Goal: Task Accomplishment & Management: Manage account settings

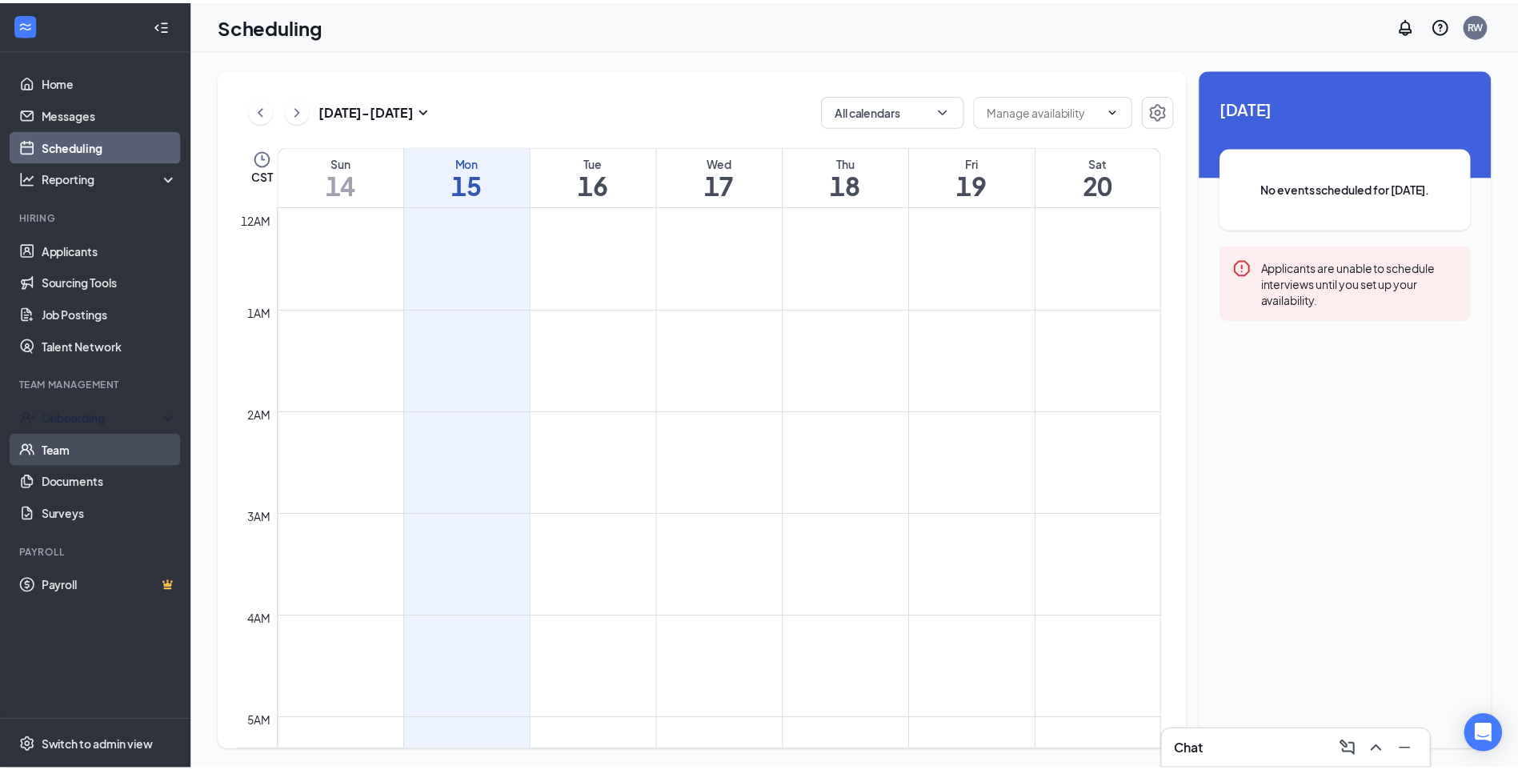
scroll to position [787, 0]
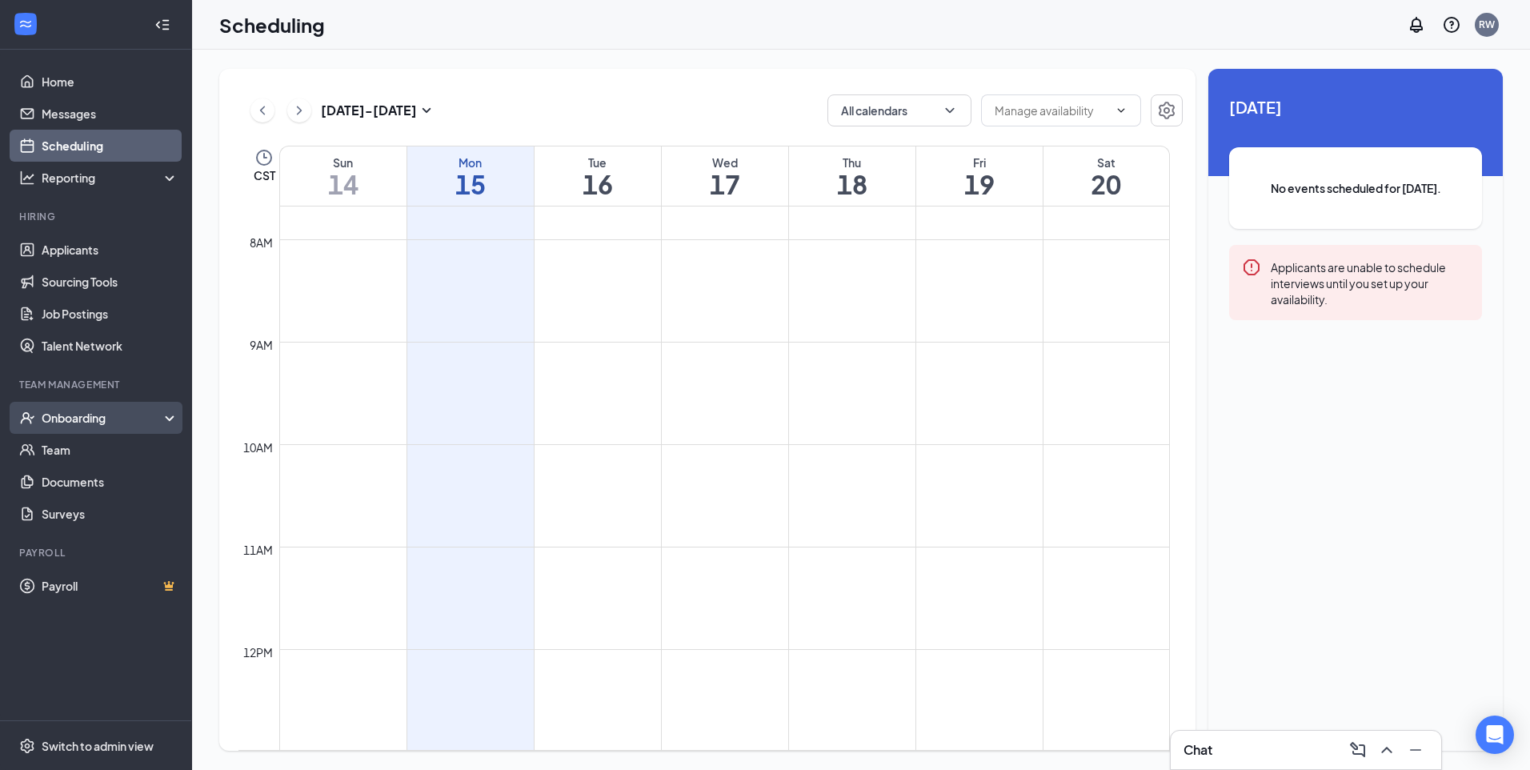
click at [98, 347] on div "Onboarding" at bounding box center [96, 418] width 192 height 32
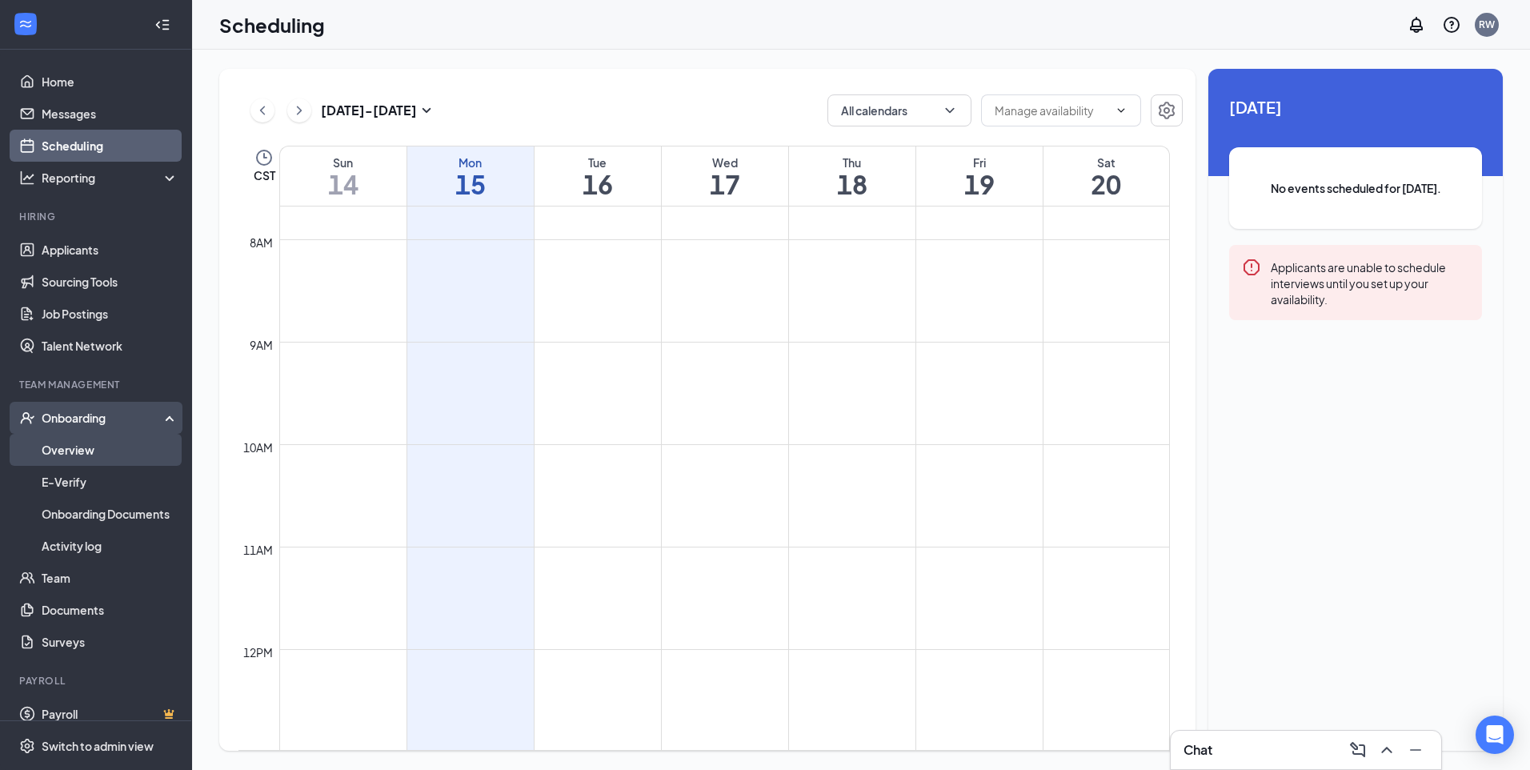
click at [90, 347] on link "Overview" at bounding box center [110, 450] width 137 height 32
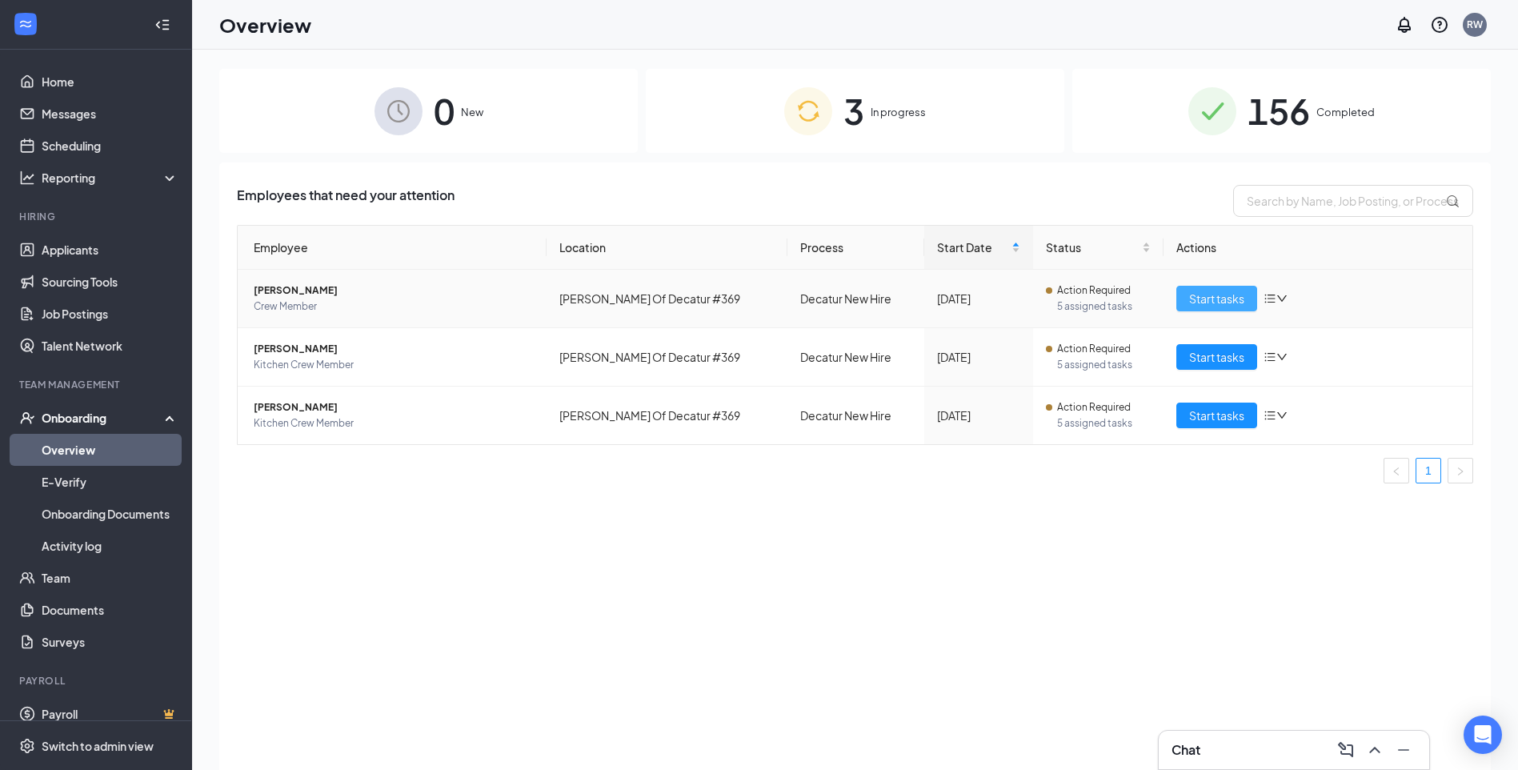
click at [759, 292] on span "Start tasks" at bounding box center [1216, 299] width 55 height 18
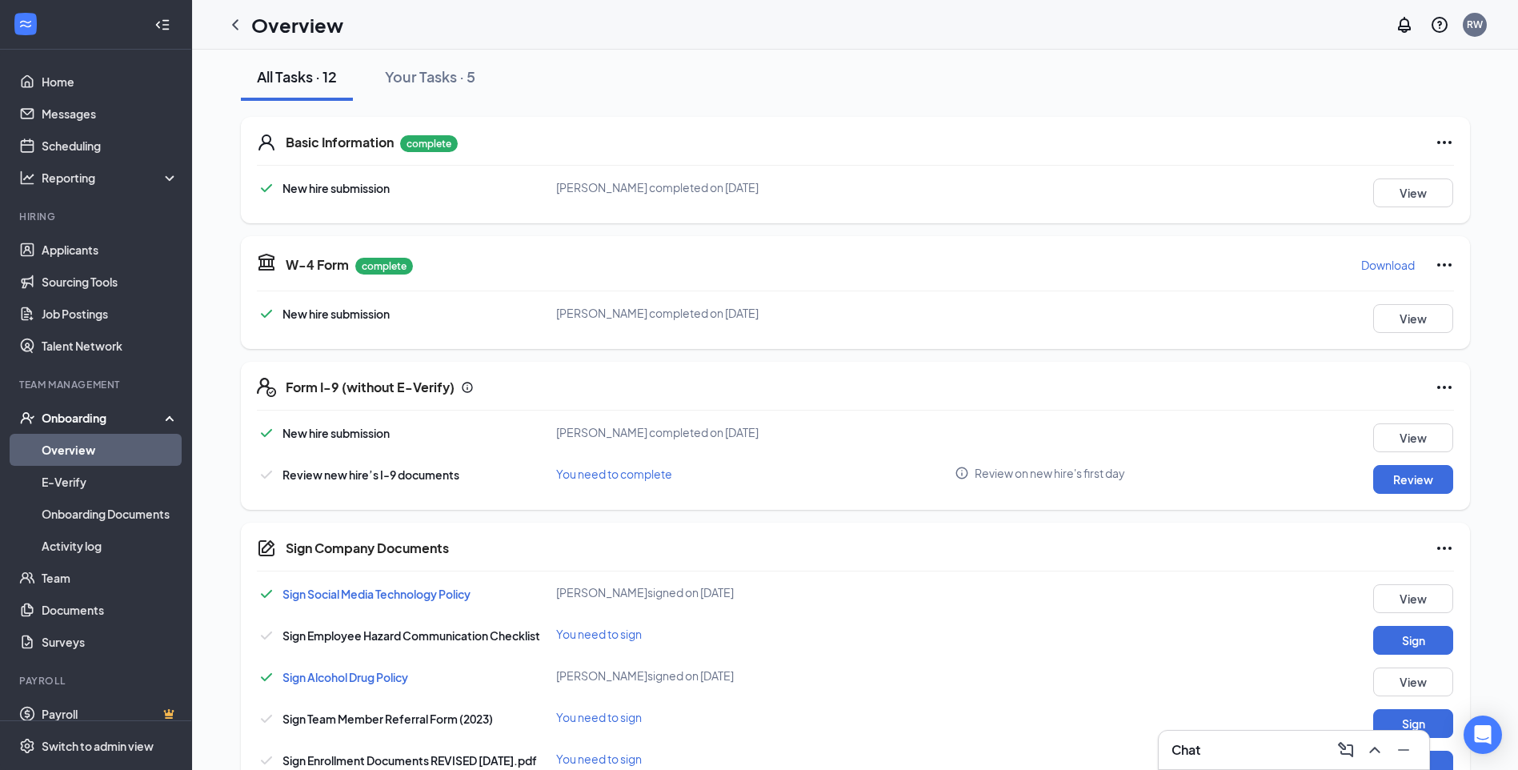
scroll to position [240, 0]
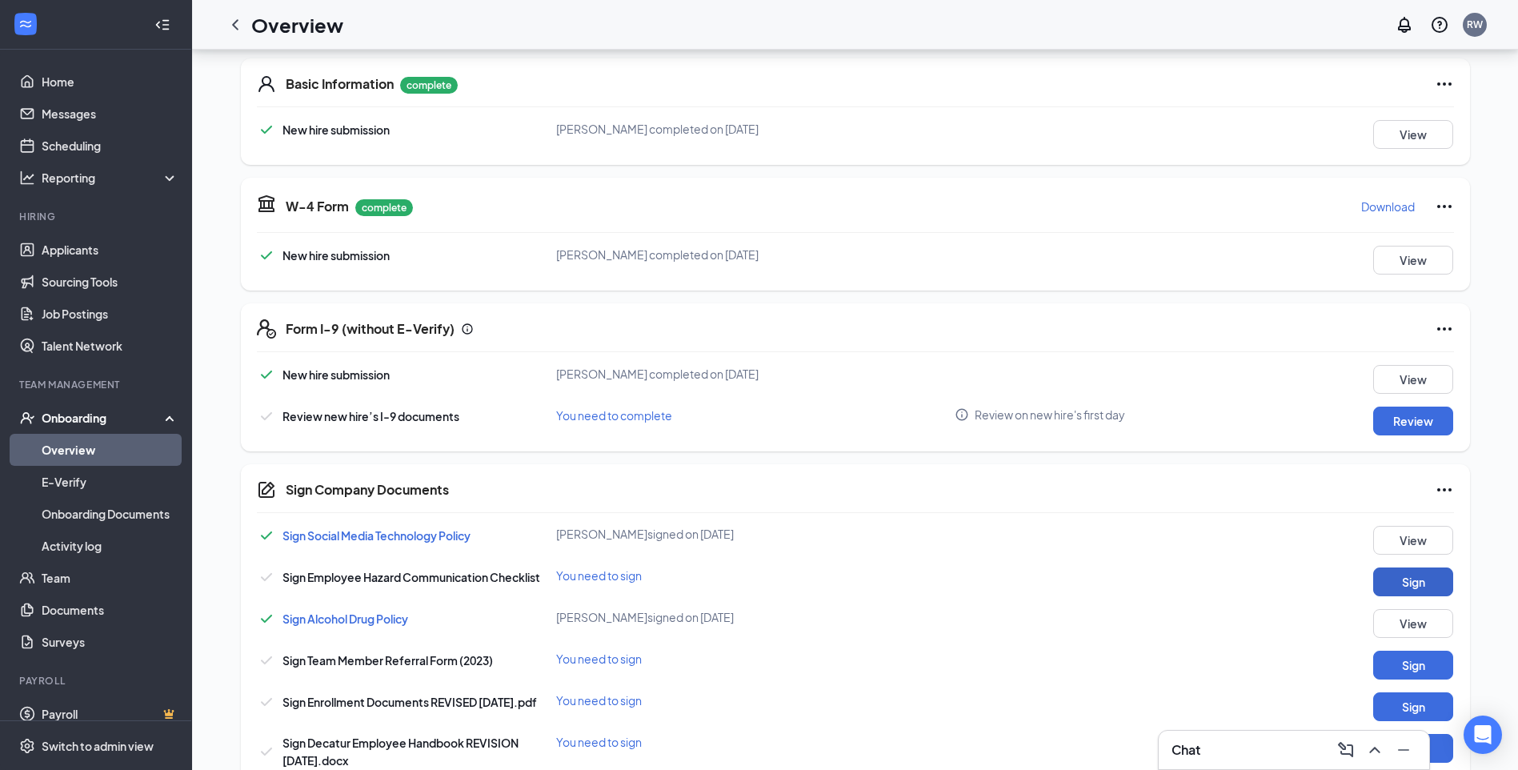
click at [759, 347] on button "Sign" at bounding box center [1413, 581] width 80 height 29
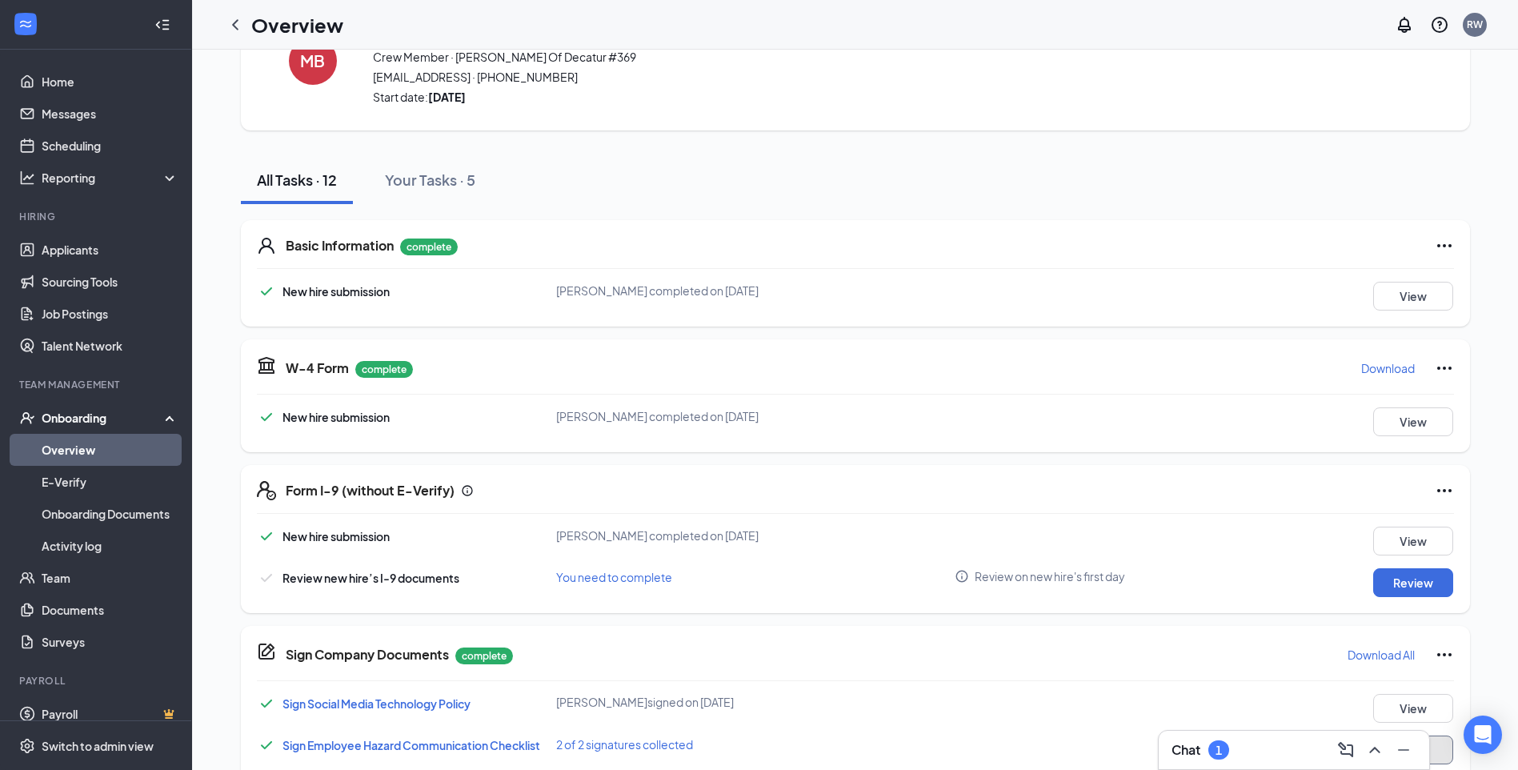
scroll to position [0, 0]
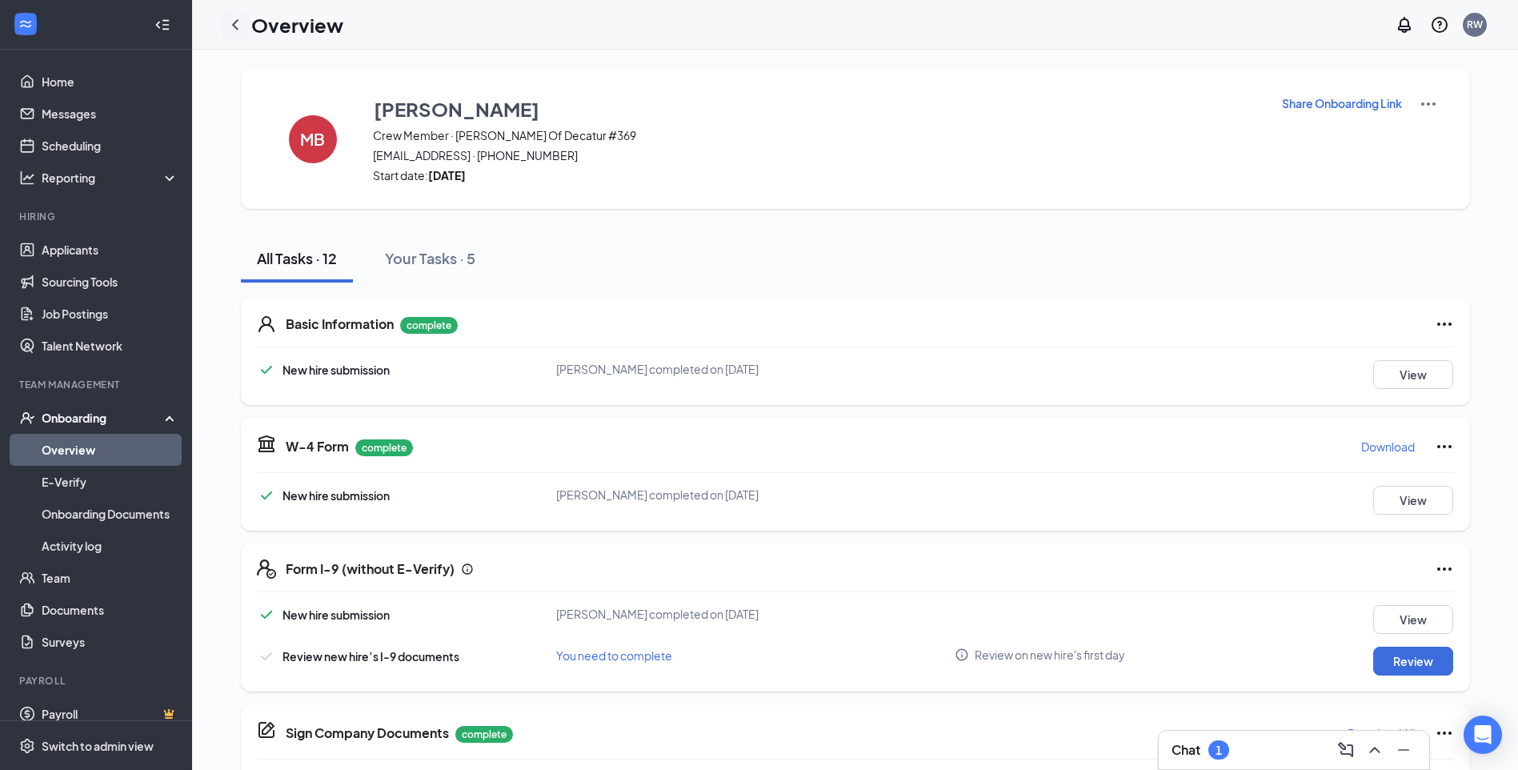
click at [237, 31] on icon "ChevronLeft" at bounding box center [235, 24] width 19 height 19
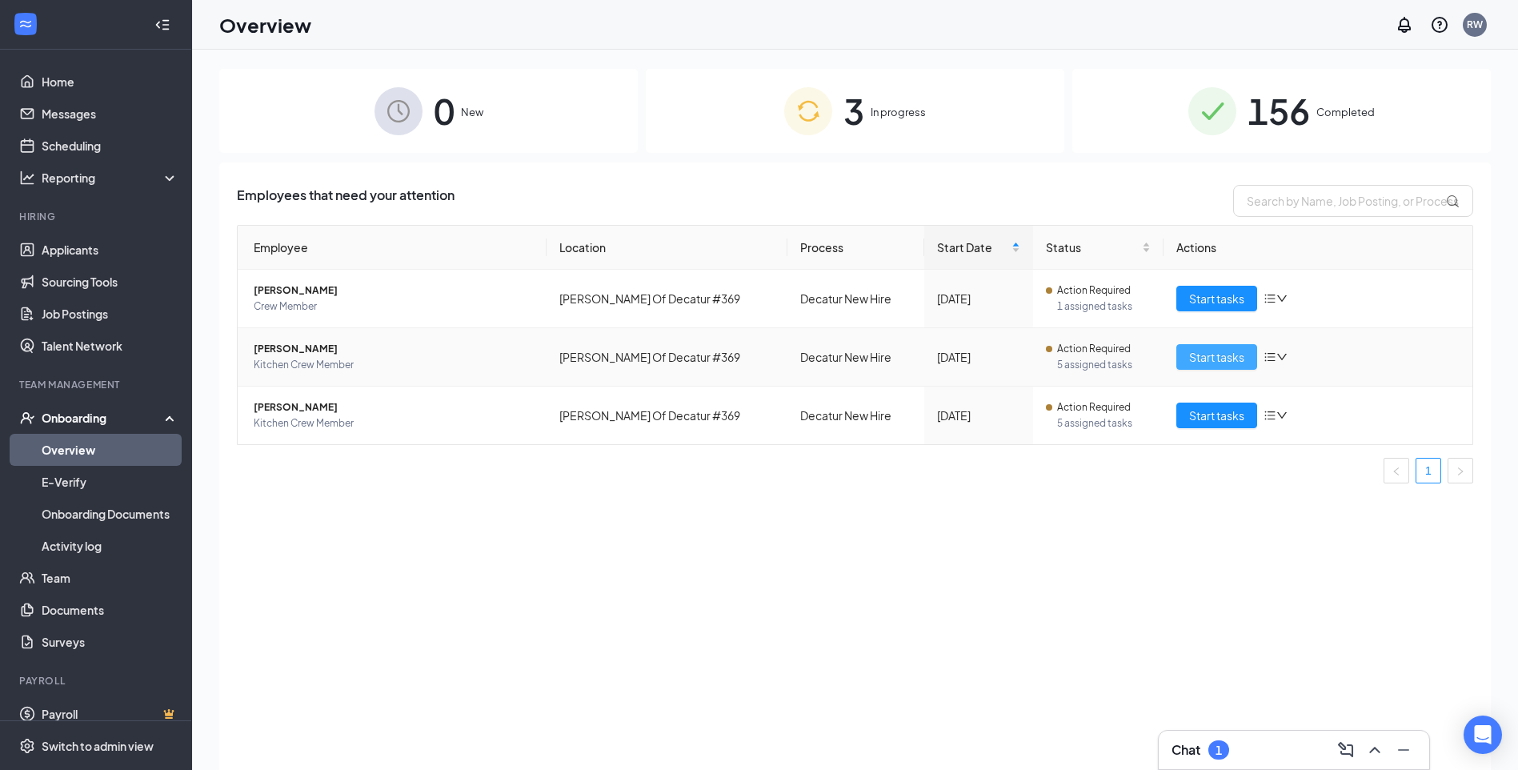
click at [759, 347] on span "Start tasks" at bounding box center [1216, 357] width 55 height 18
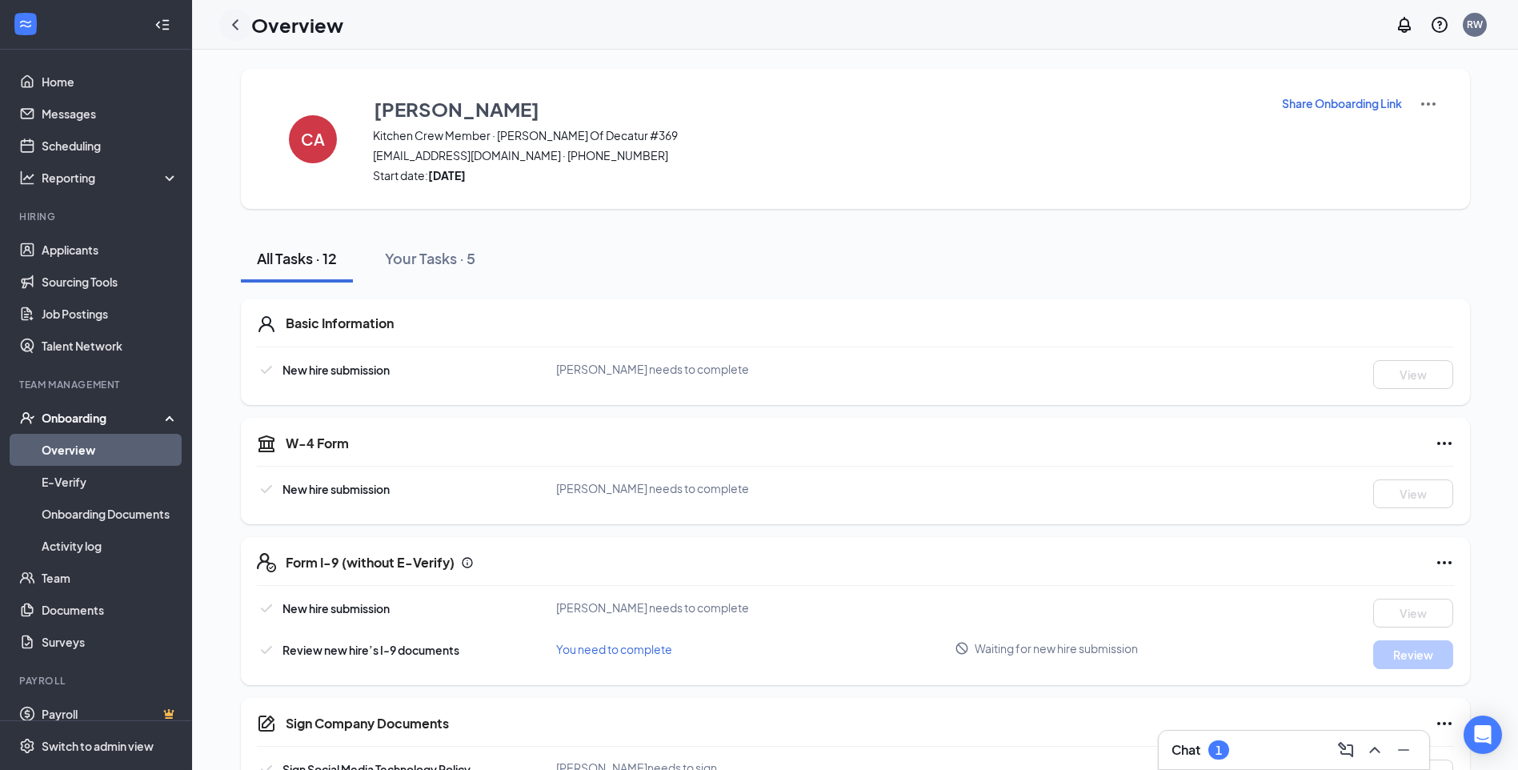
click at [239, 27] on icon "ChevronLeft" at bounding box center [235, 24] width 19 height 19
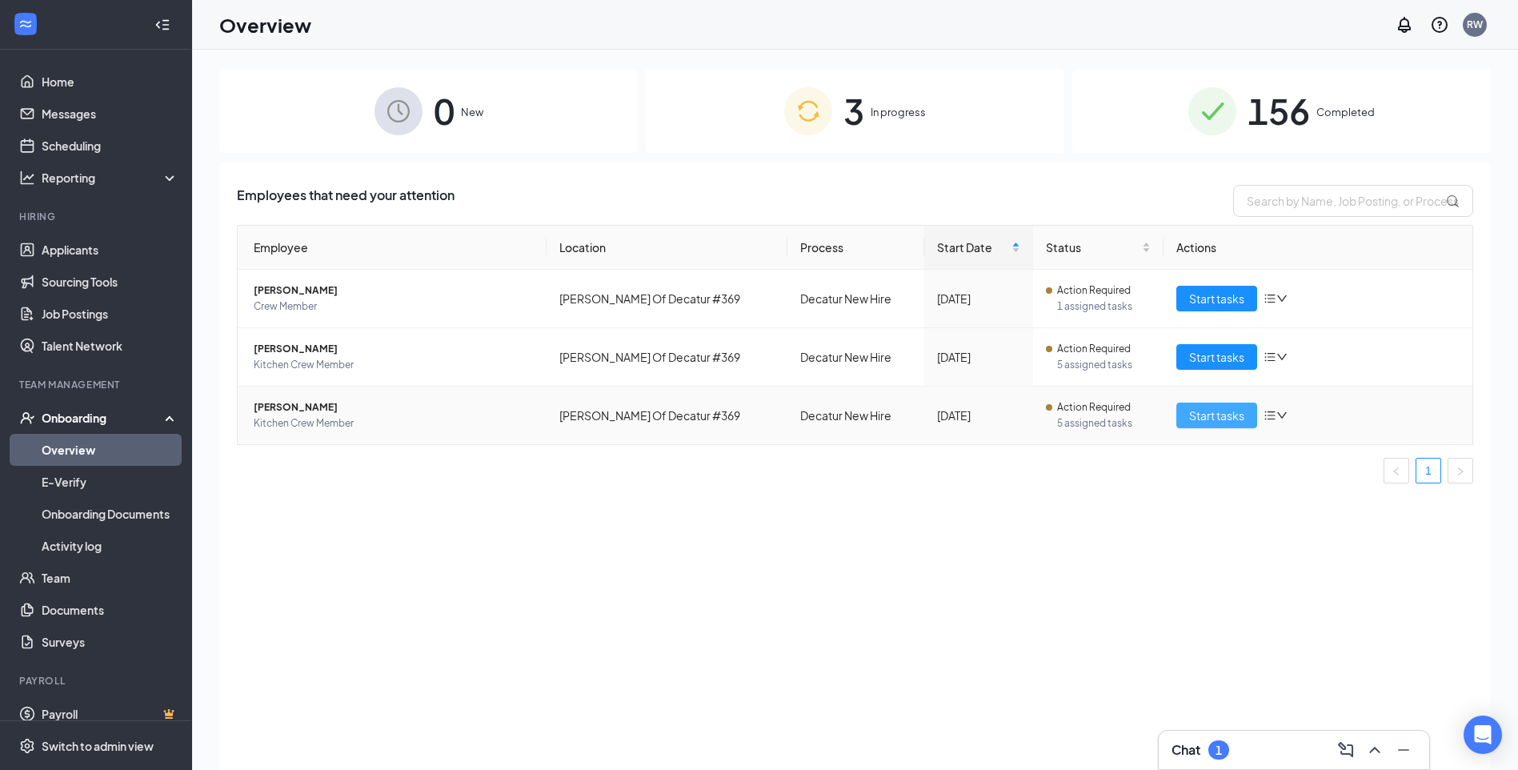
click at [759, 347] on span "Start tasks" at bounding box center [1216, 416] width 55 height 18
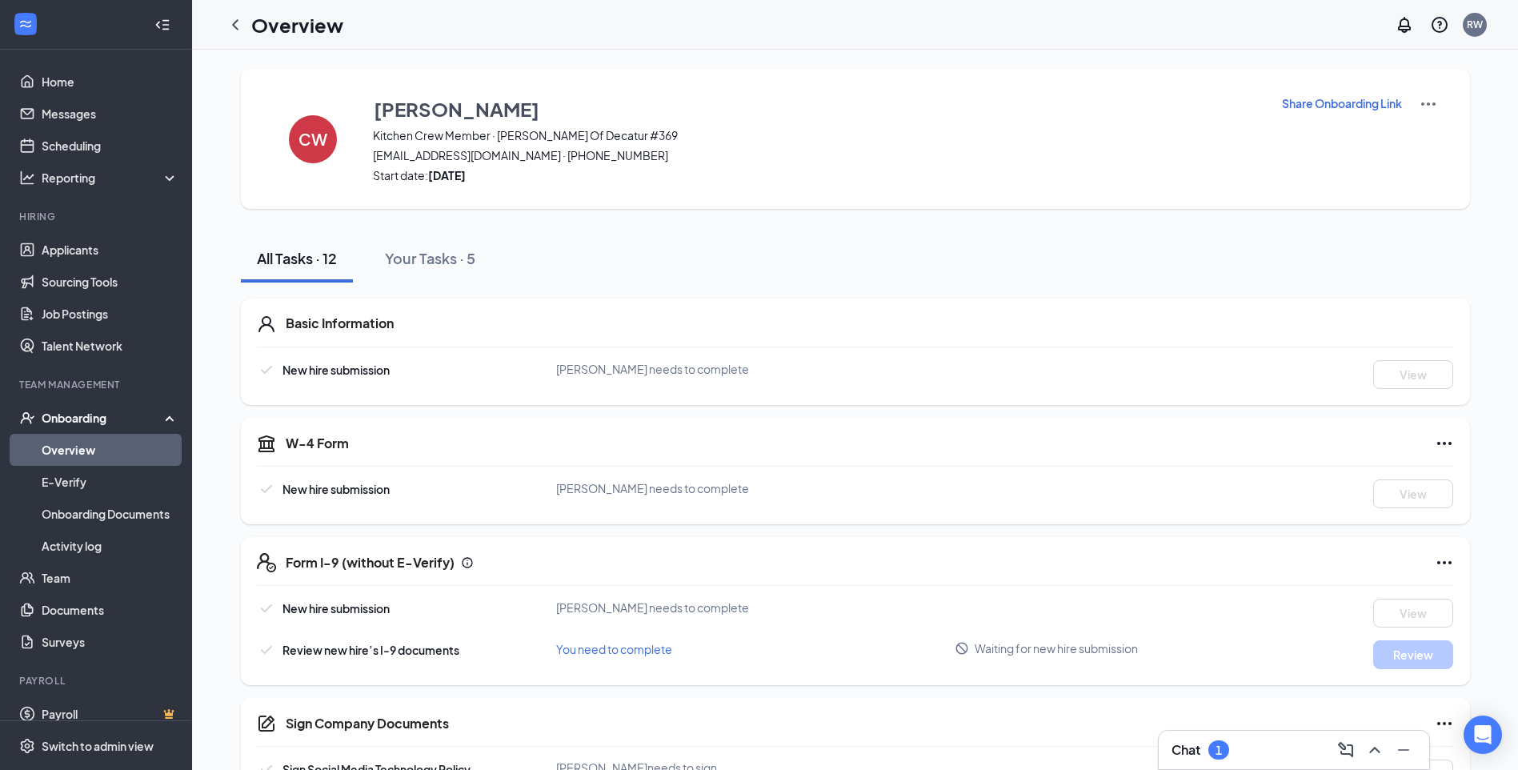
click at [759, 347] on div "Chat 1" at bounding box center [1294, 750] width 245 height 26
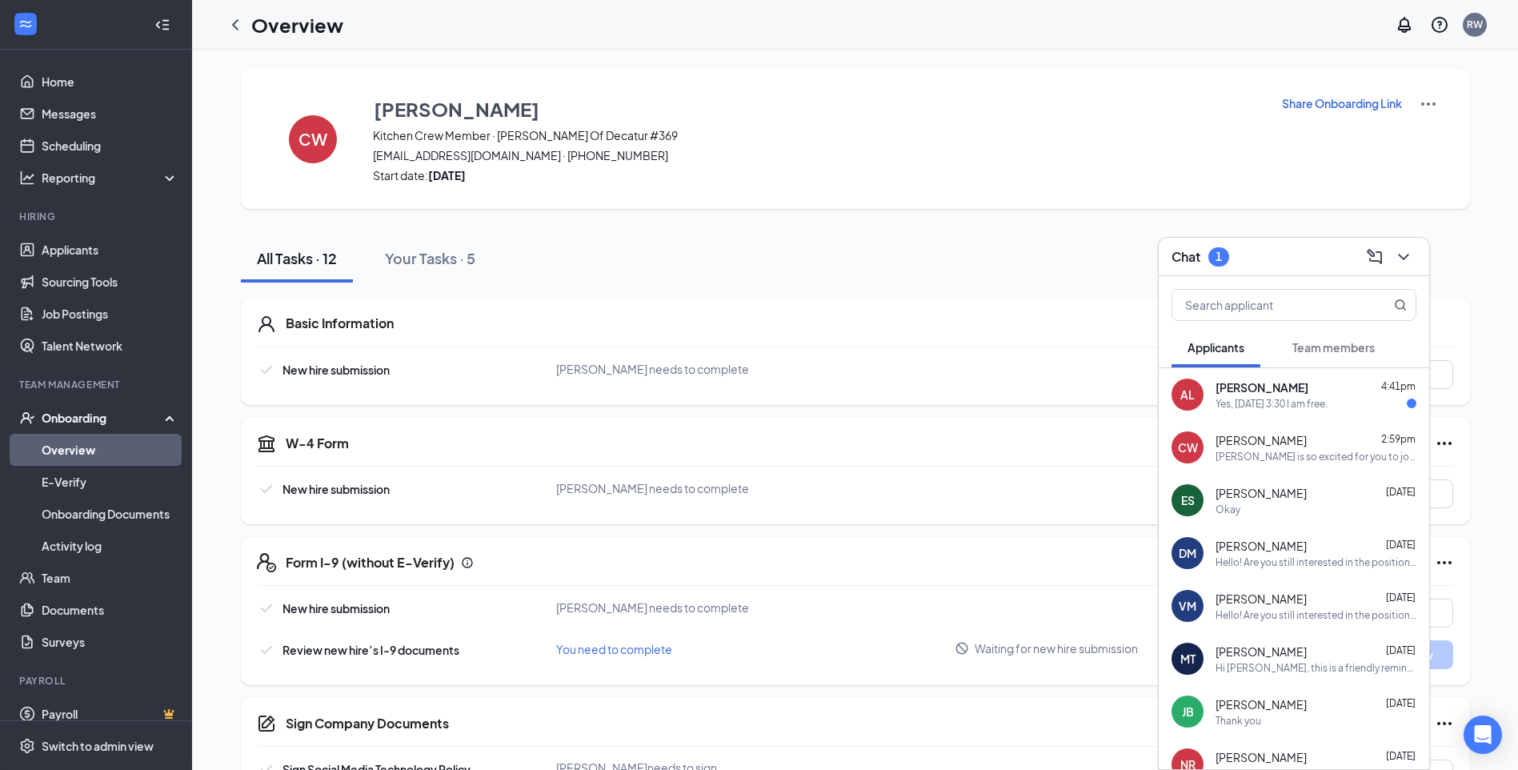
click at [759, 347] on div "Yes, [DATE] 3:30 I am free." at bounding box center [1272, 404] width 112 height 14
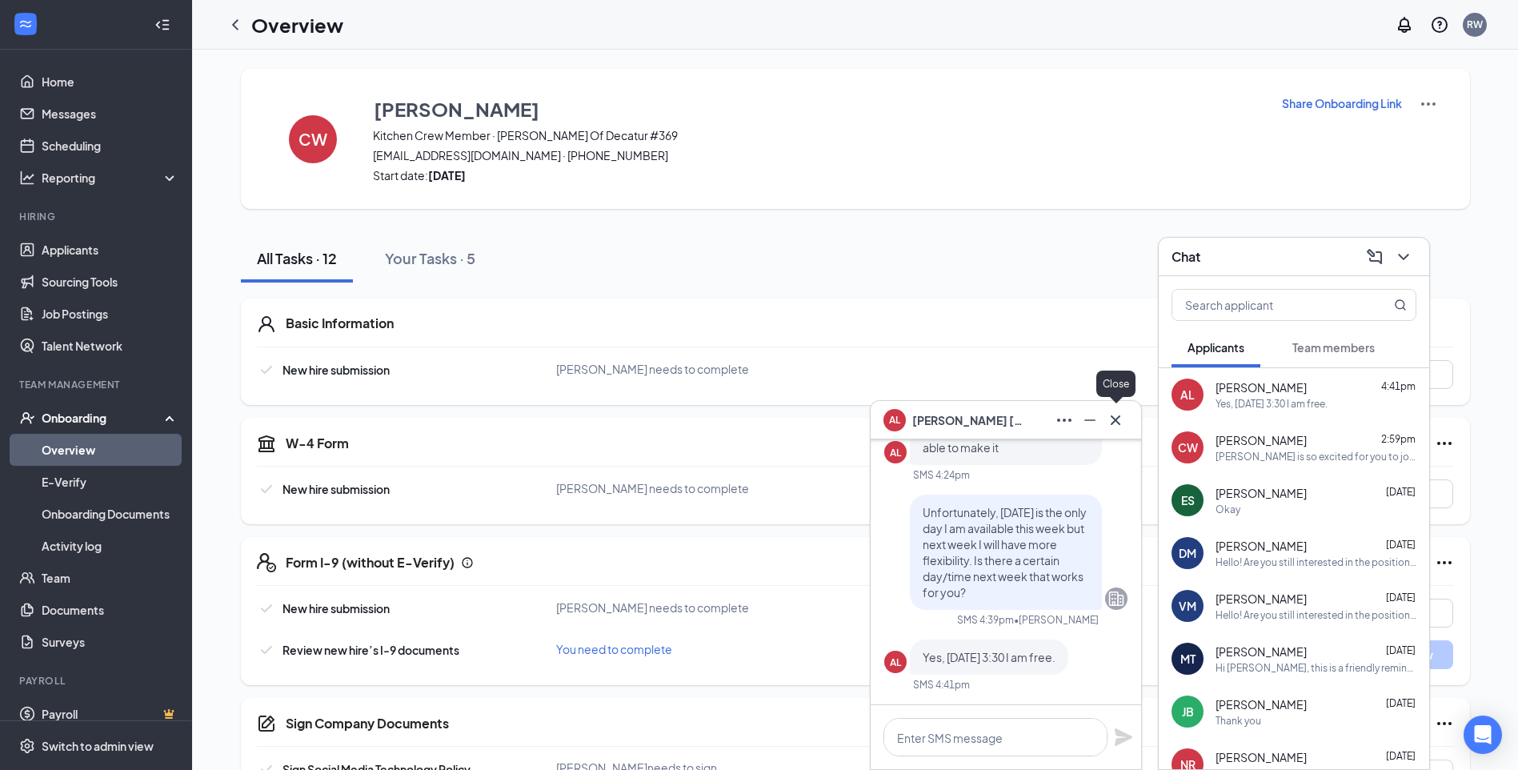
click at [759, 347] on icon "Cross" at bounding box center [1115, 420] width 19 height 19
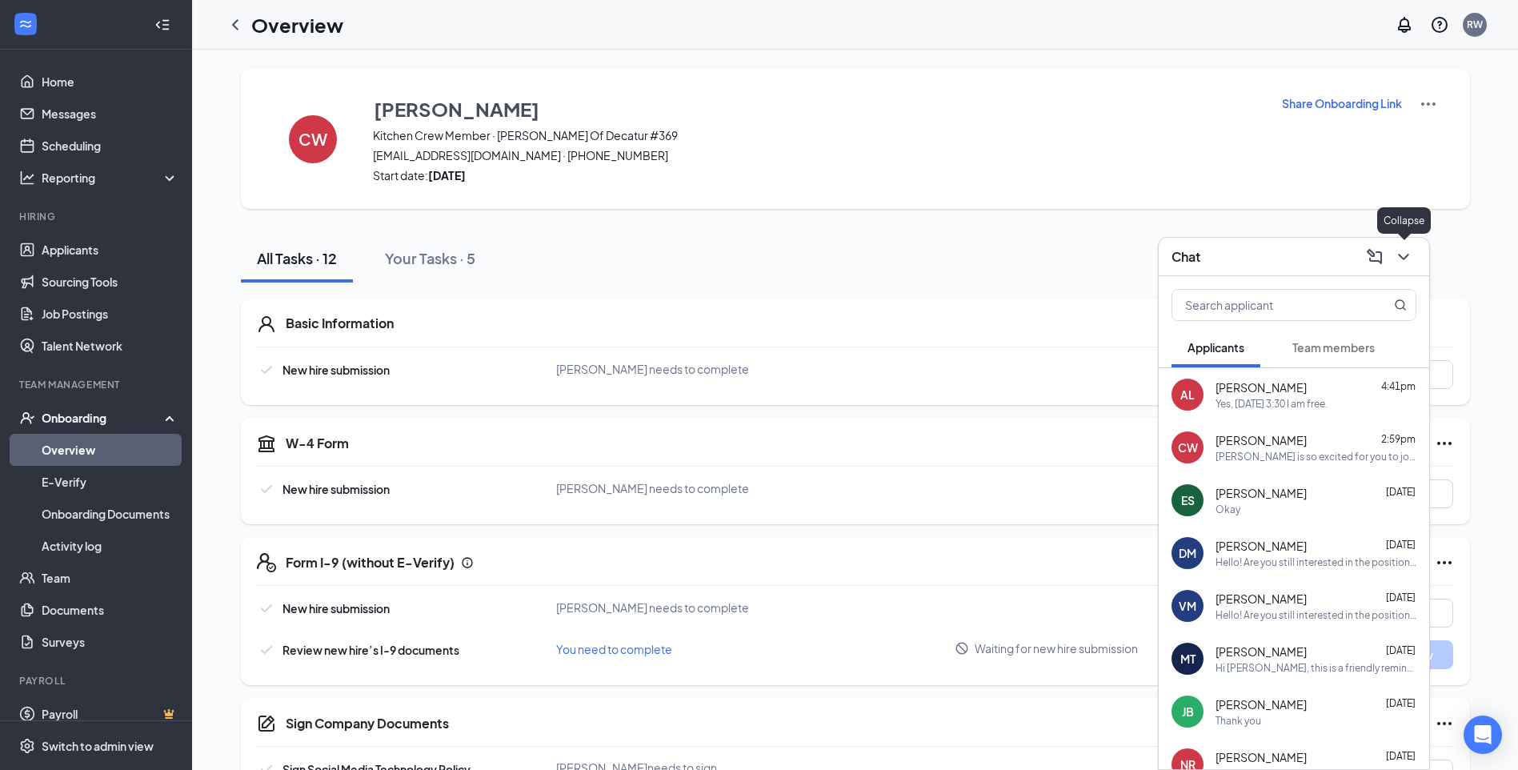
click at [759, 256] on icon "ChevronDown" at bounding box center [1403, 256] width 19 height 19
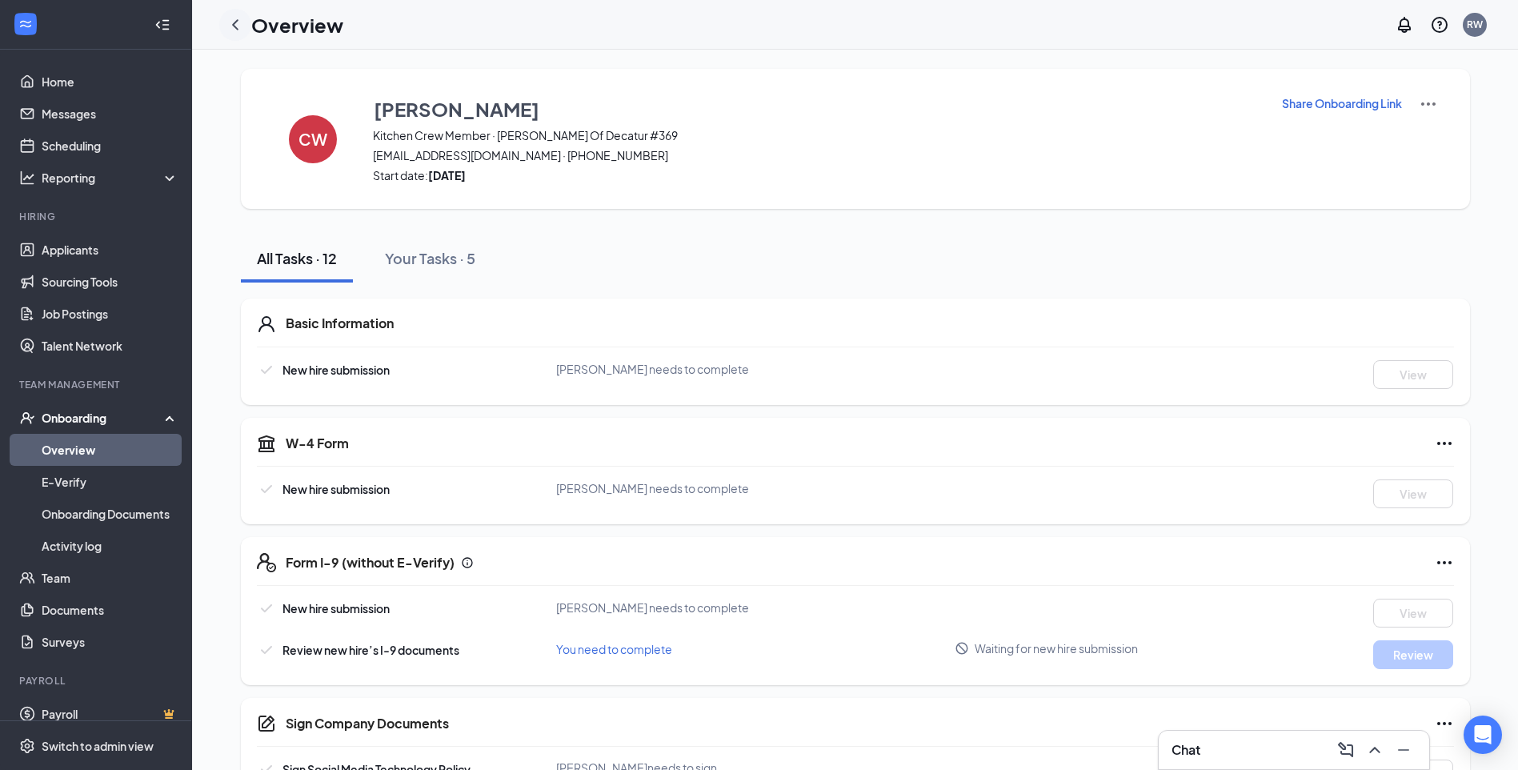
click at [234, 30] on icon "ChevronLeft" at bounding box center [235, 24] width 19 height 19
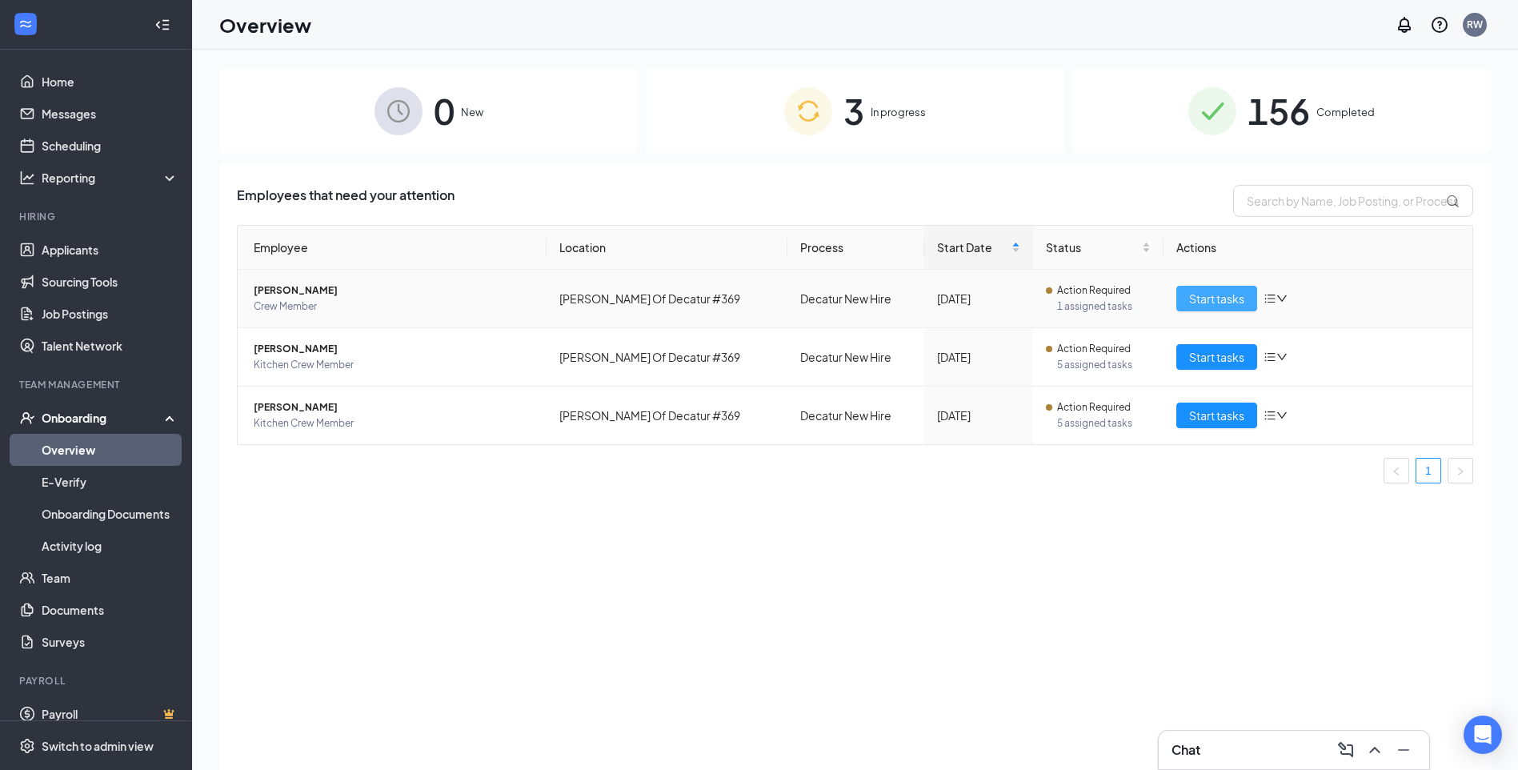
click at [759, 304] on span "Start tasks" at bounding box center [1216, 299] width 55 height 18
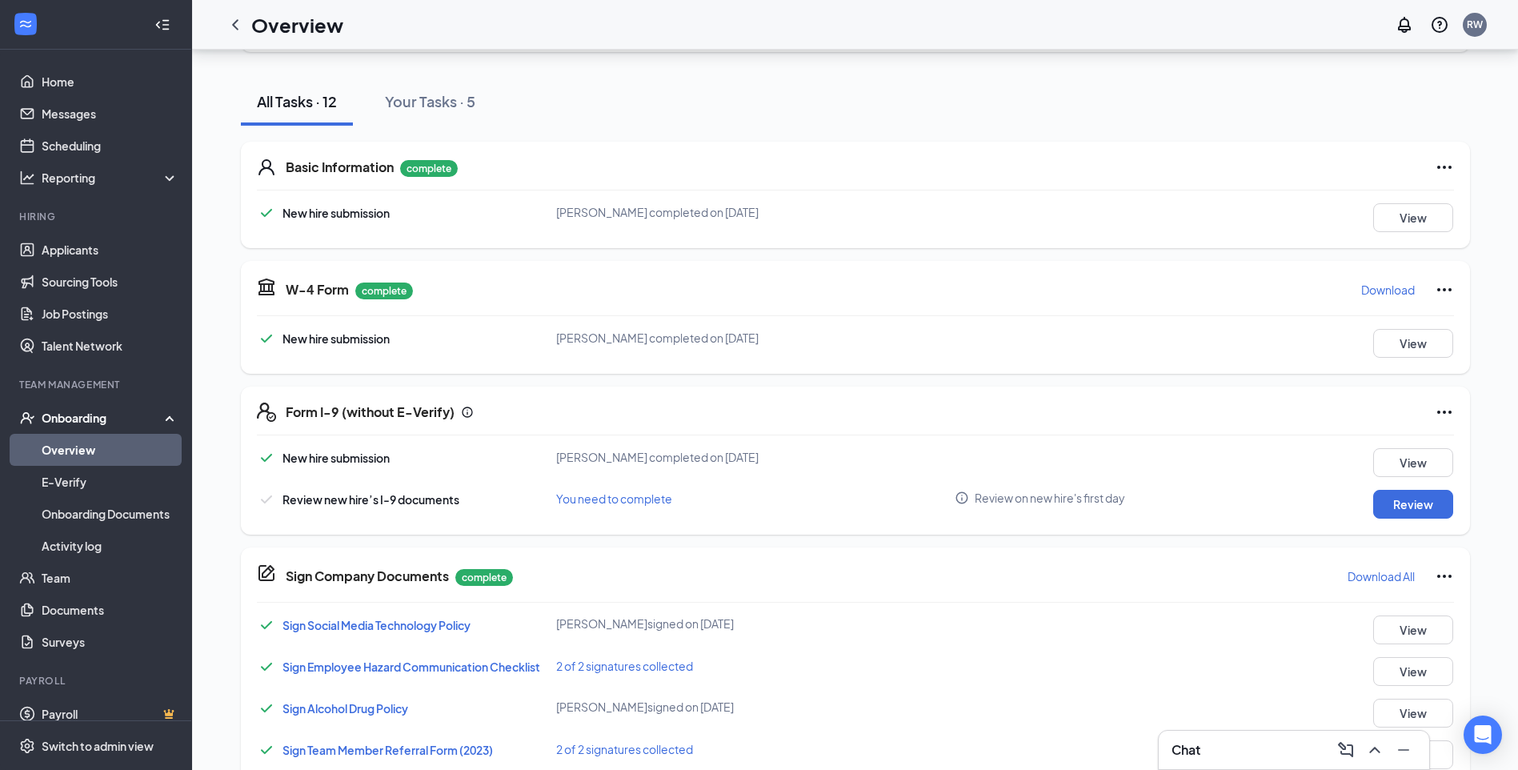
scroll to position [160, 0]
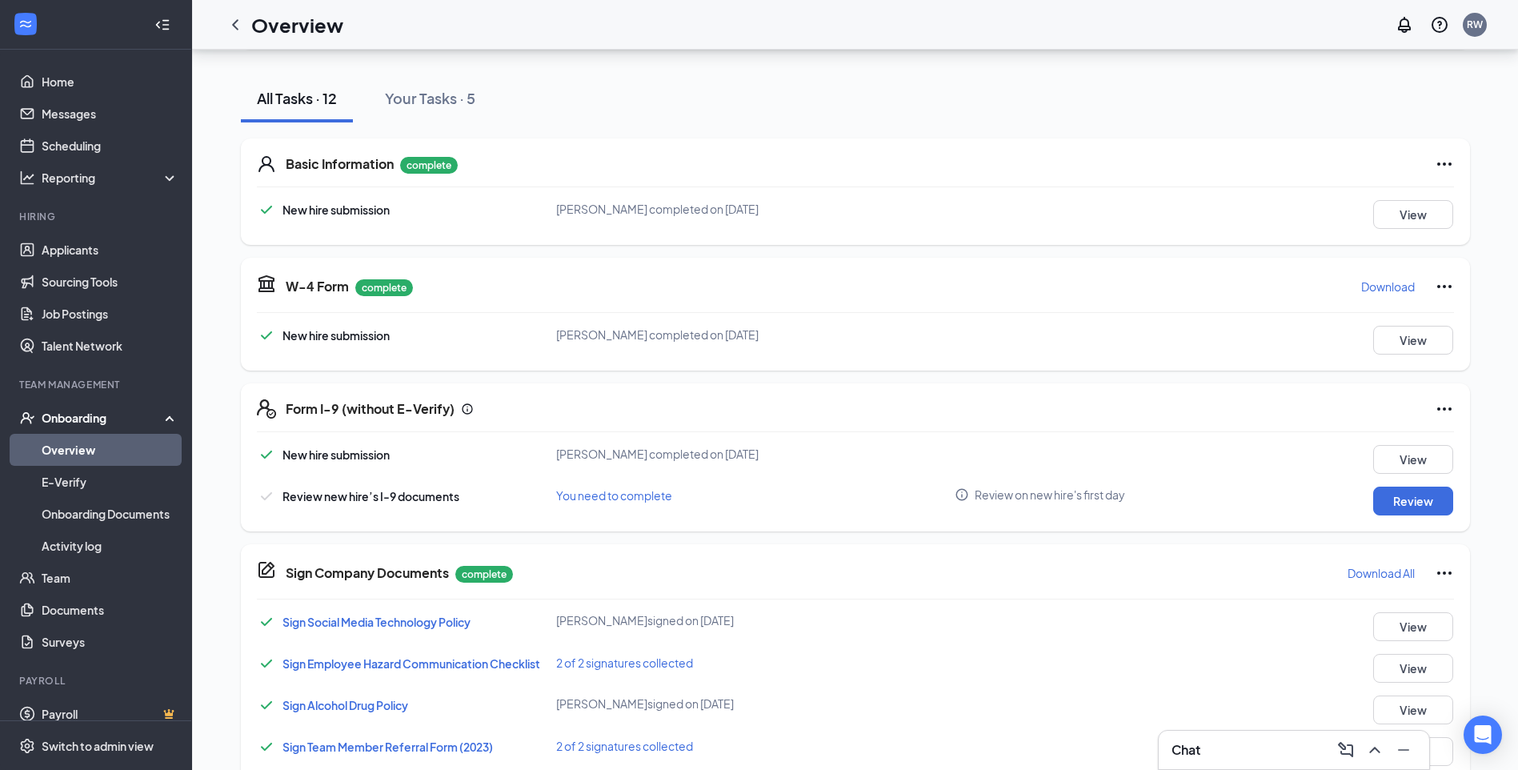
click at [759, 286] on p "Download" at bounding box center [1388, 286] width 54 height 16
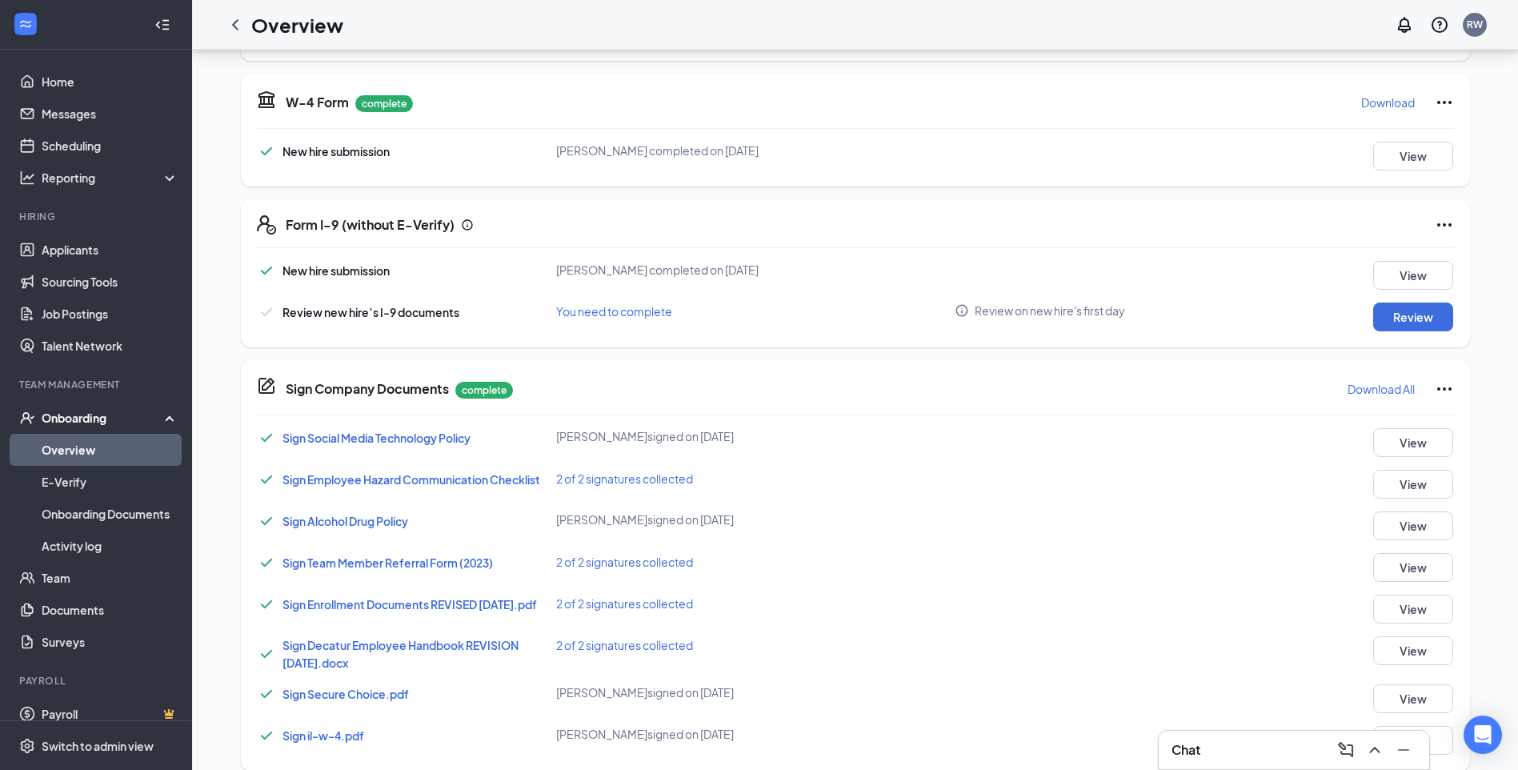
scroll to position [371, 0]
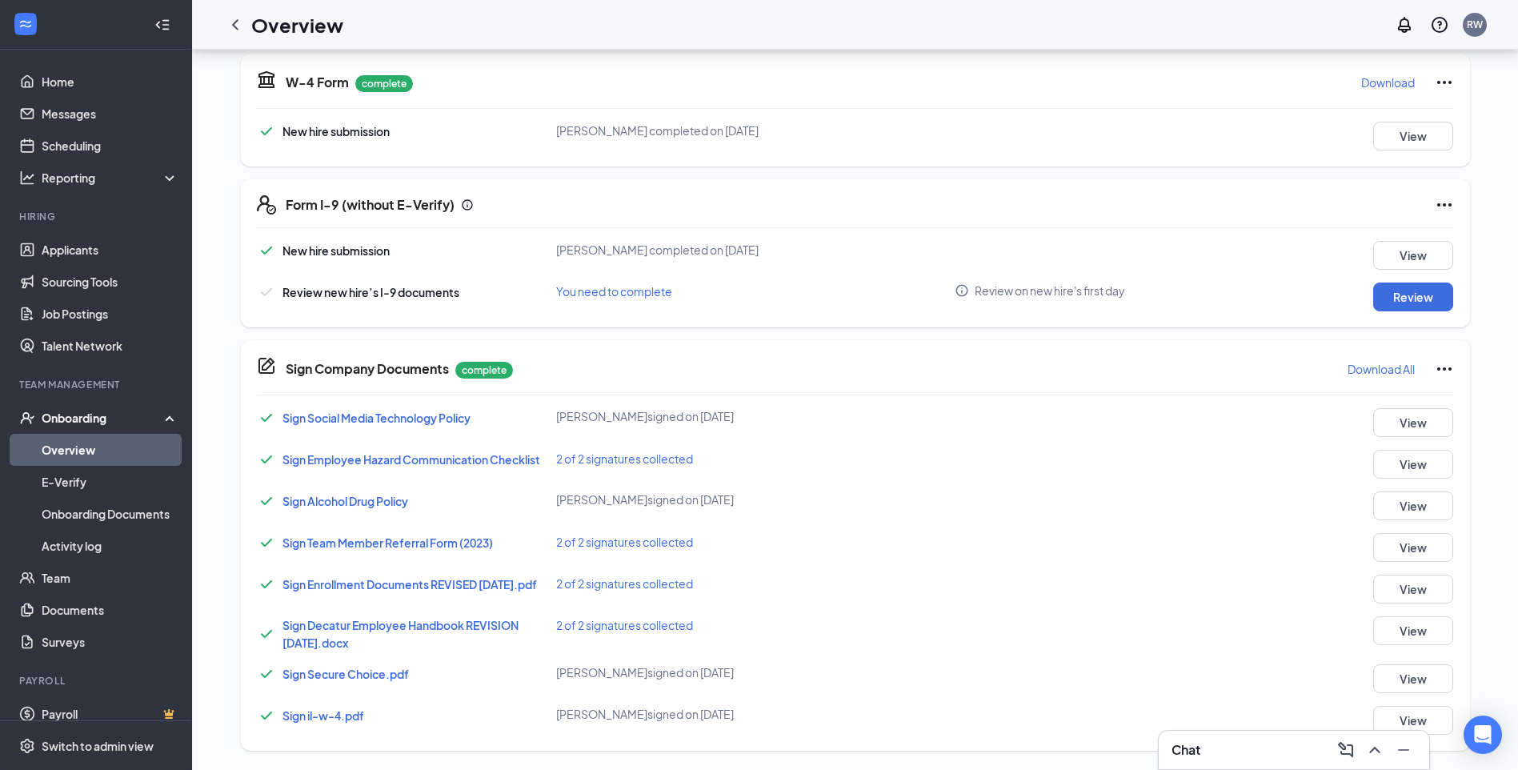
click at [759, 347] on p "Download All" at bounding box center [1381, 369] width 67 height 16
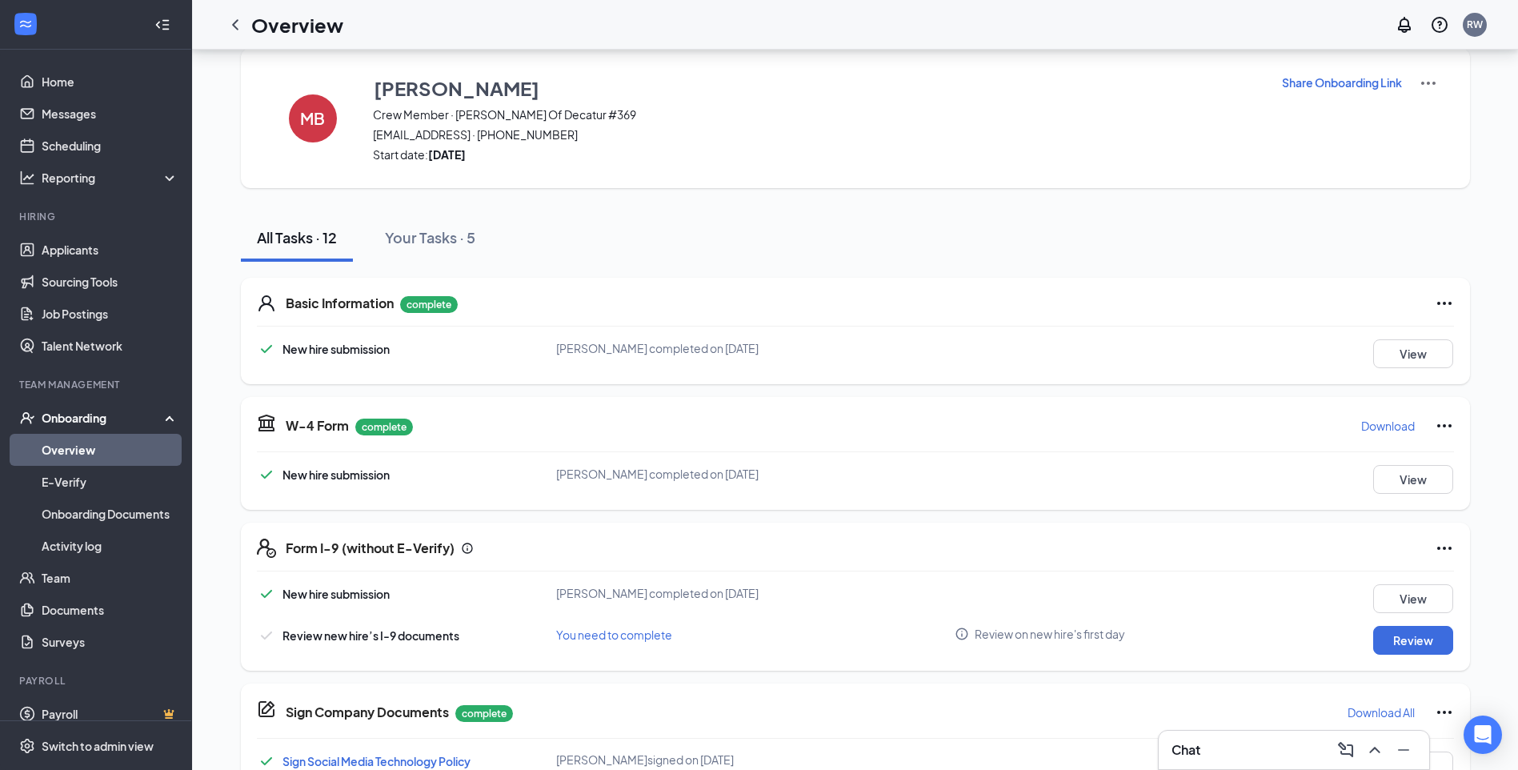
scroll to position [0, 0]
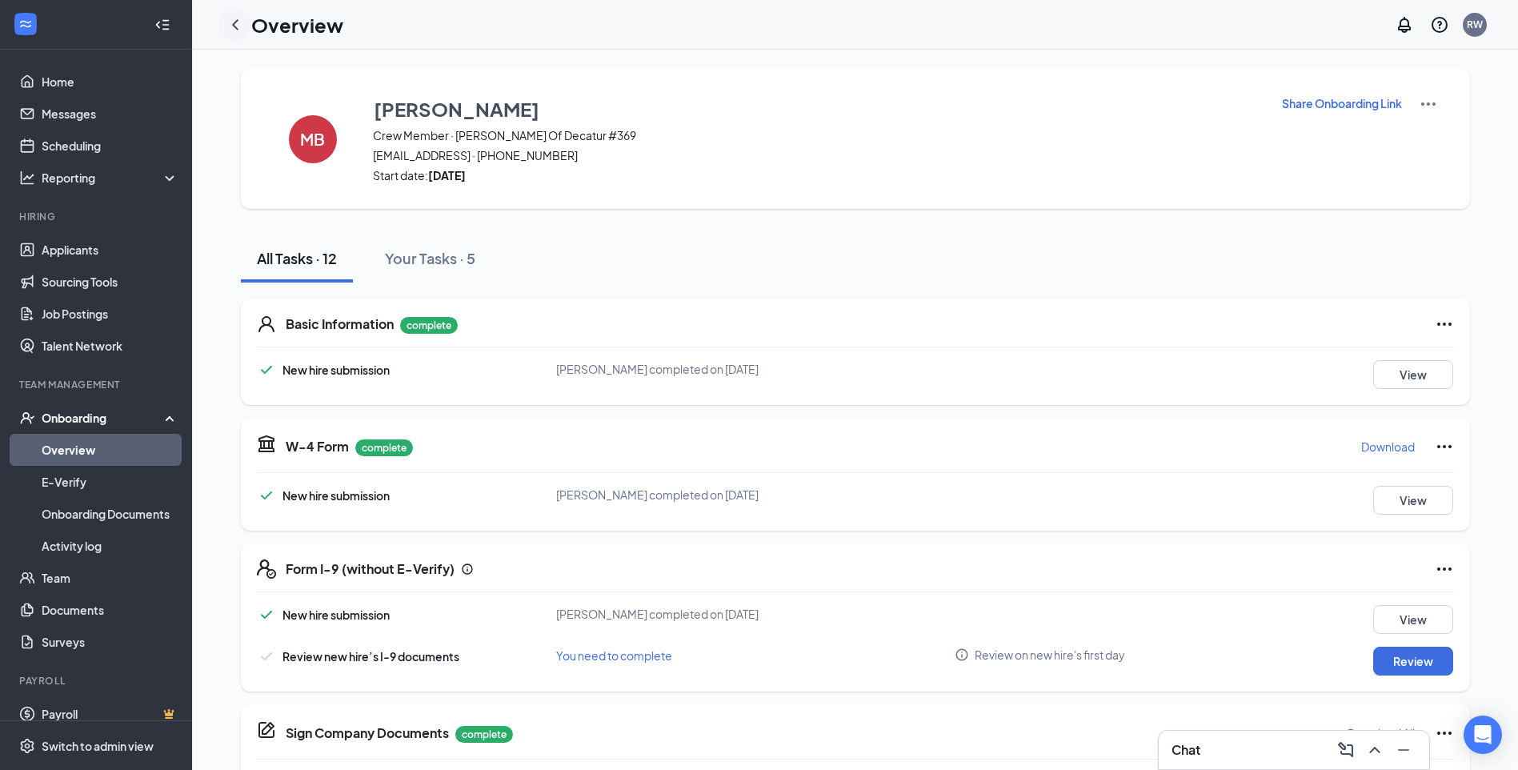
click at [234, 22] on icon "ChevronLeft" at bounding box center [235, 24] width 6 height 10
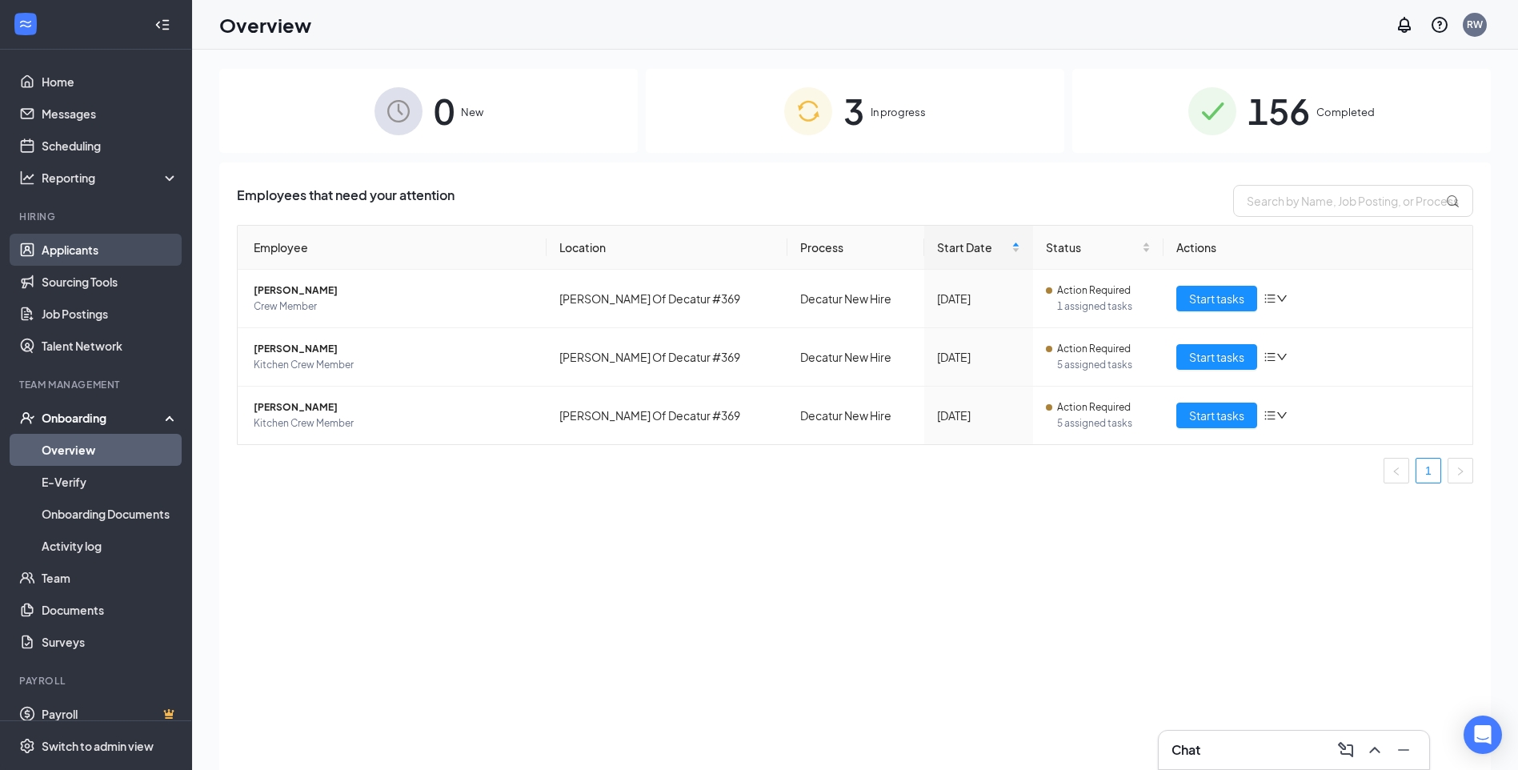
click at [96, 259] on link "Applicants" at bounding box center [110, 250] width 137 height 32
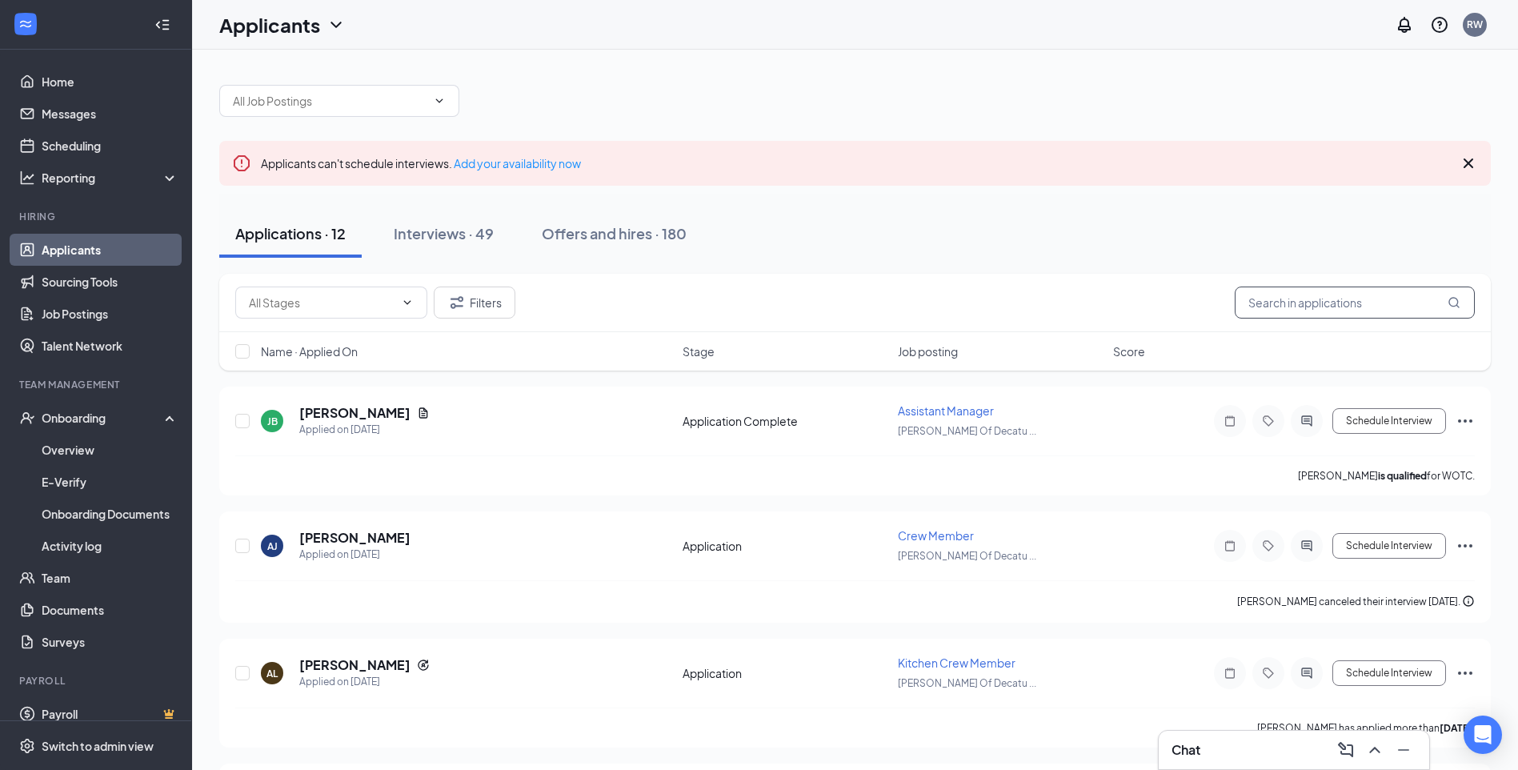
click at [759, 306] on input "text" at bounding box center [1355, 302] width 240 height 32
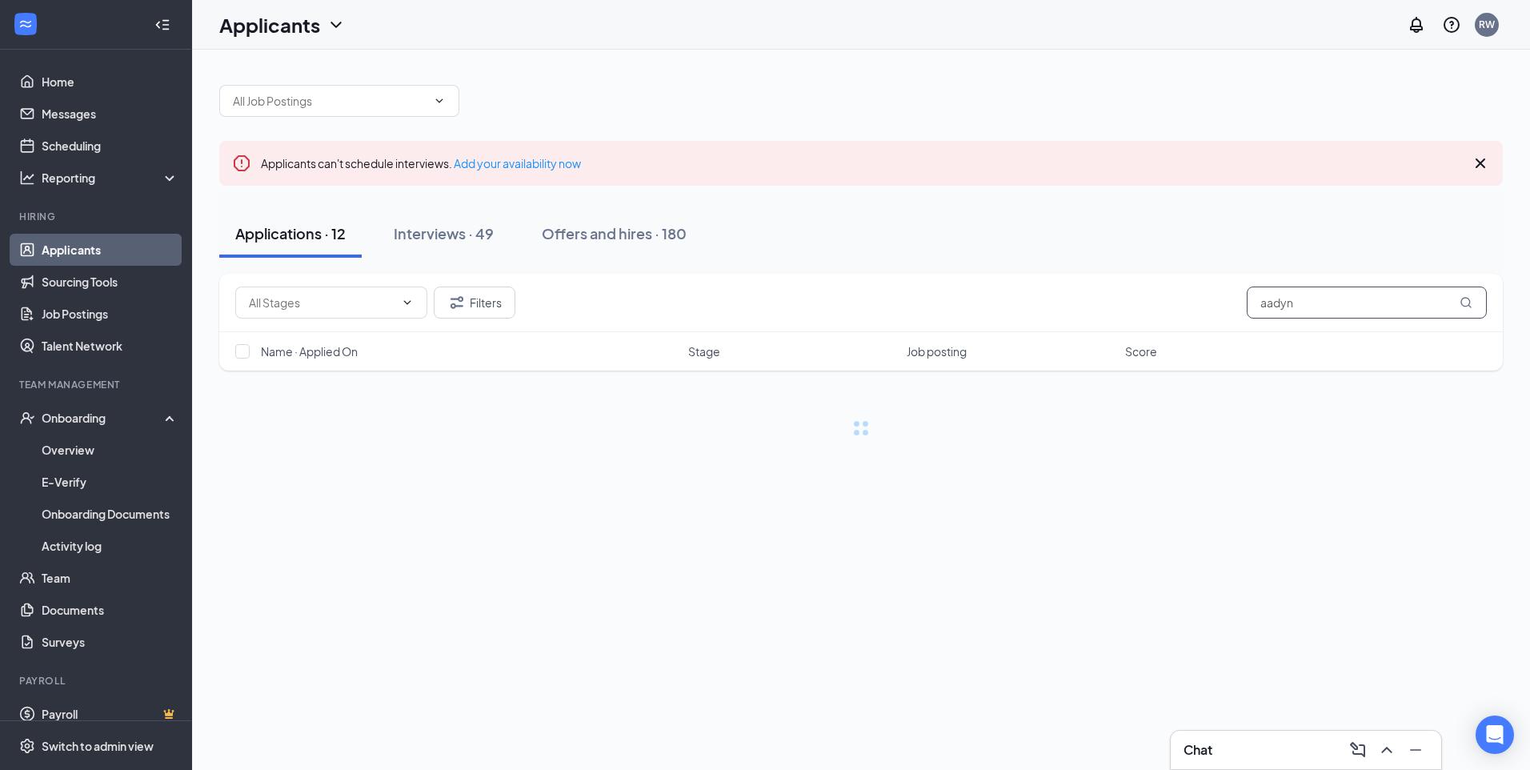
type input "aadyn"
click at [759, 299] on icon "MagnifyingGlass" at bounding box center [1466, 302] width 13 height 13
click at [759, 347] on link "Offers and hires" at bounding box center [910, 630] width 84 height 14
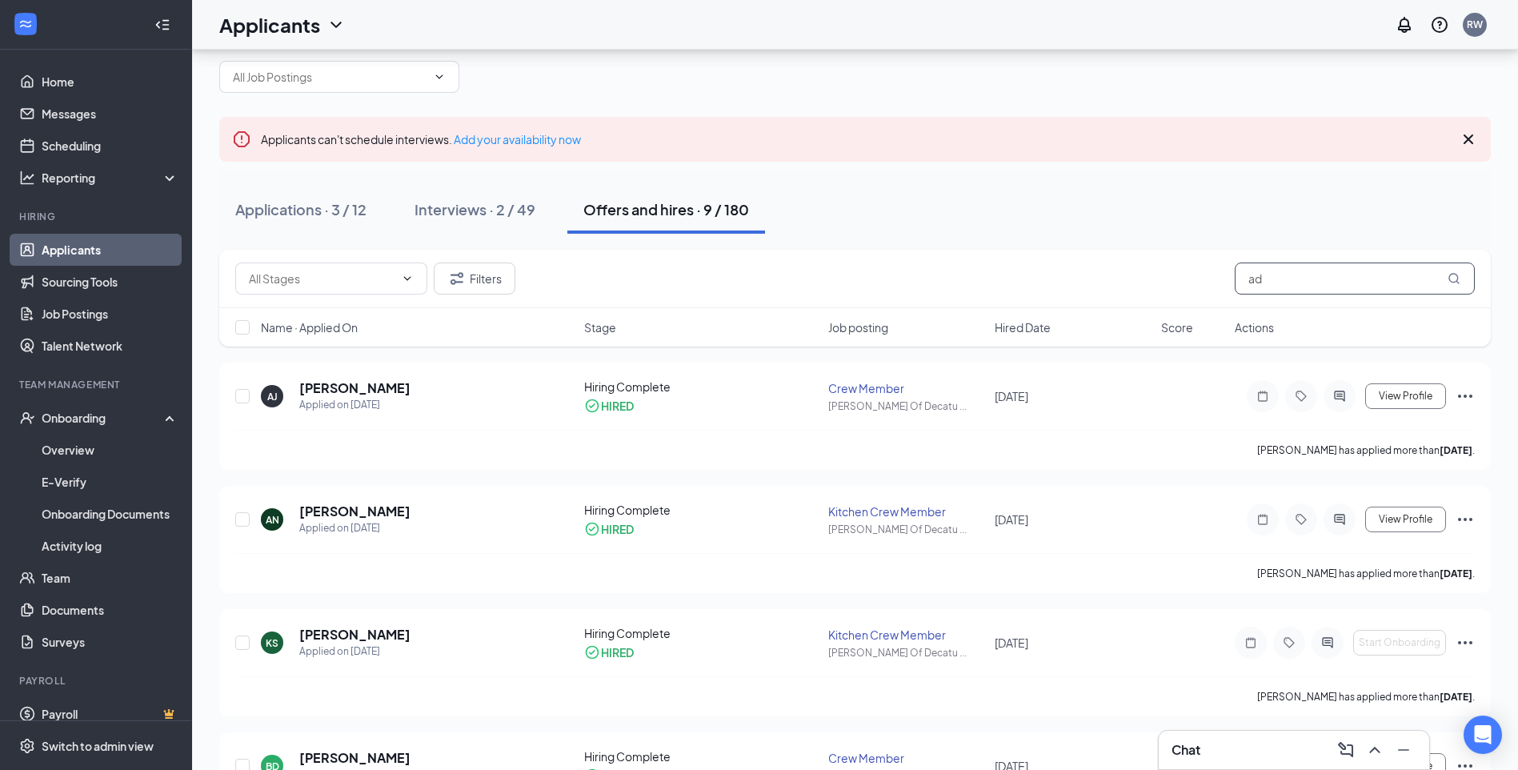
scroll to position [9, 0]
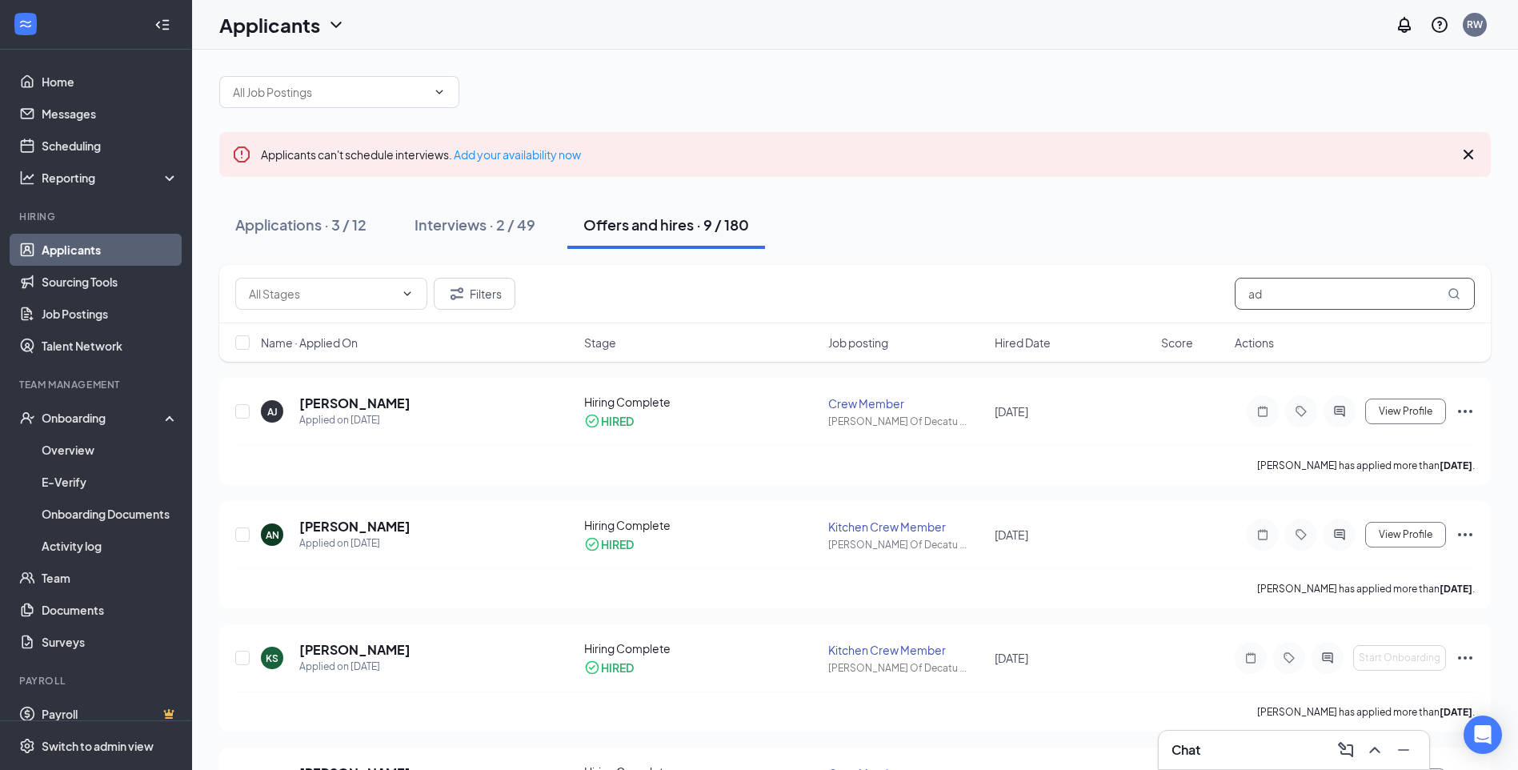
type input "a"
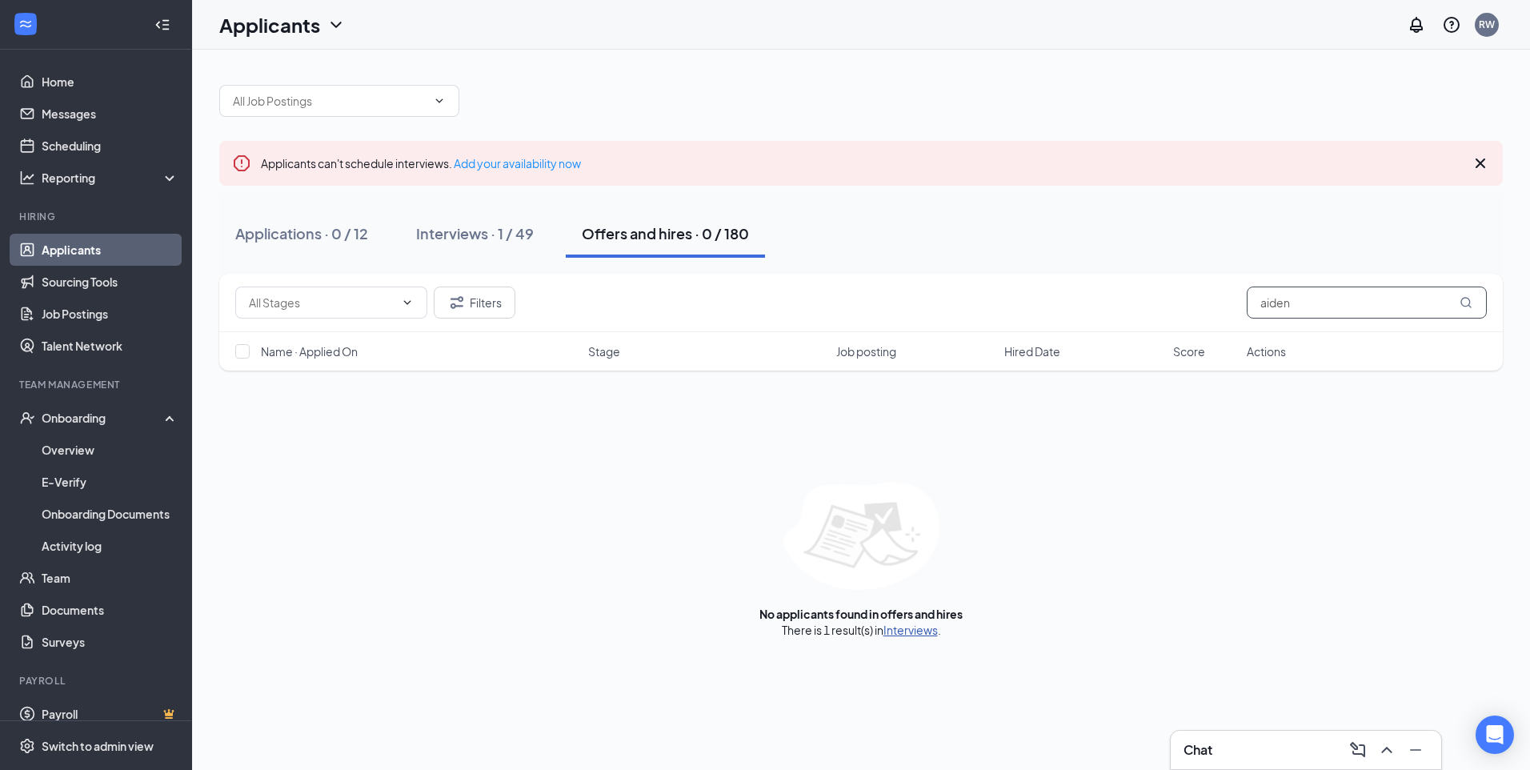
type input "aiden"
click at [759, 347] on link "Interviews" at bounding box center [910, 630] width 54 height 14
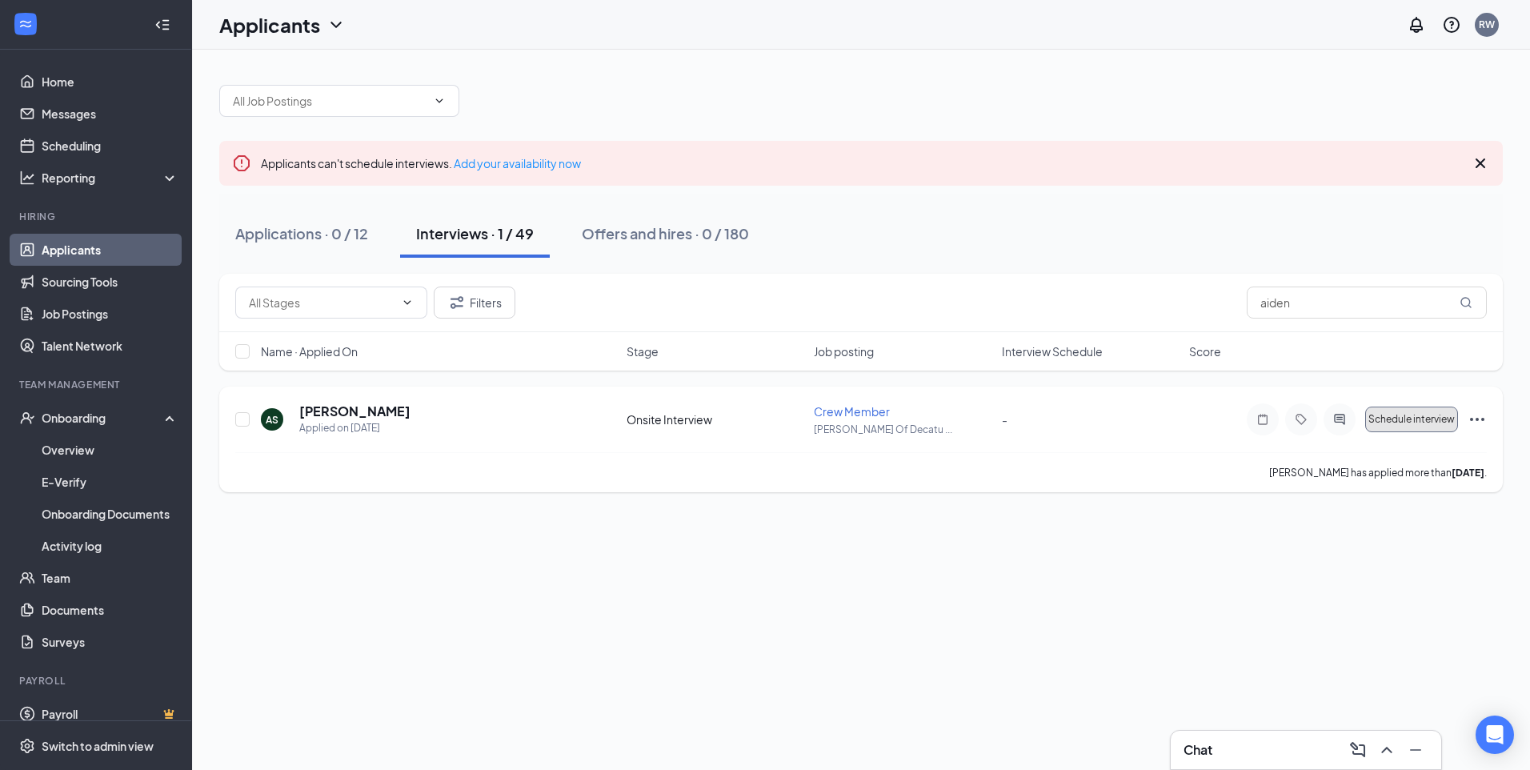
click at [759, 347] on span "Schedule interview" at bounding box center [1411, 419] width 86 height 11
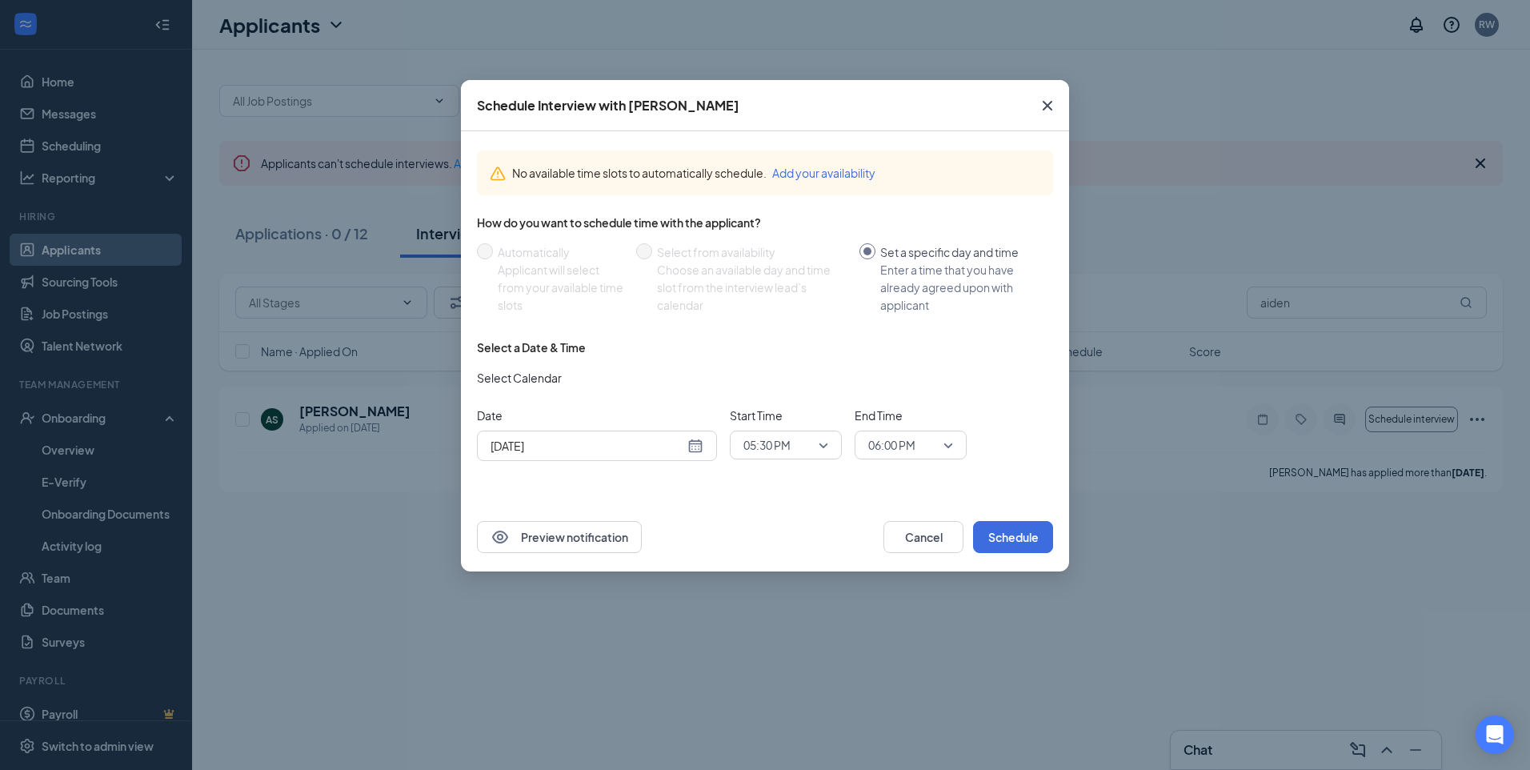
click at [695, 347] on div "[DATE]" at bounding box center [597, 446] width 213 height 18
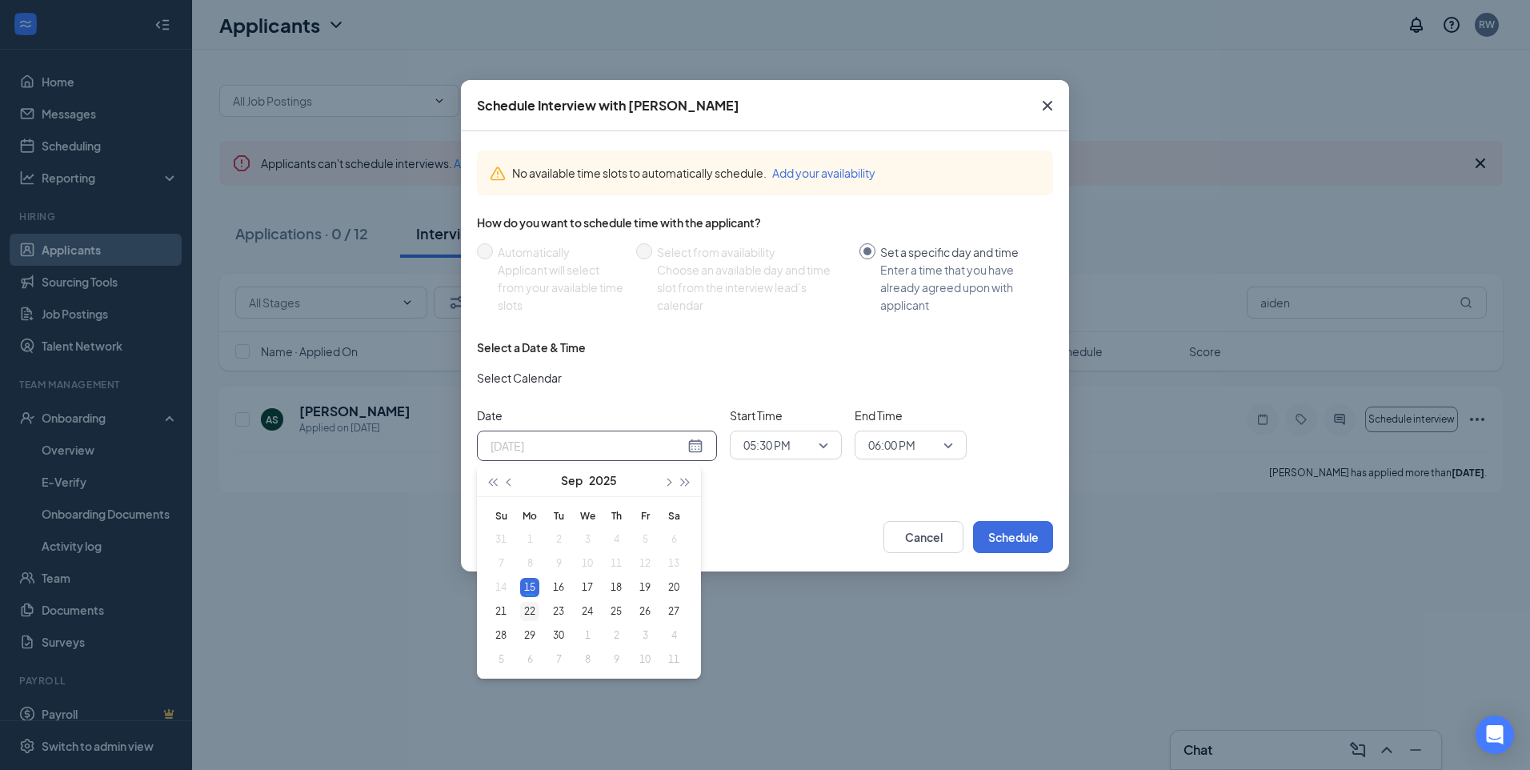
type input "[DATE]"
click at [527, 347] on div "22" at bounding box center [529, 611] width 19 height 19
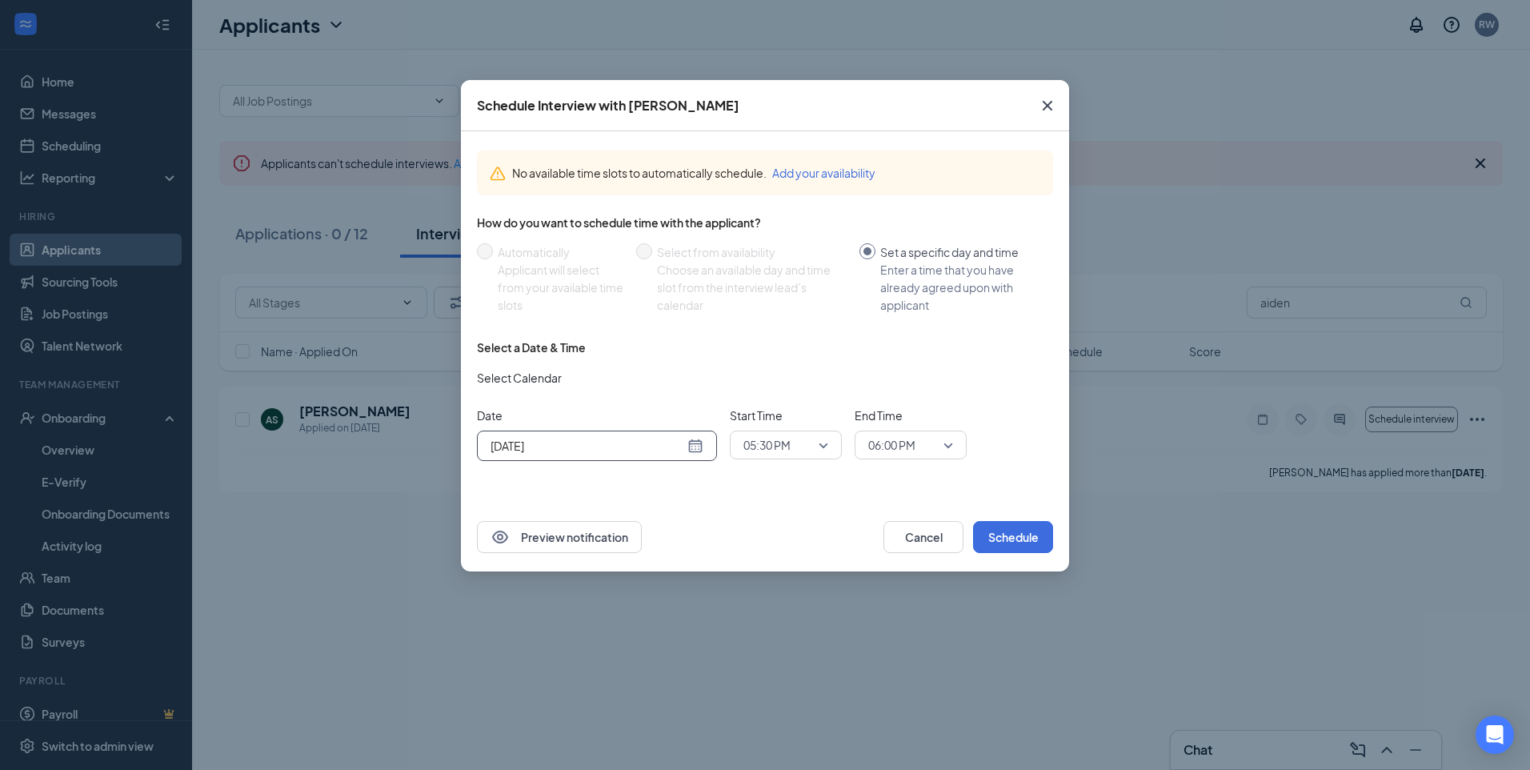
click at [759, 347] on span "05:30 PM" at bounding box center [778, 445] width 70 height 24
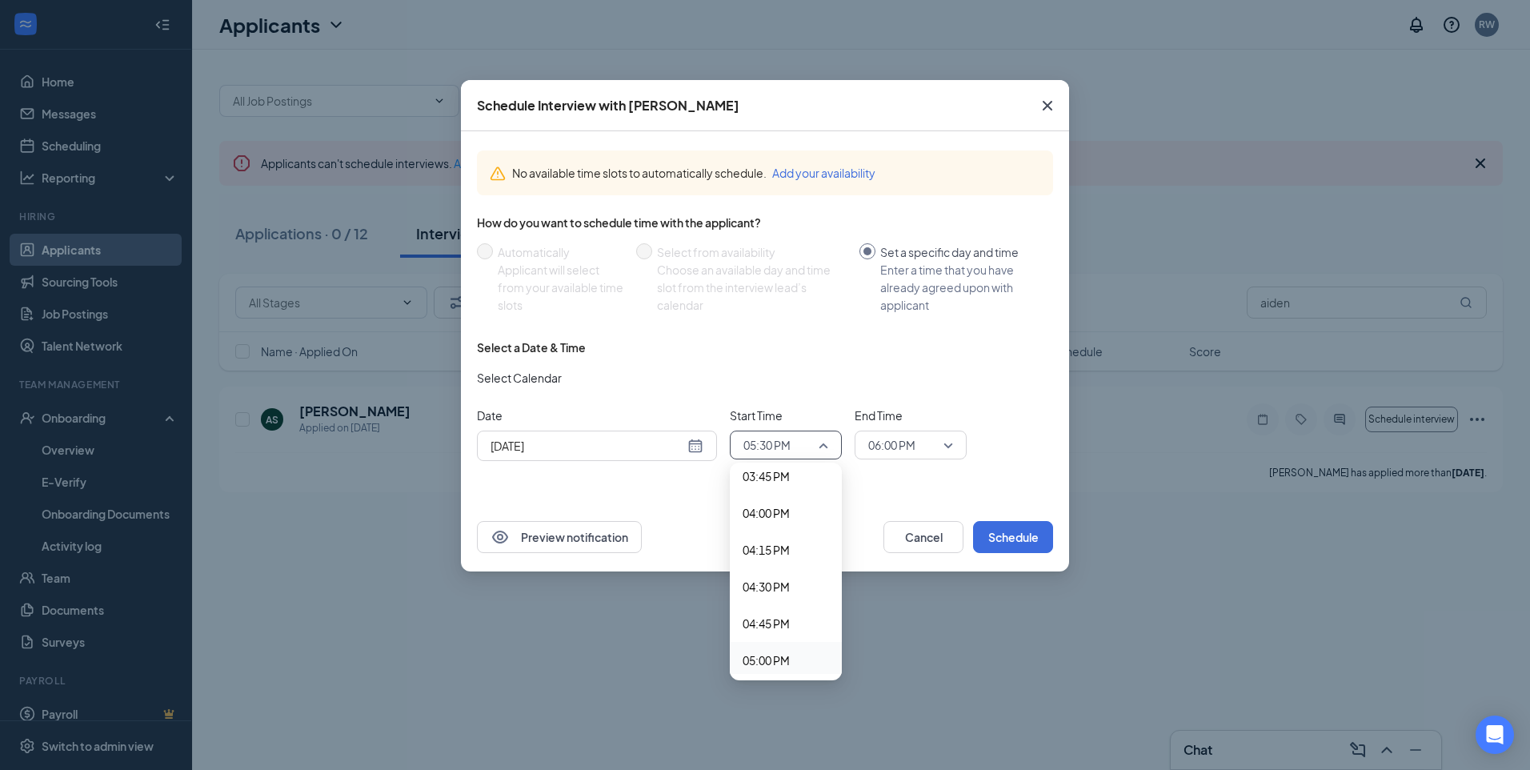
scroll to position [2250, 0]
click at [759, 347] on span "04:00 PM" at bounding box center [766, 593] width 47 height 18
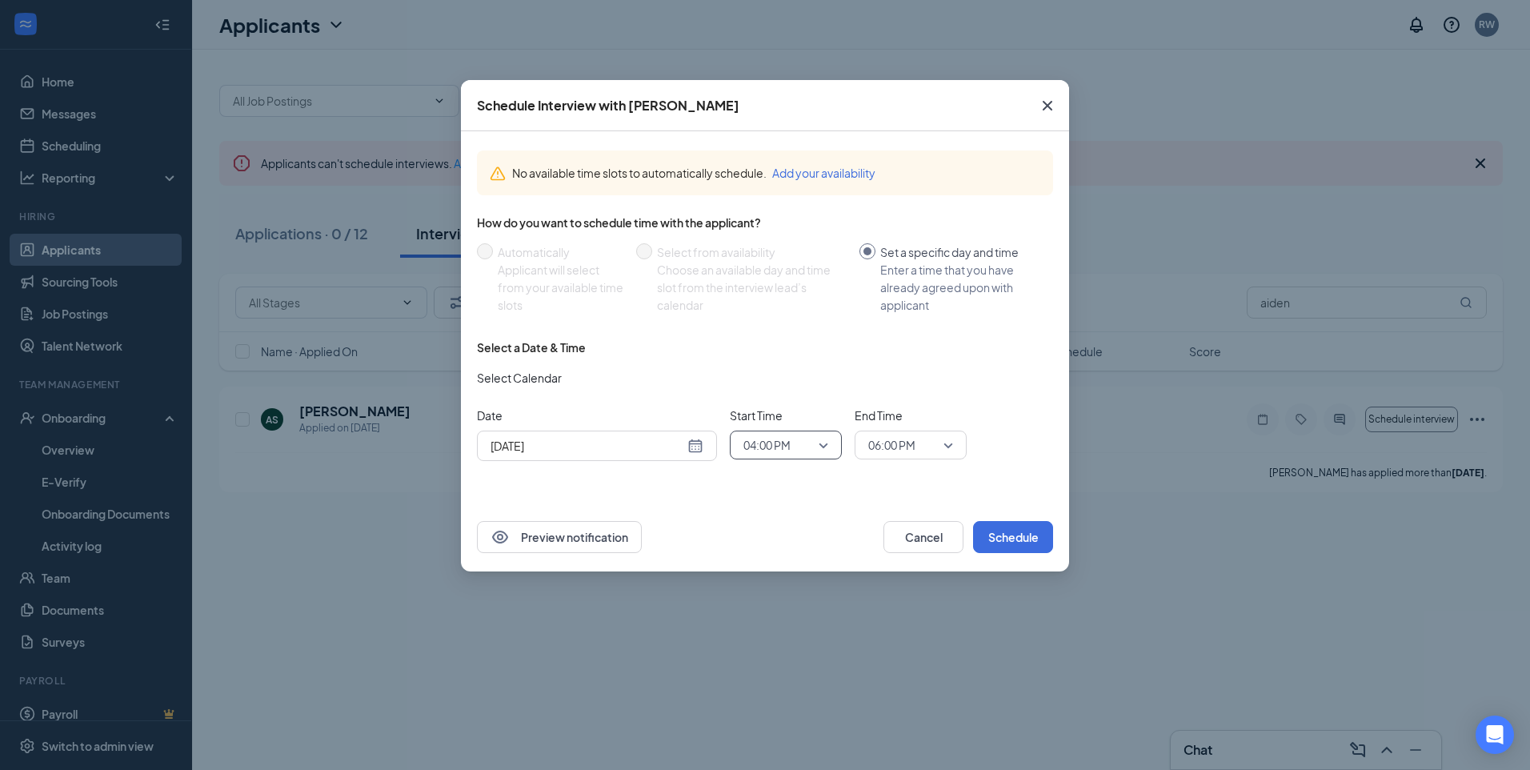
click at [759, 347] on span "06:00 PM" at bounding box center [910, 445] width 85 height 24
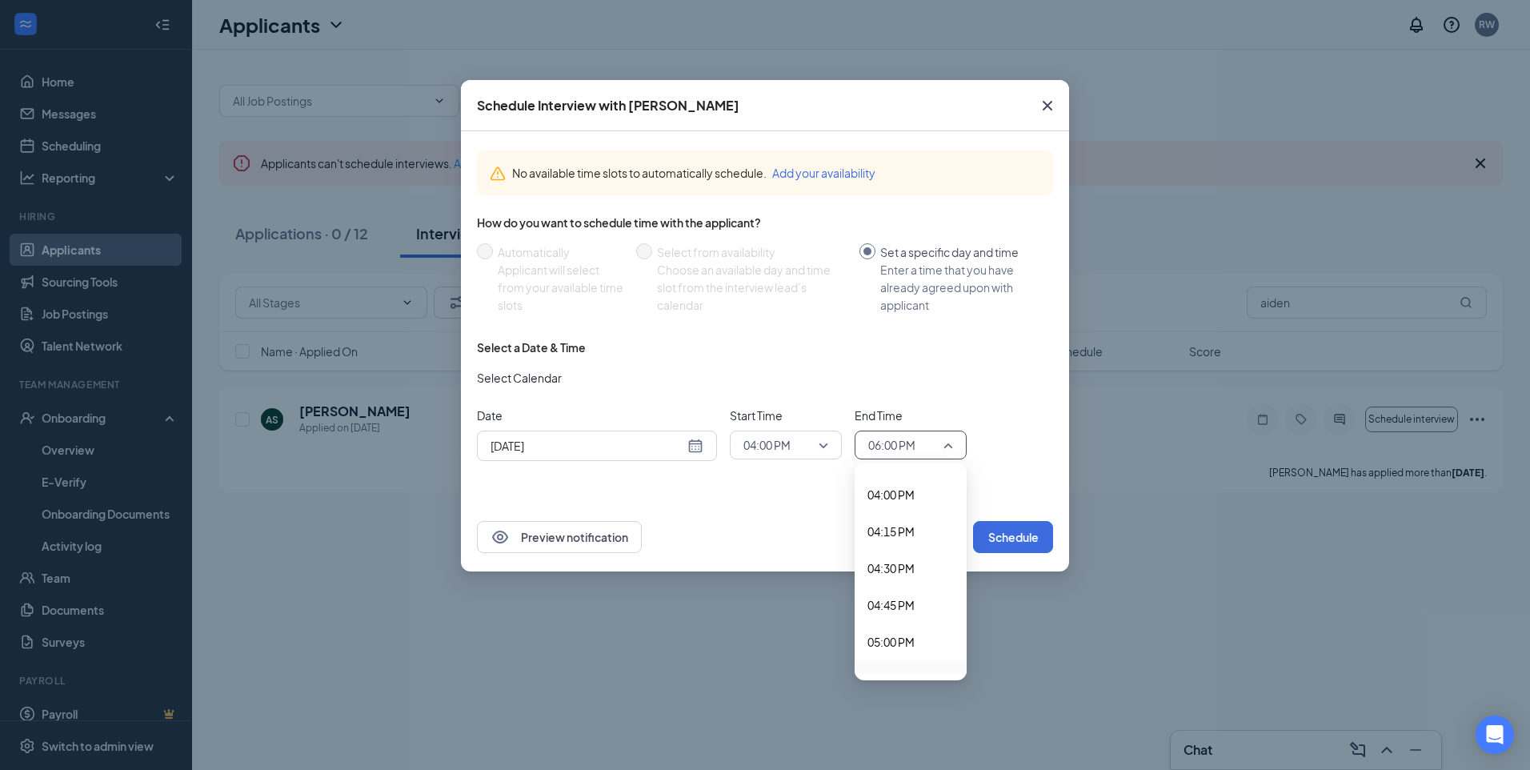
scroll to position [2324, 0]
click at [759, 347] on span "04:30 PM" at bounding box center [890, 593] width 47 height 18
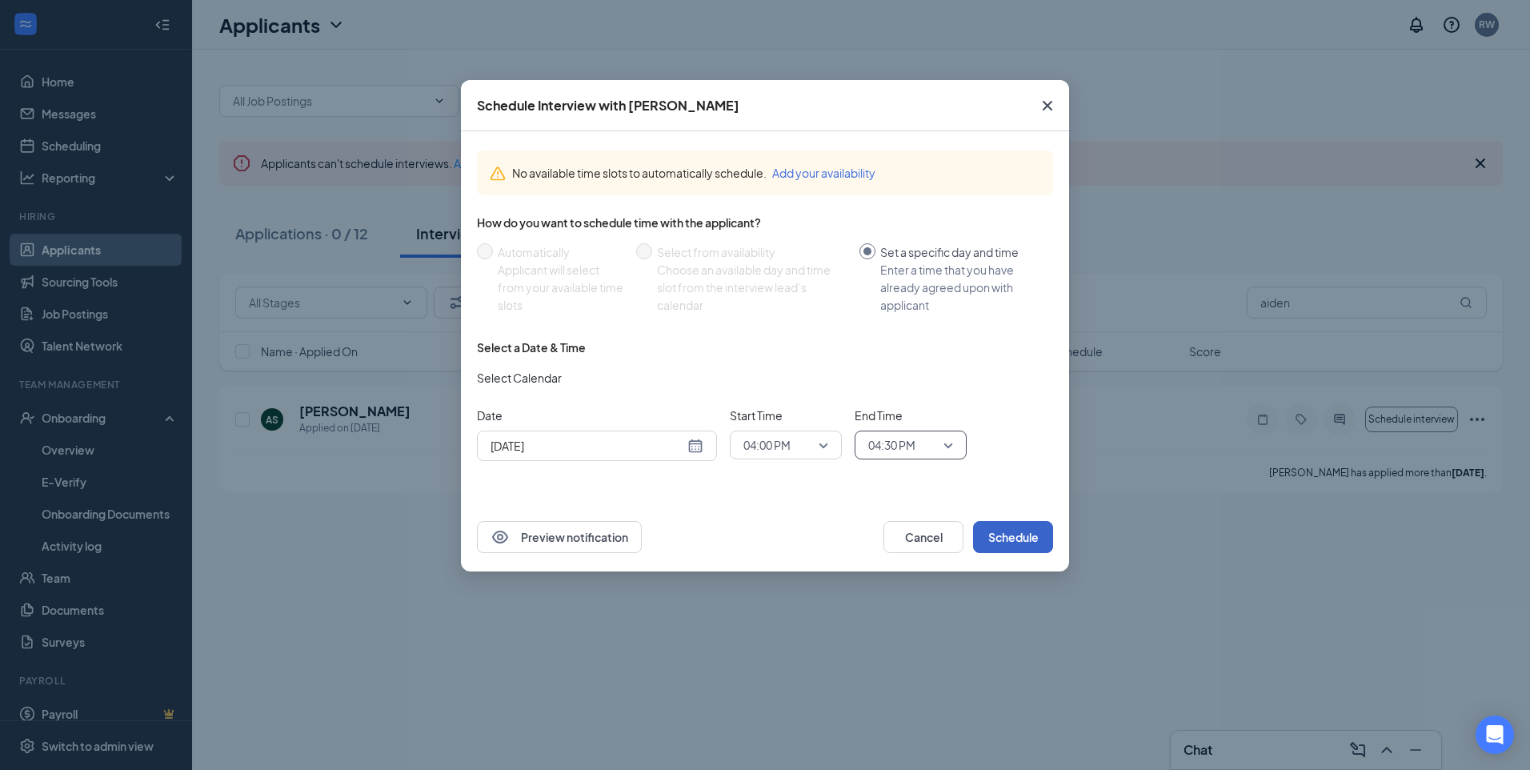
click at [759, 347] on button "Schedule" at bounding box center [1013, 537] width 80 height 32
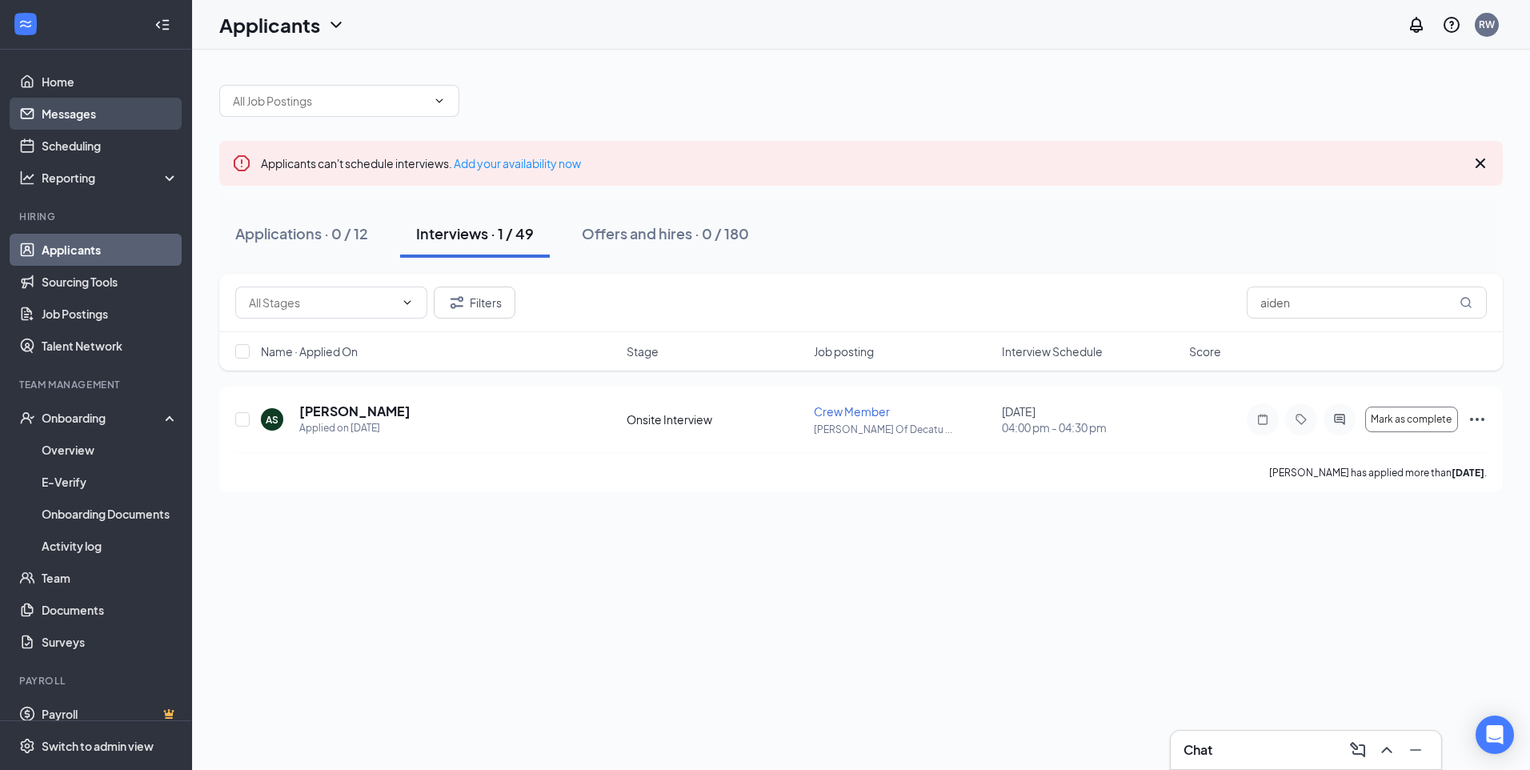
click at [102, 119] on link "Messages" at bounding box center [110, 114] width 137 height 32
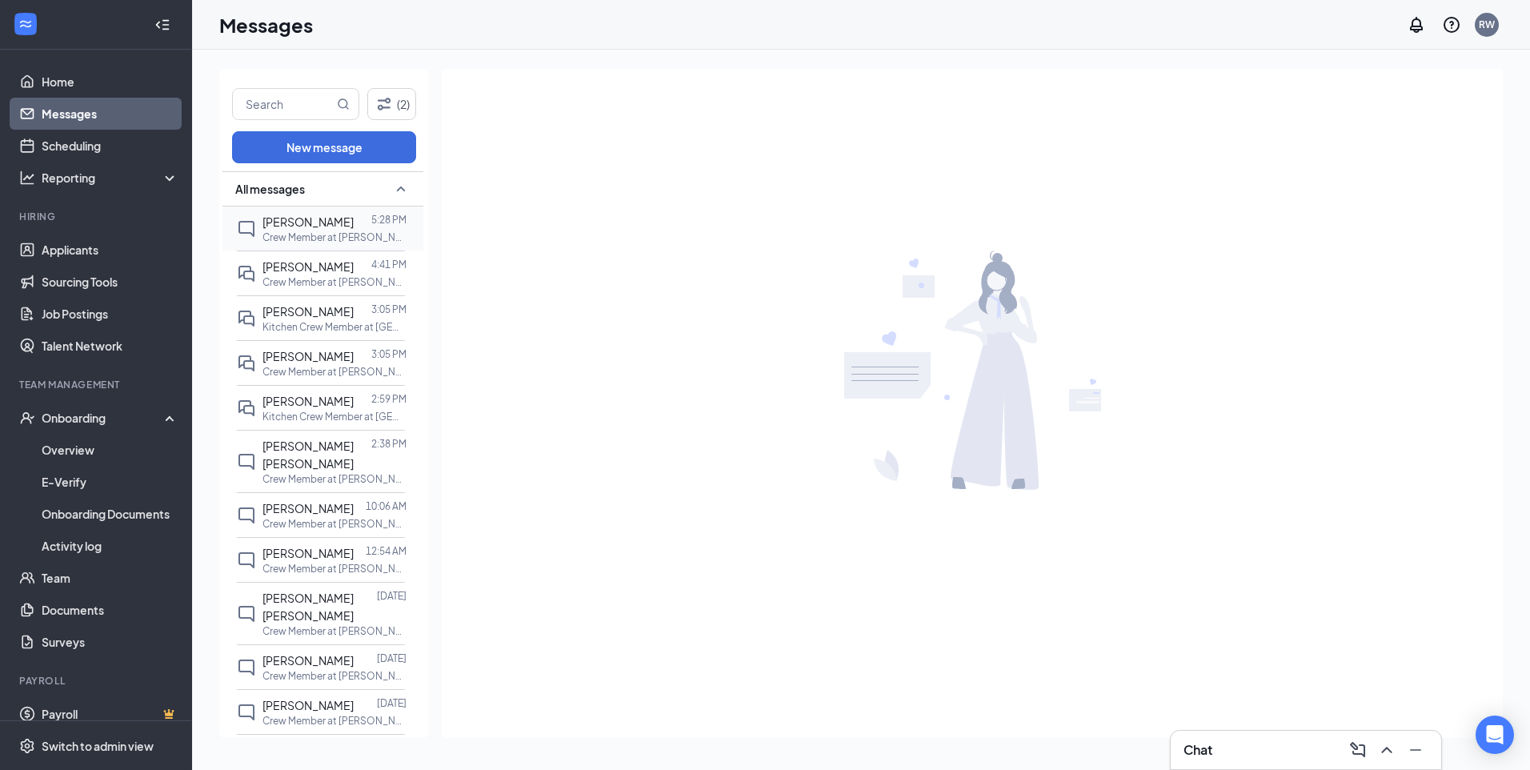
click at [330, 244] on p "Crew Member at [PERSON_NAME] Of Decatur #369" at bounding box center [334, 237] width 144 height 14
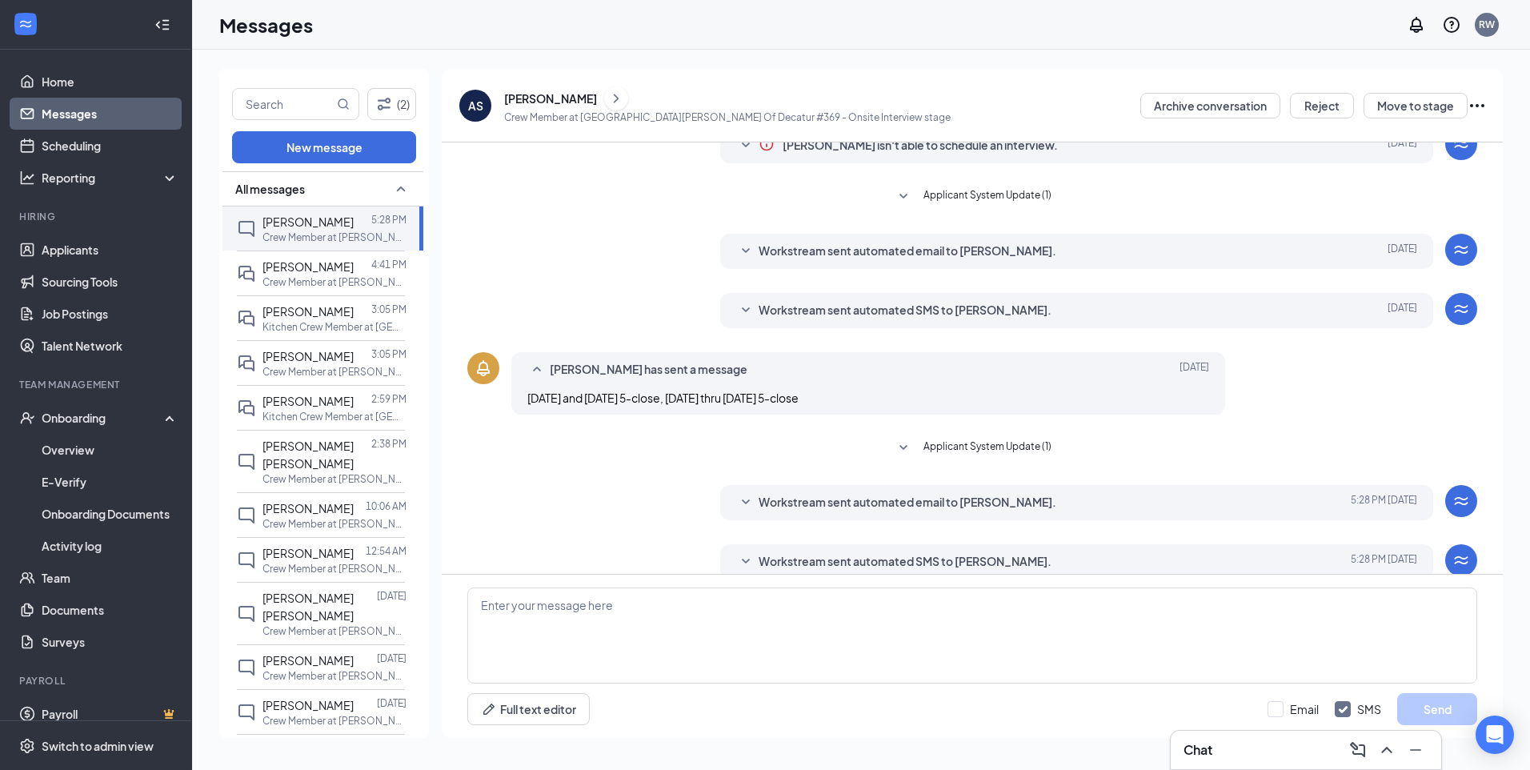
scroll to position [90, 0]
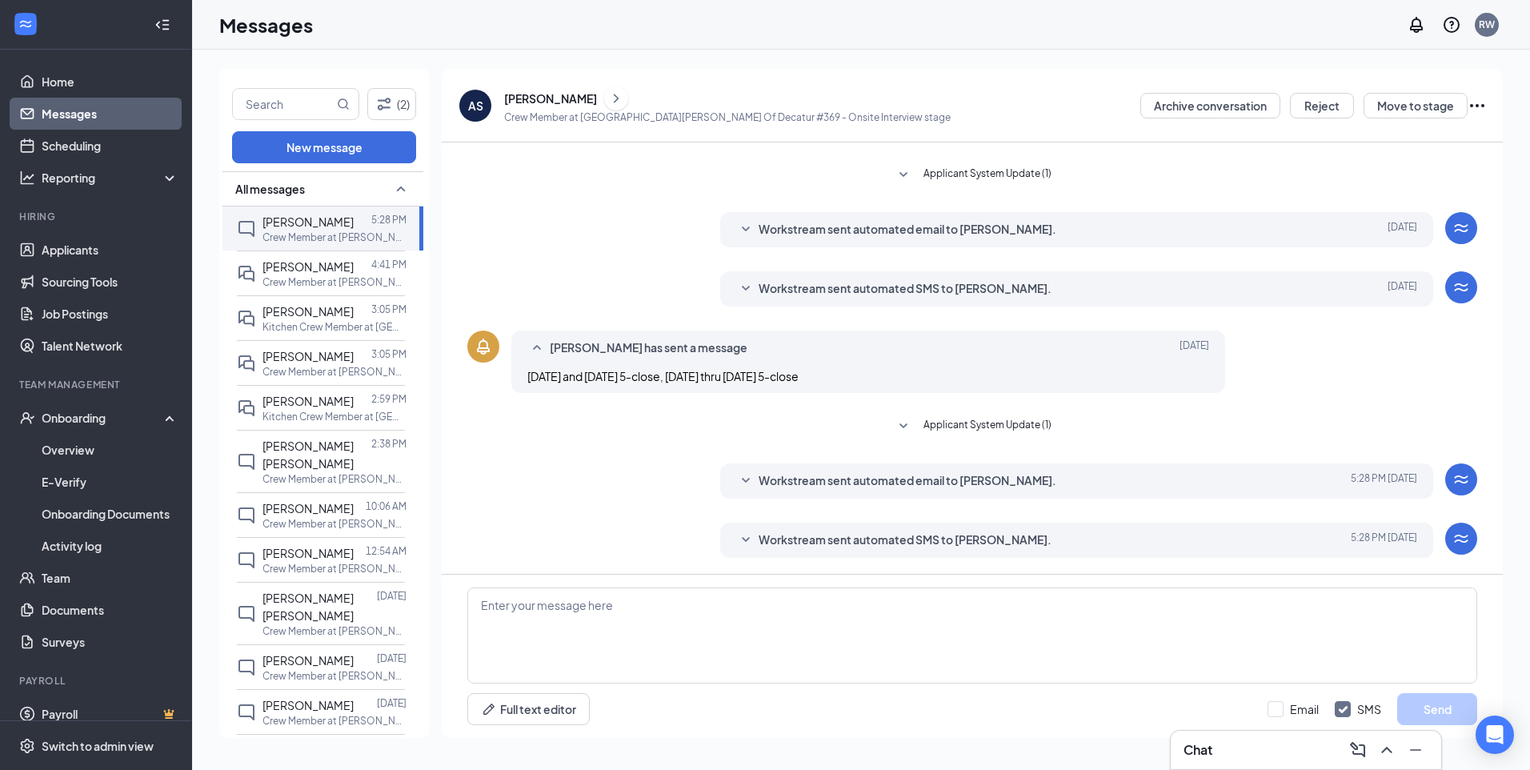
click at [759, 106] on icon "Ellipses" at bounding box center [1477, 105] width 14 height 3
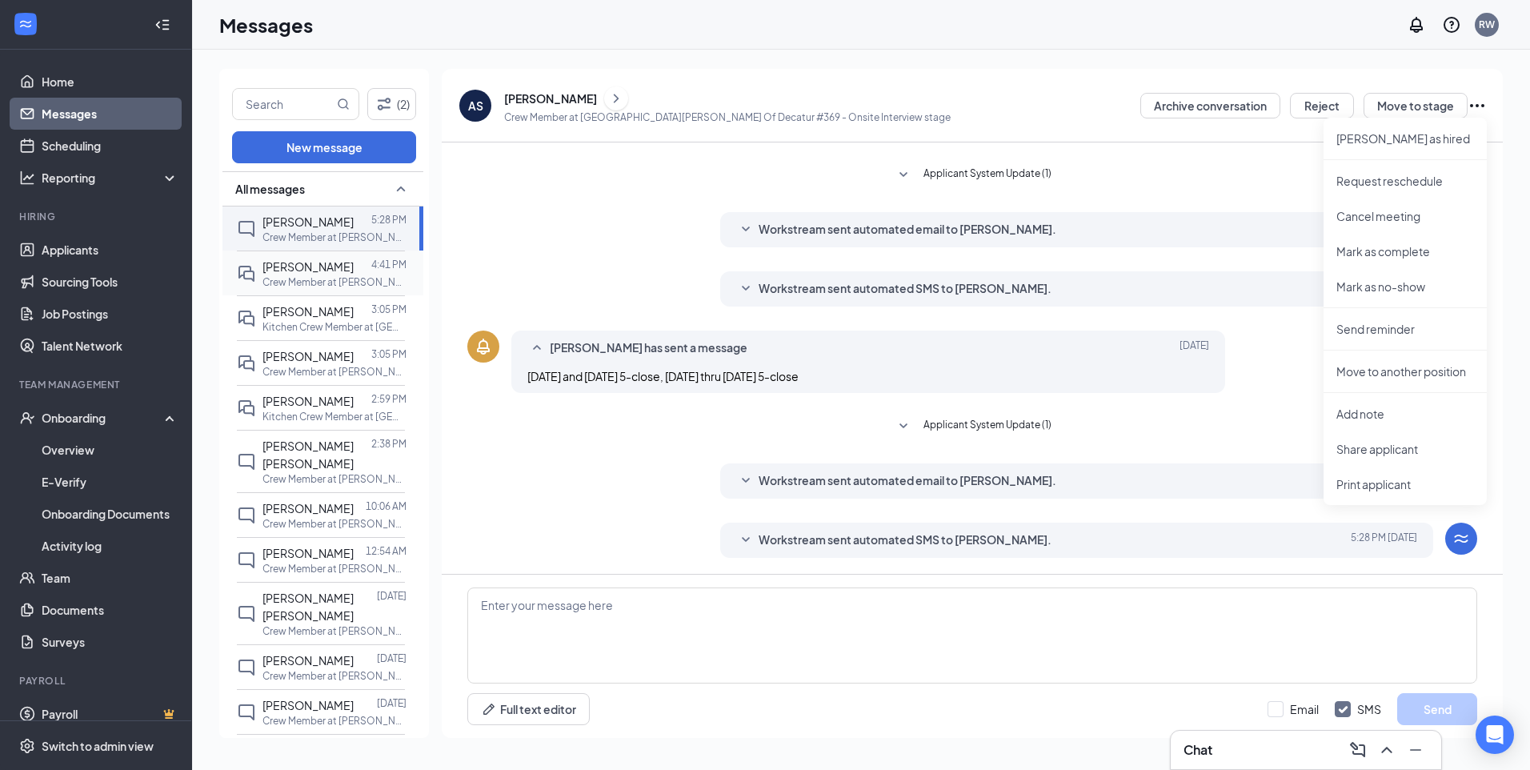
click at [287, 274] on span "[PERSON_NAME]" at bounding box center [307, 266] width 91 height 14
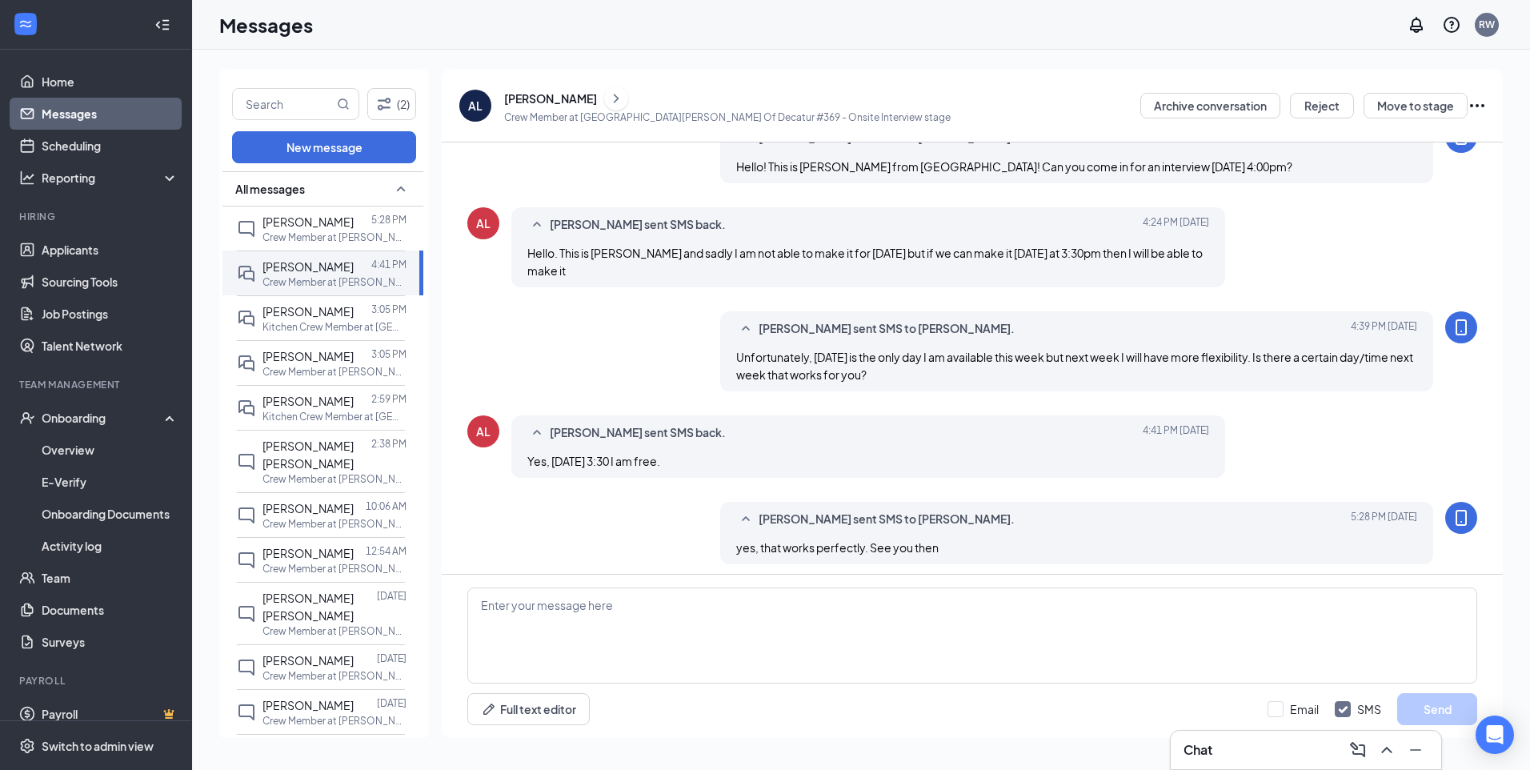
scroll to position [425, 0]
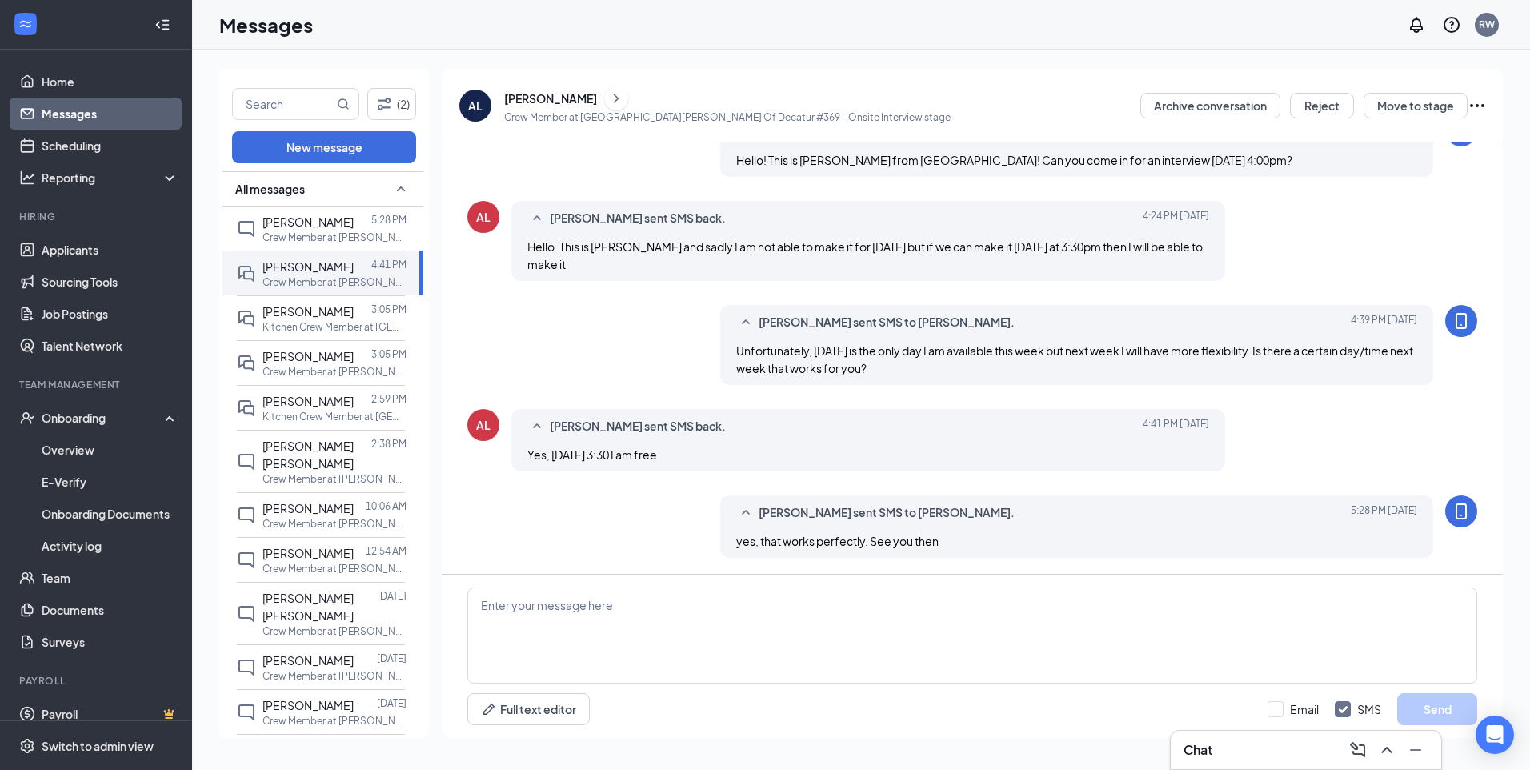
click at [759, 104] on icon "Ellipses" at bounding box center [1477, 105] width 19 height 19
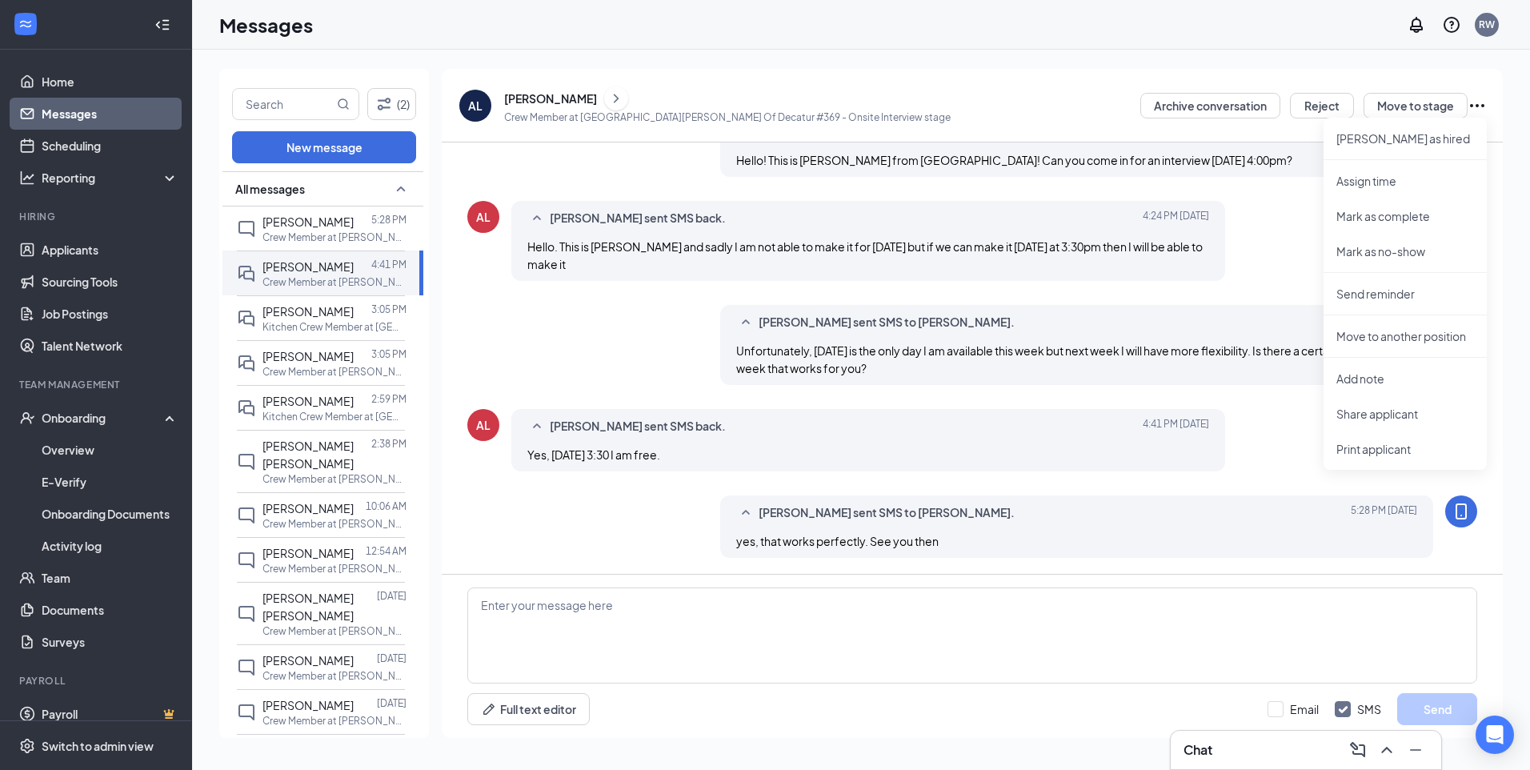
click at [532, 95] on div "[PERSON_NAME]" at bounding box center [550, 98] width 93 height 16
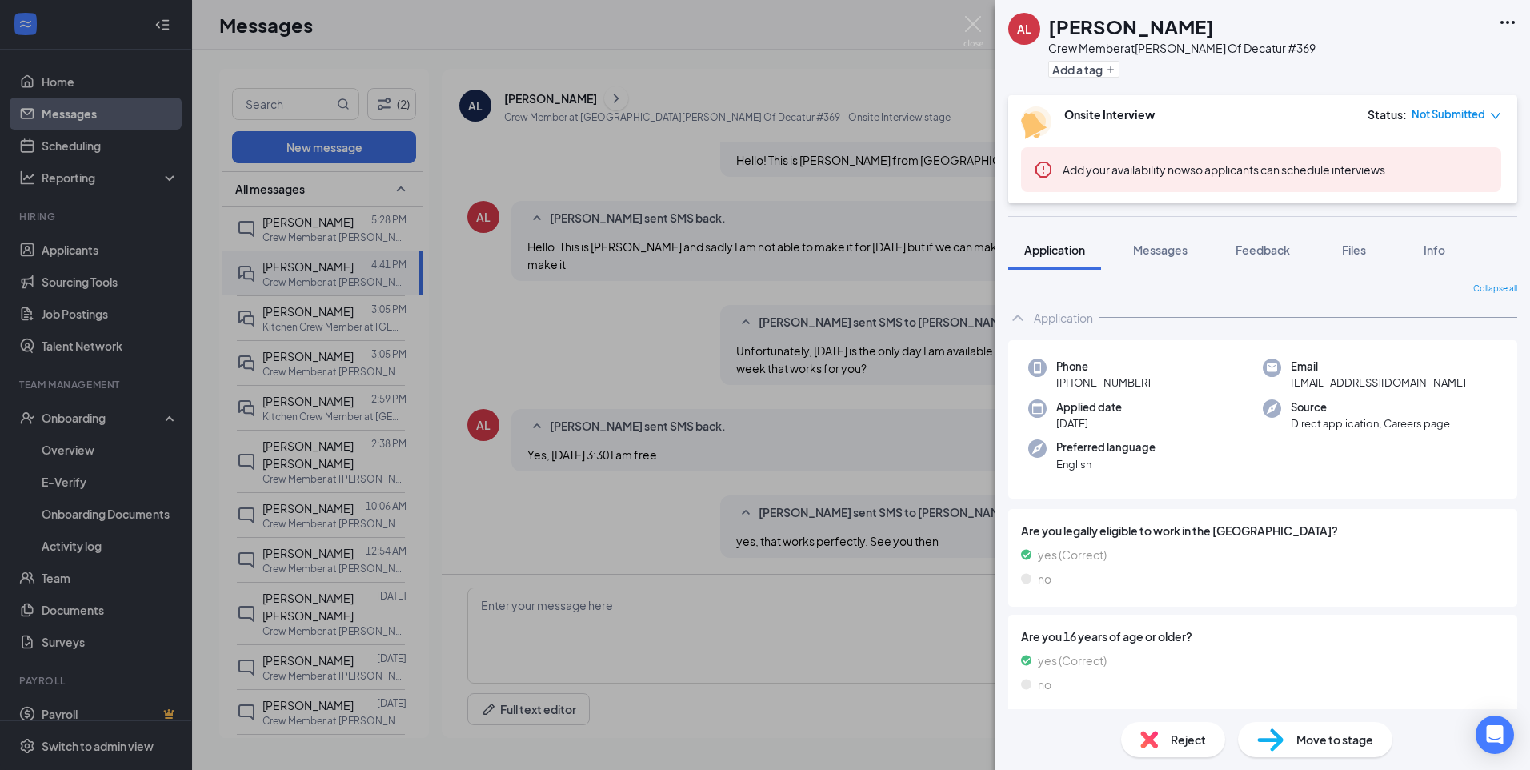
click at [759, 113] on icon "down" at bounding box center [1495, 115] width 11 height 11
click at [759, 165] on span "Assign Time" at bounding box center [1430, 161] width 62 height 18
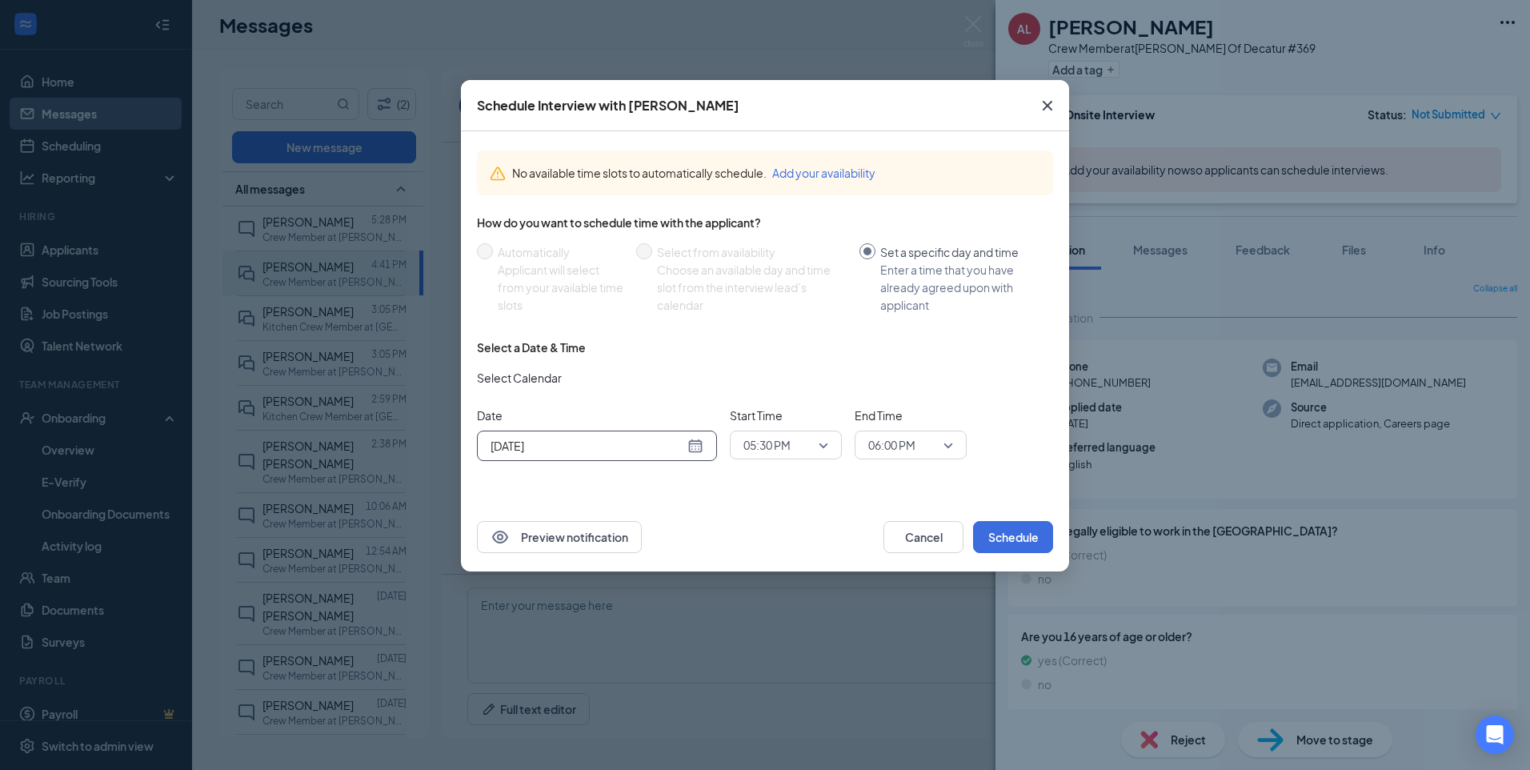
click at [695, 347] on div "[DATE]" at bounding box center [597, 446] width 213 height 18
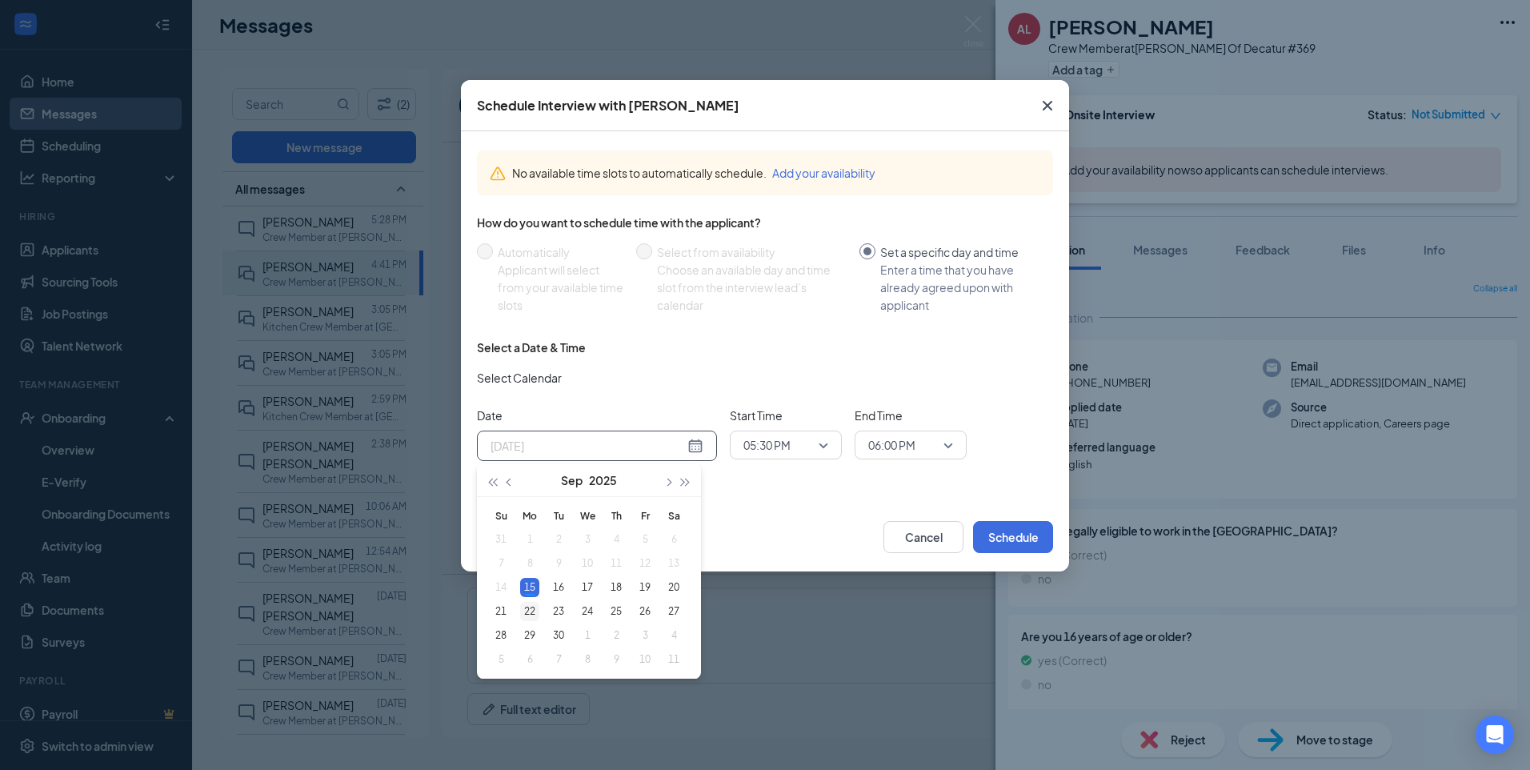
type input "[DATE]"
click at [526, 347] on div "22" at bounding box center [529, 611] width 19 height 19
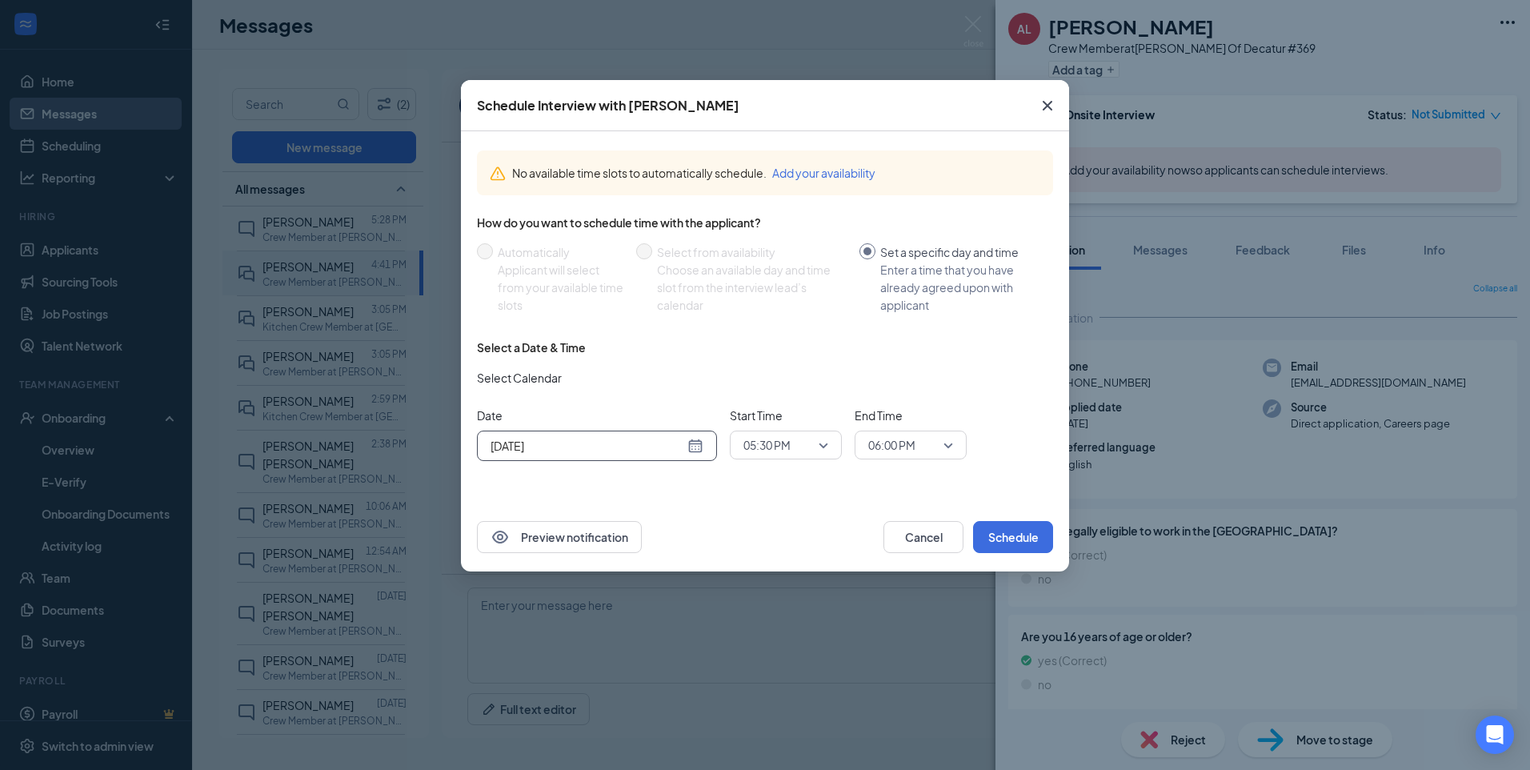
click at [759, 347] on span "05:30 PM" at bounding box center [785, 445] width 85 height 24
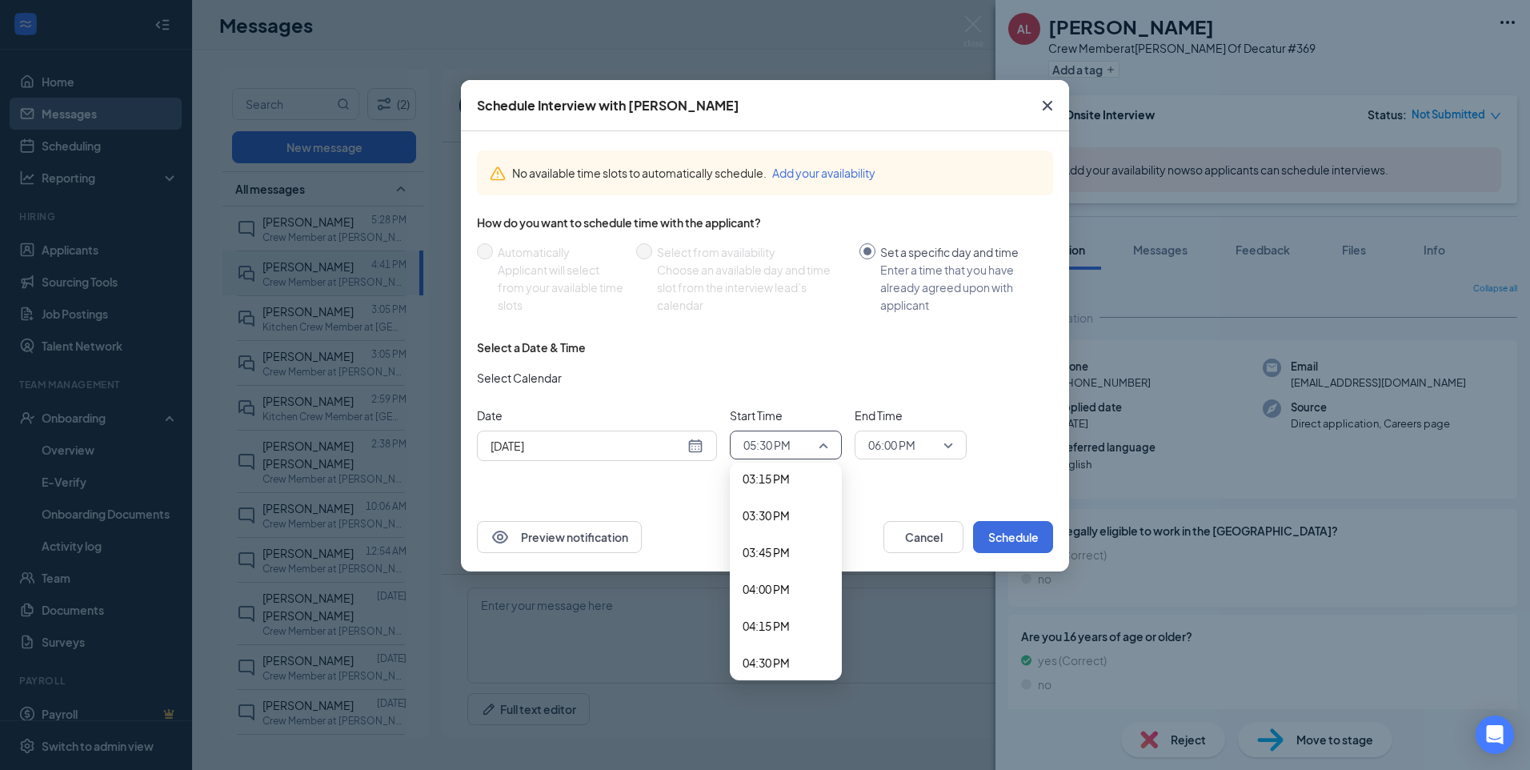
scroll to position [2250, 0]
click at [759, 347] on span "03:30 PM" at bounding box center [766, 520] width 47 height 18
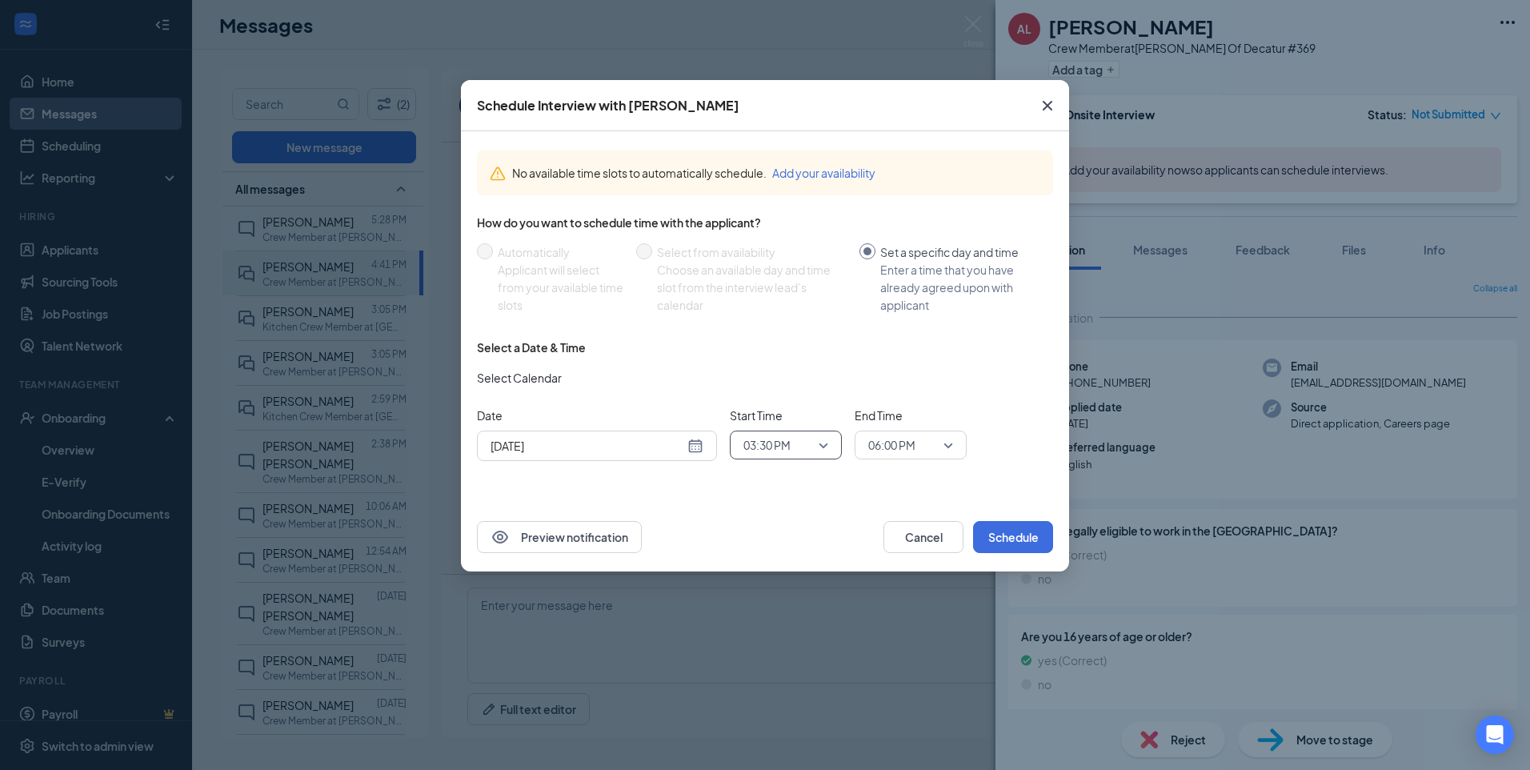
click at [759, 347] on span "06:00 PM" at bounding box center [903, 445] width 70 height 24
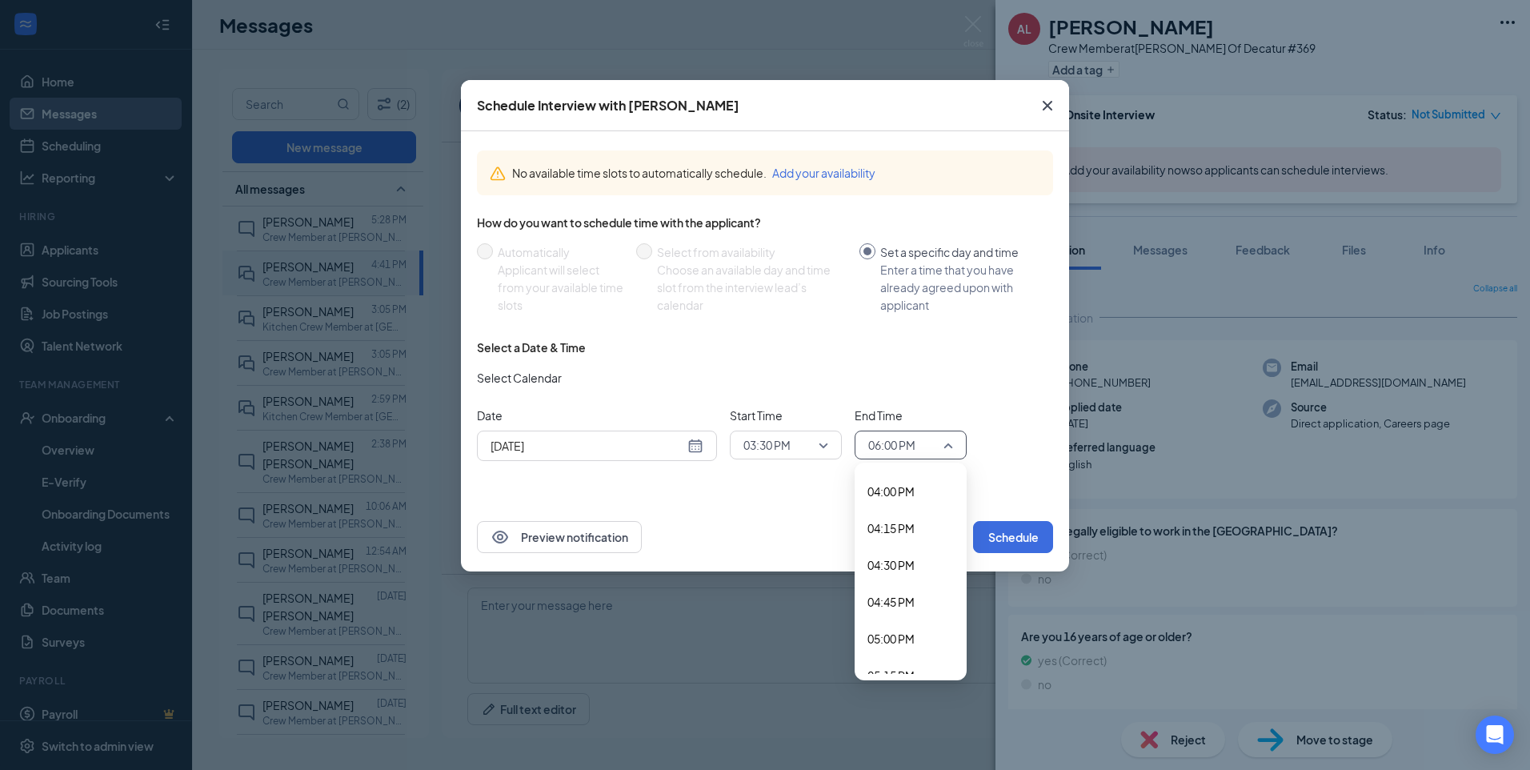
scroll to position [2324, 0]
click at [759, 347] on span "04:00 PM" at bounding box center [890, 520] width 47 height 18
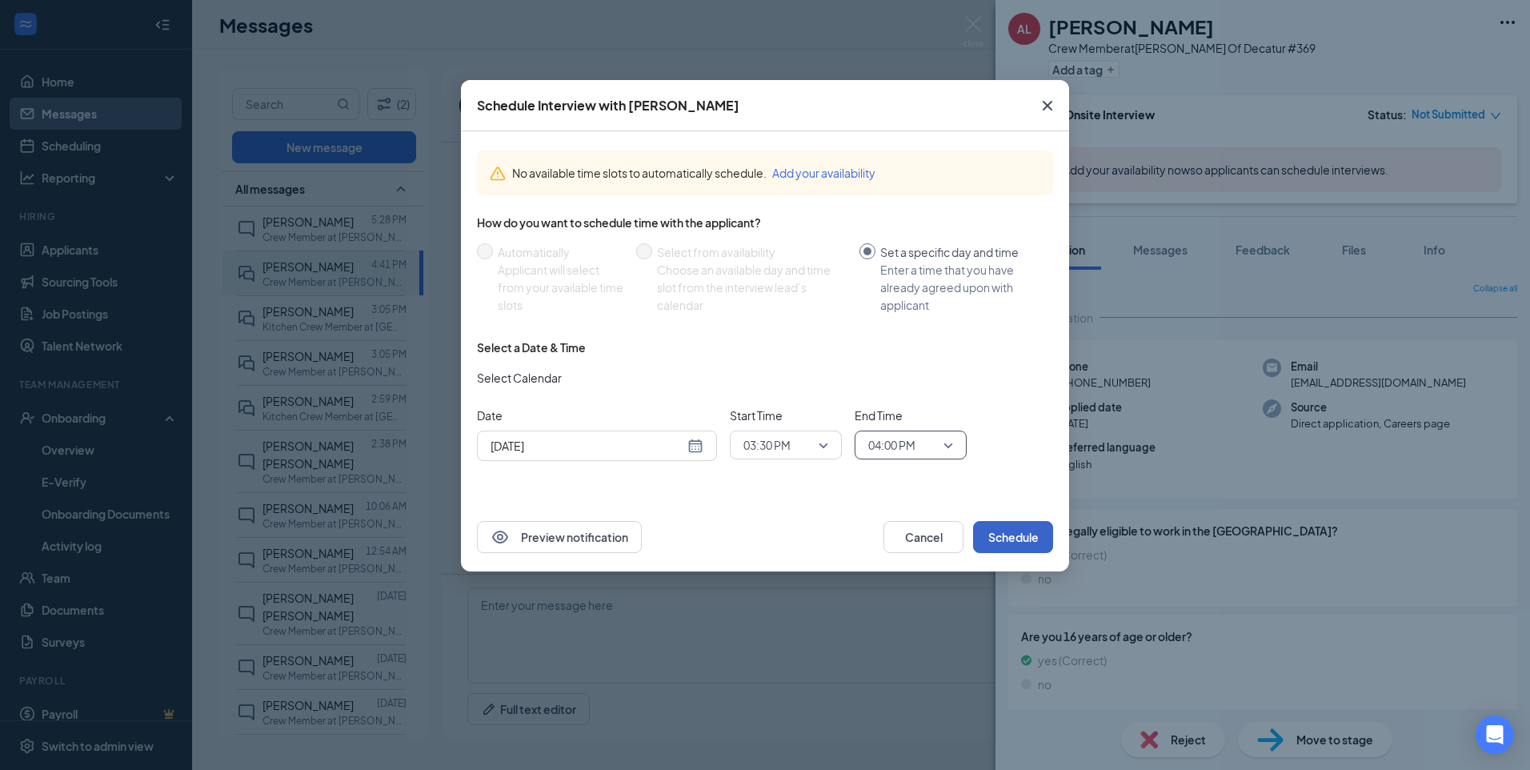
click at [759, 347] on button "Schedule" at bounding box center [1013, 537] width 80 height 32
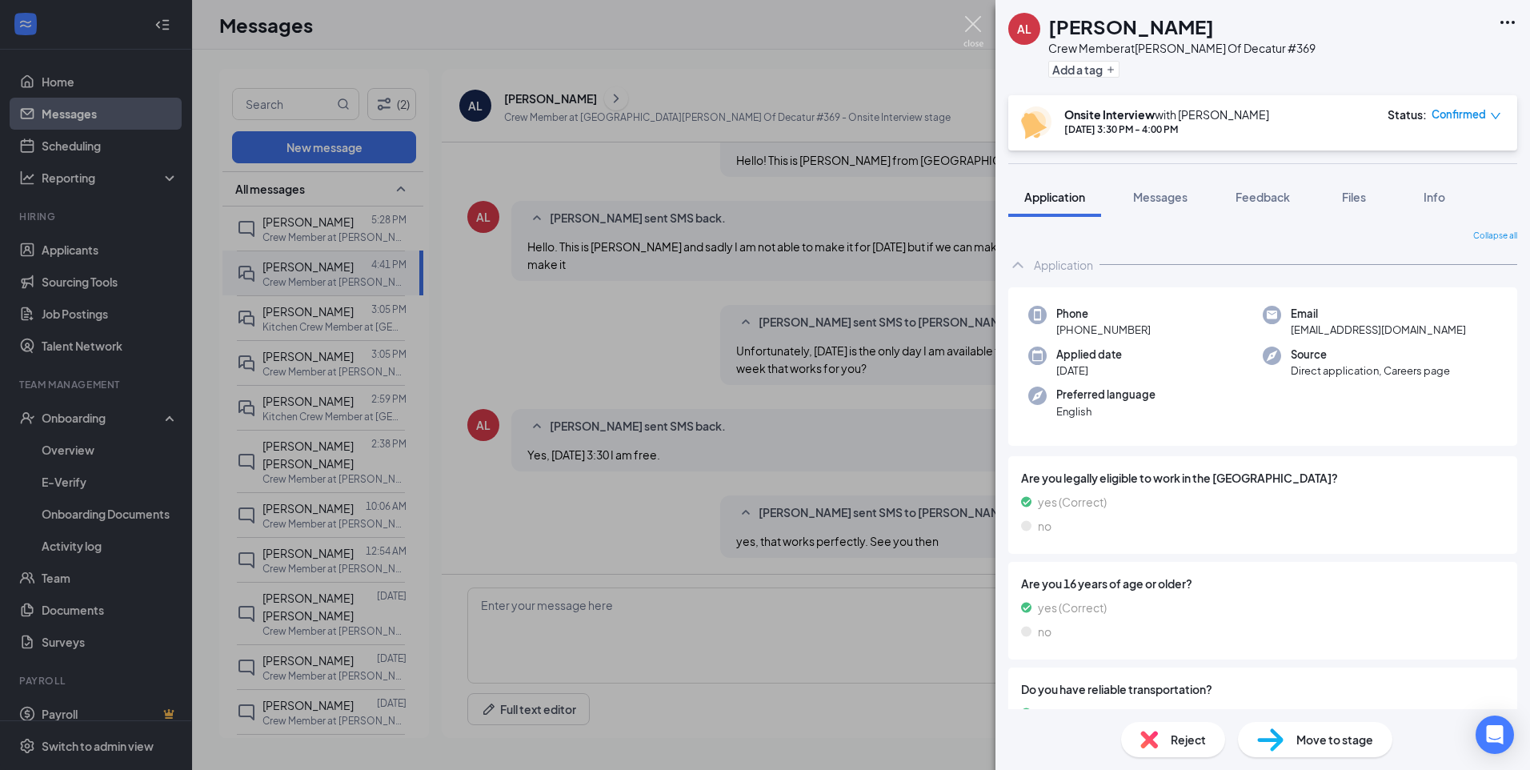
click at [759, 17] on img at bounding box center [974, 31] width 20 height 31
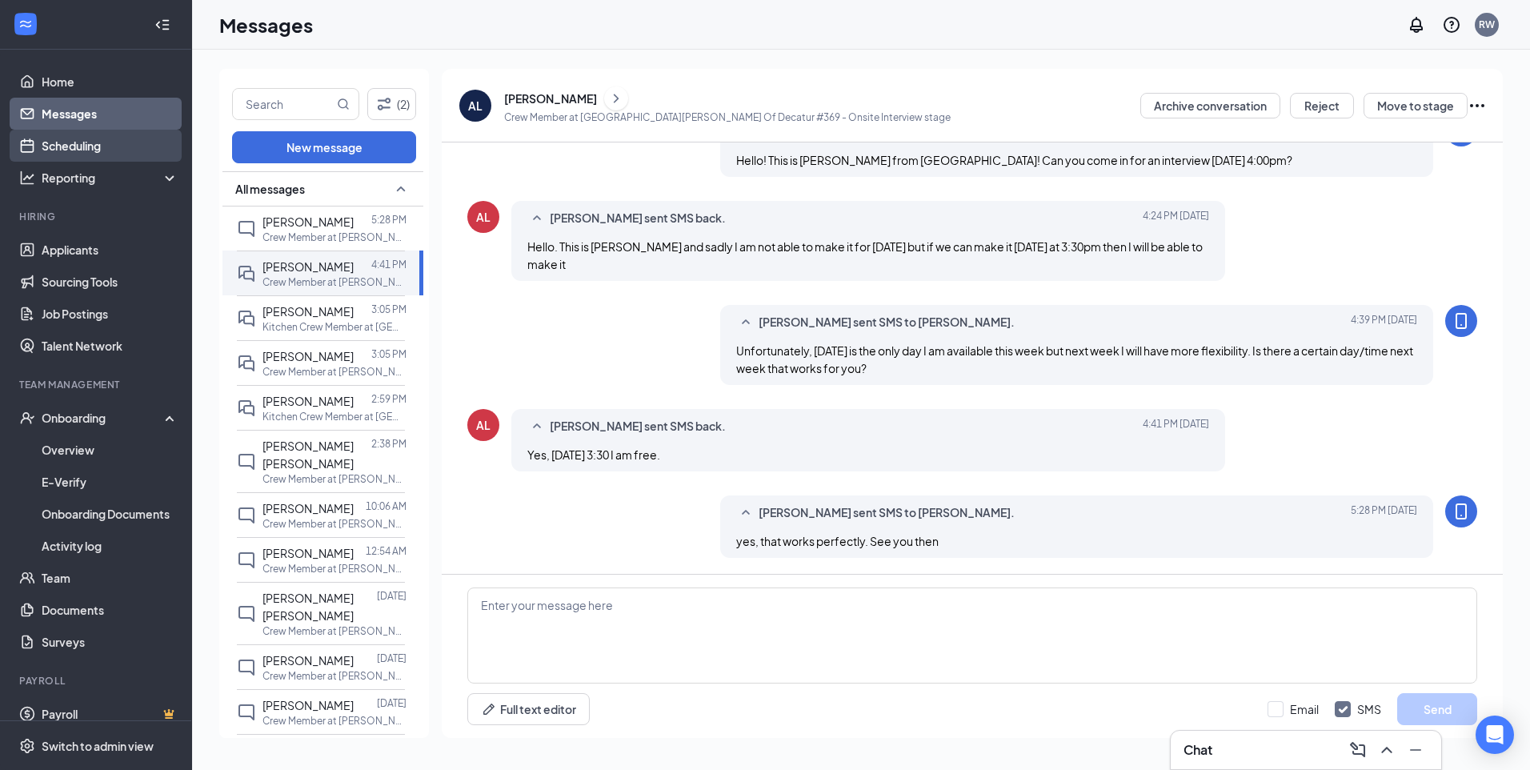
click at [76, 144] on link "Scheduling" at bounding box center [110, 146] width 137 height 32
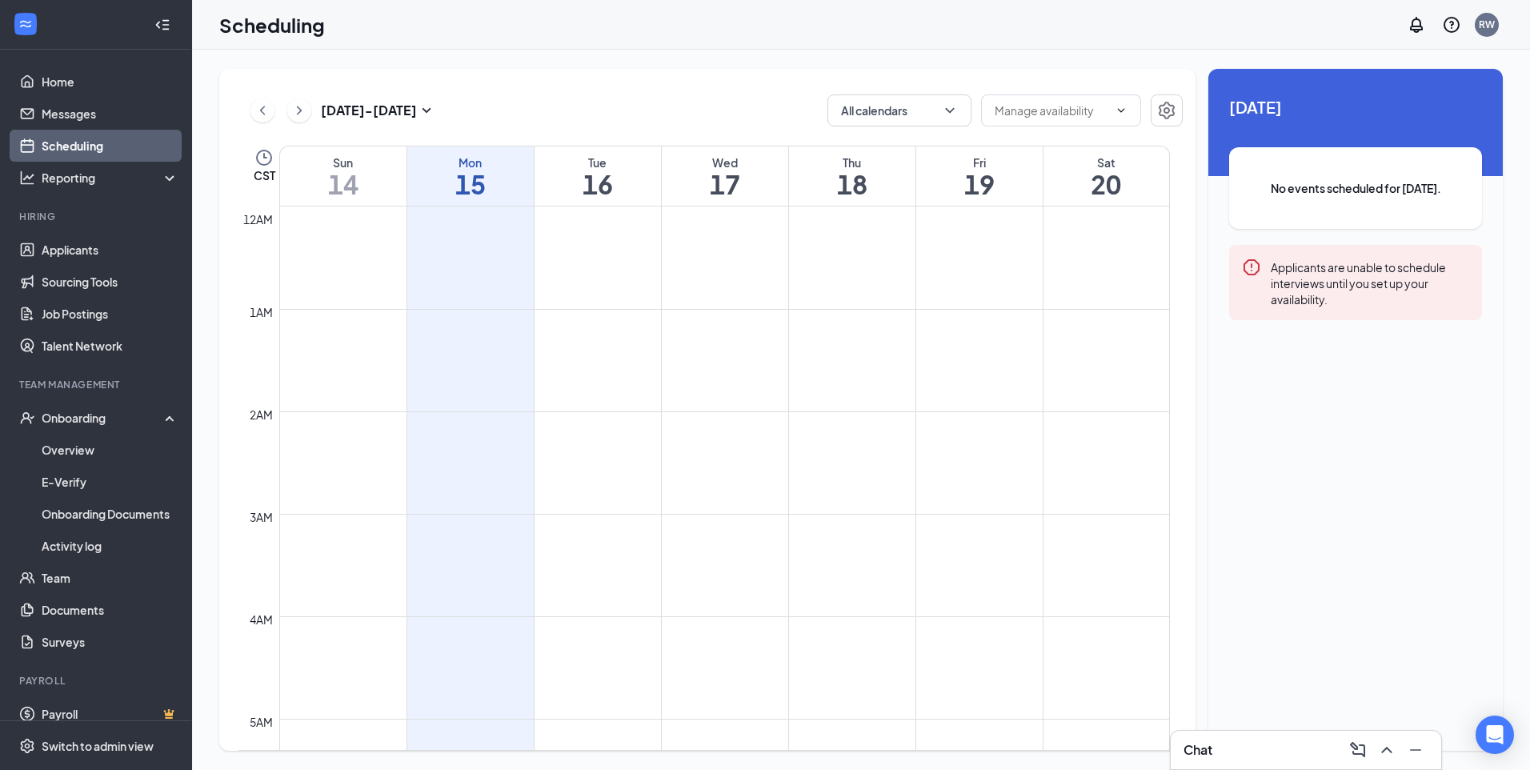
scroll to position [787, 0]
click at [299, 106] on icon "ChevronRight" at bounding box center [299, 110] width 16 height 19
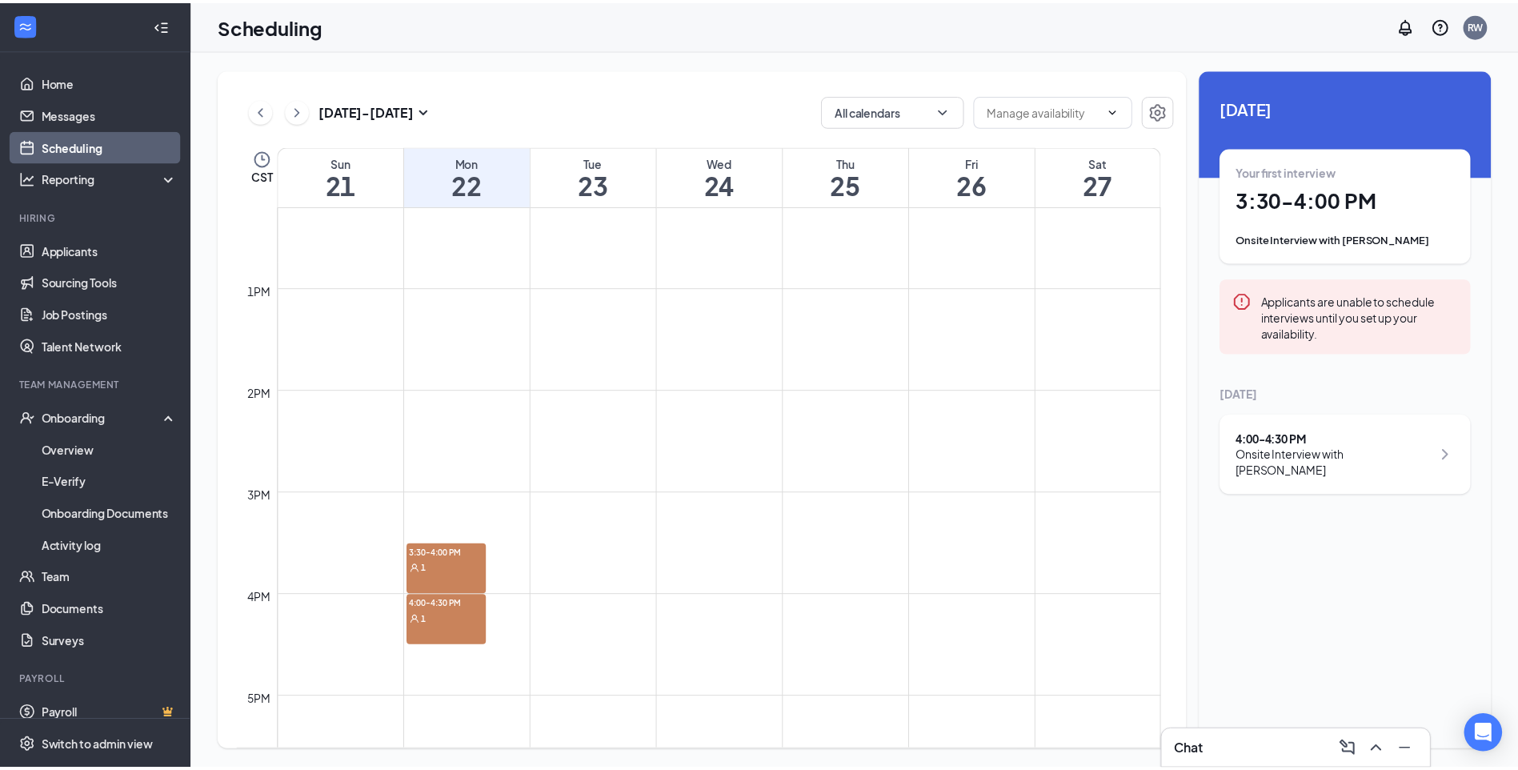
scroll to position [1267, 0]
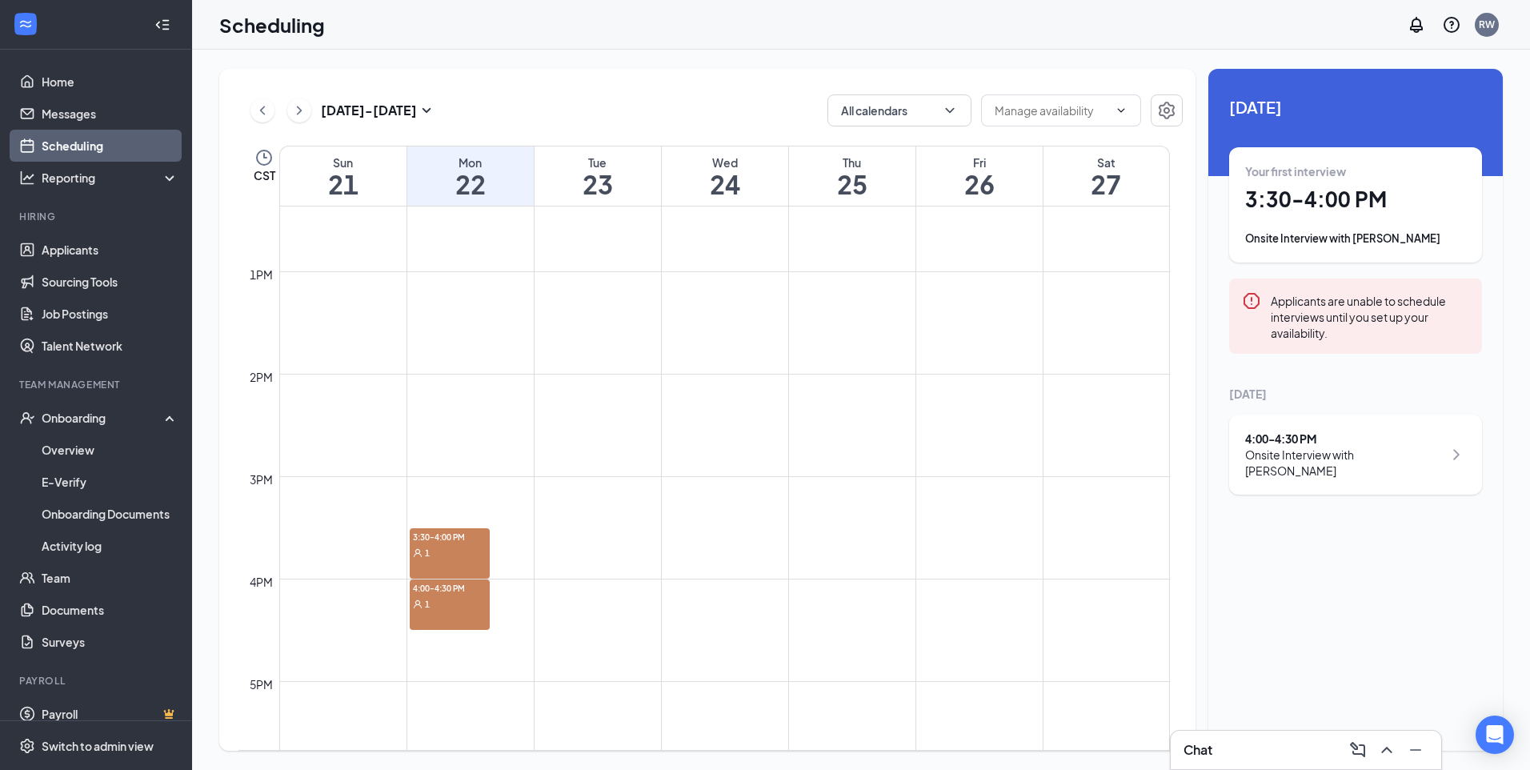
click at [463, 347] on div "1" at bounding box center [450, 552] width 80 height 16
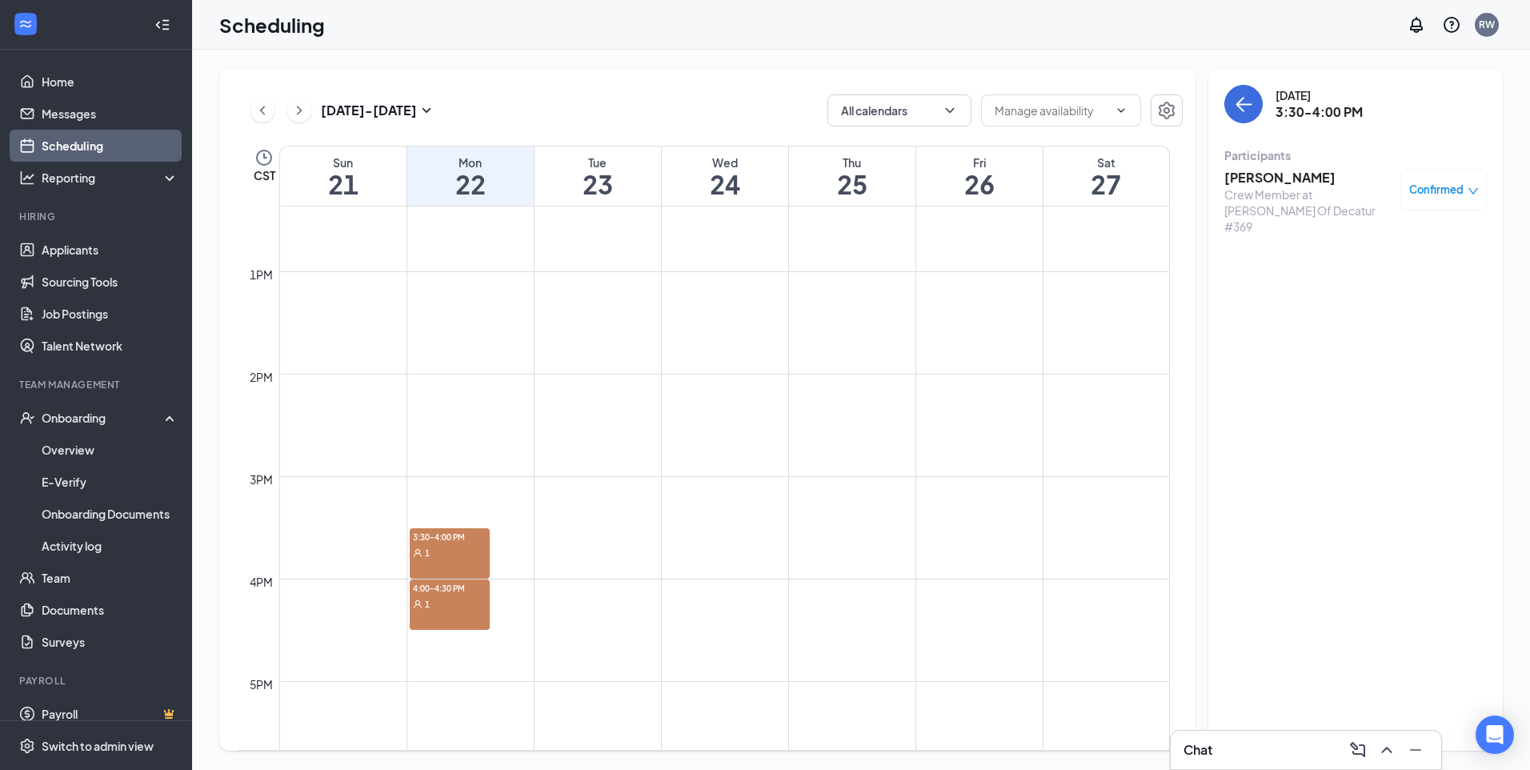
click at [453, 347] on span "4:00-4:30 PM" at bounding box center [450, 587] width 80 height 16
click at [402, 347] on td at bounding box center [724, 464] width 891 height 26
click at [98, 347] on link "Overview" at bounding box center [110, 450] width 137 height 32
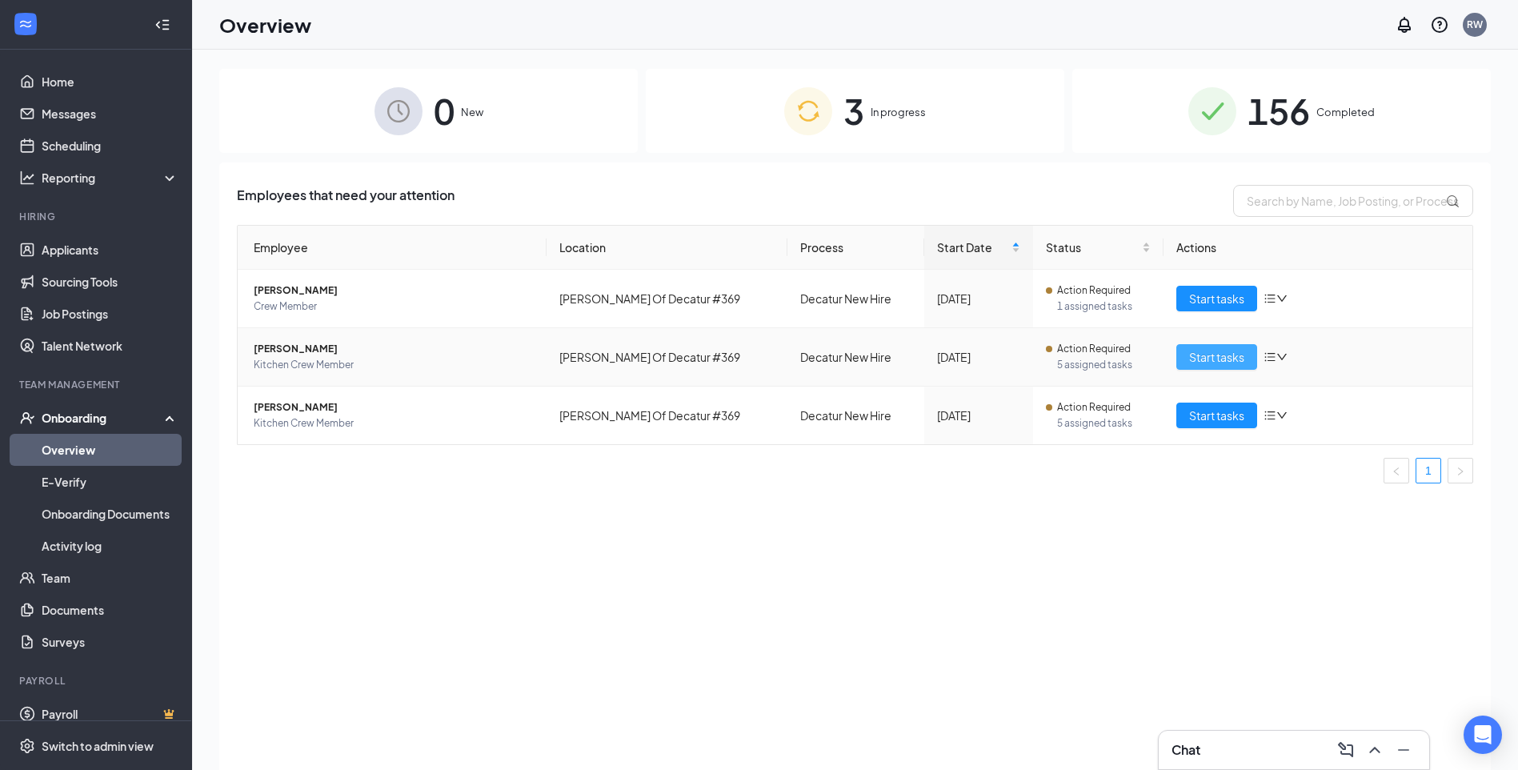
click at [759, 347] on span "Start tasks" at bounding box center [1216, 357] width 55 height 18
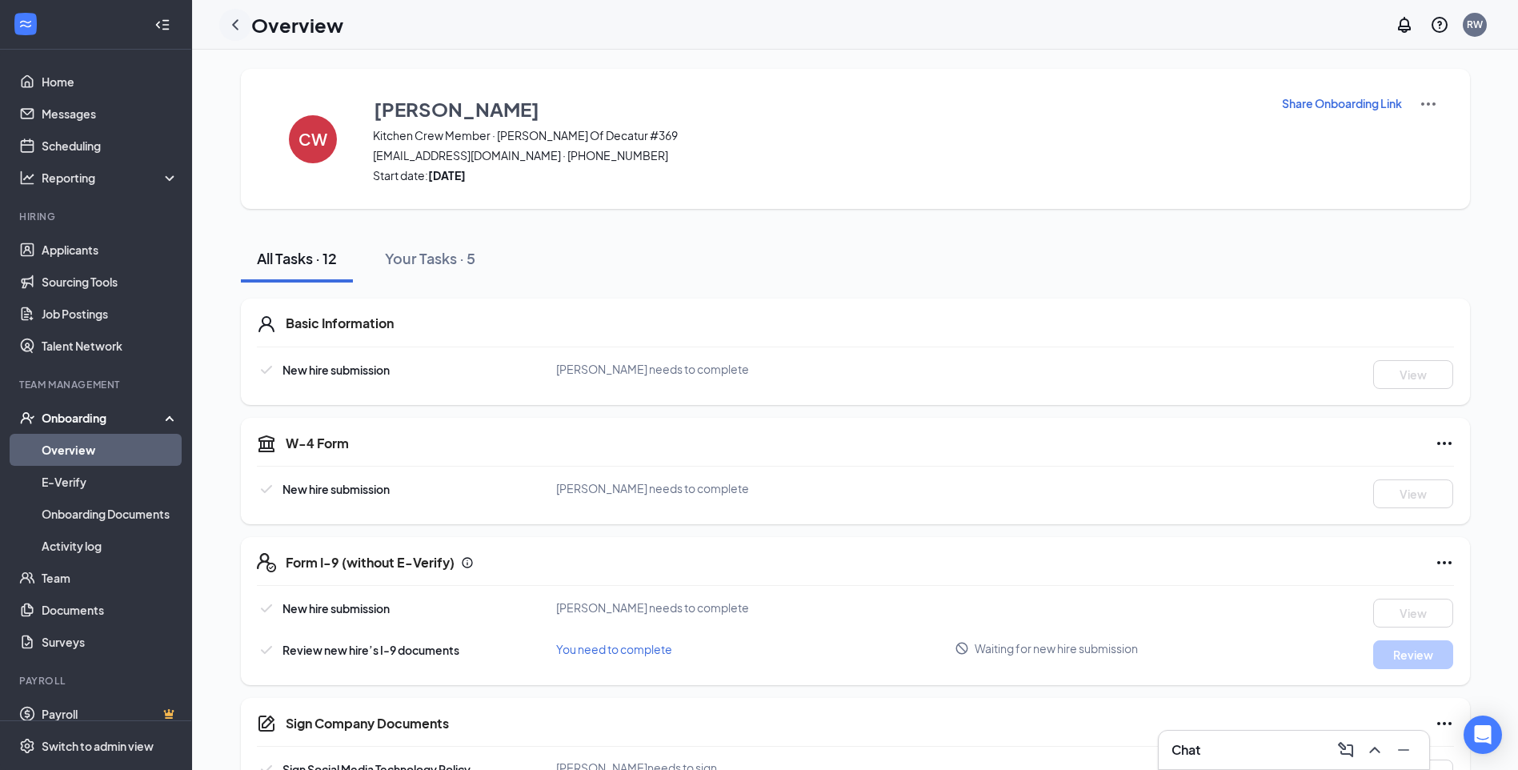
click at [232, 20] on icon "ChevronLeft" at bounding box center [235, 24] width 19 height 19
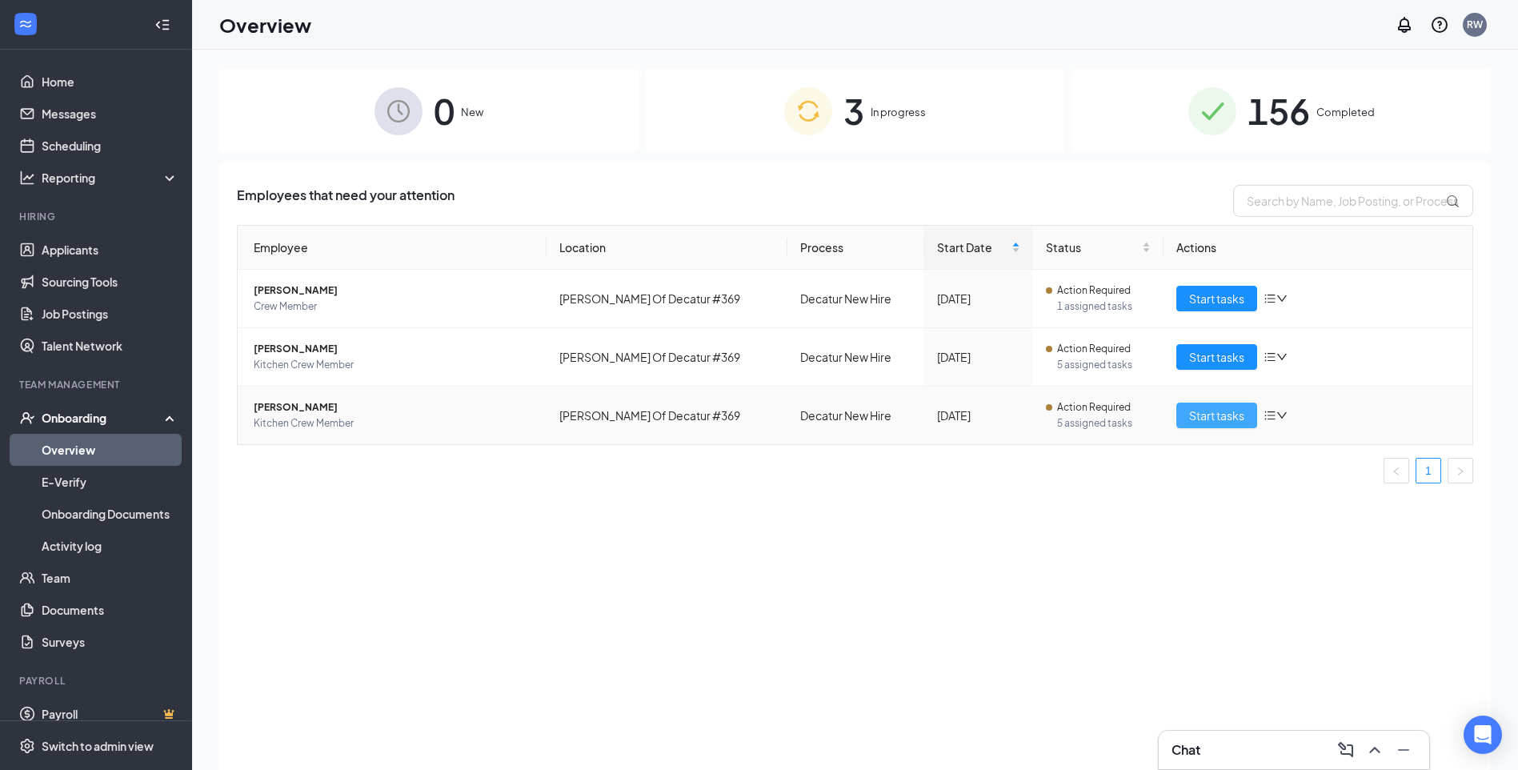
click at [759, 347] on span "Start tasks" at bounding box center [1216, 416] width 55 height 18
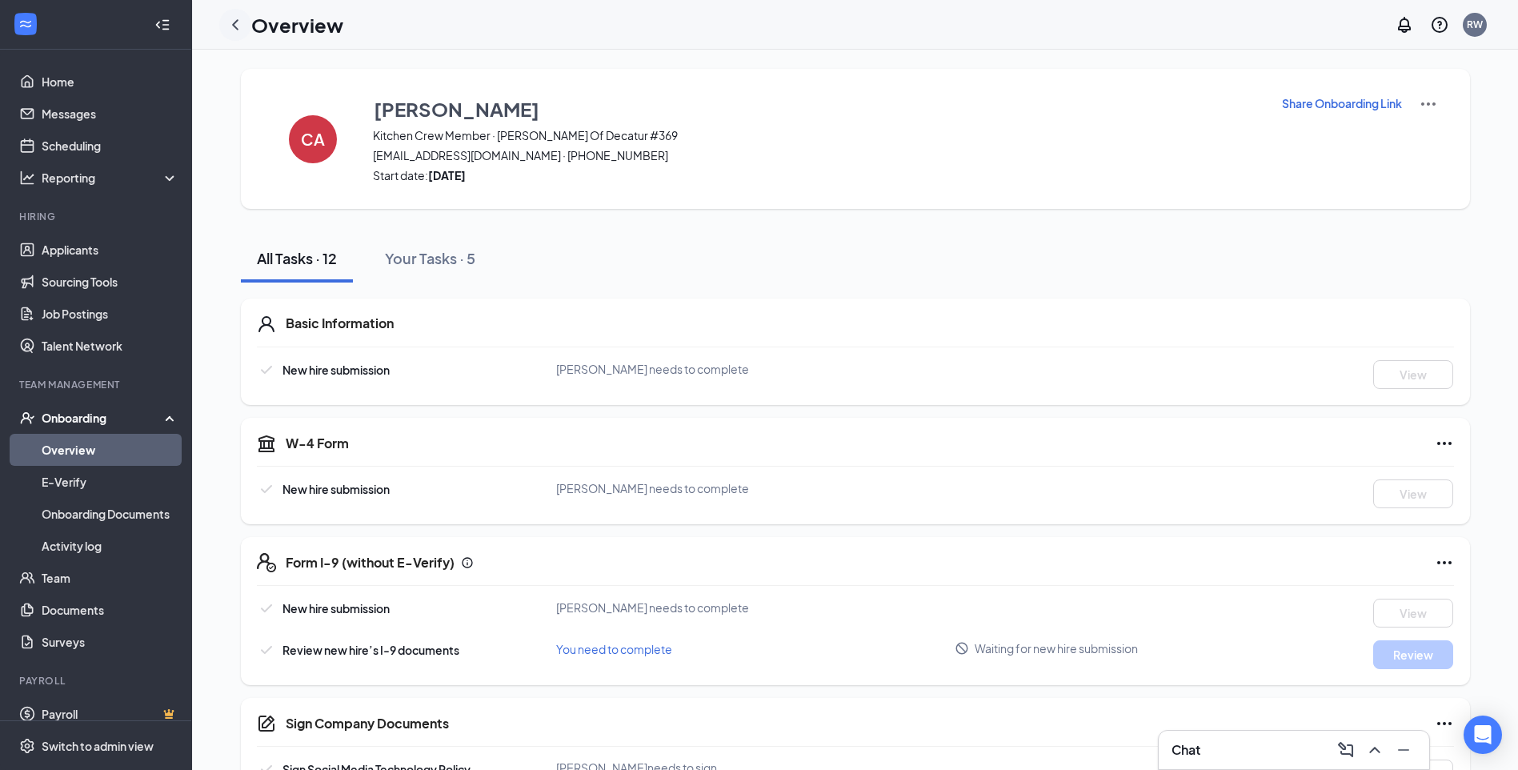
click at [235, 21] on icon "ChevronLeft" at bounding box center [235, 24] width 19 height 19
